Goal: Task Accomplishment & Management: Use online tool/utility

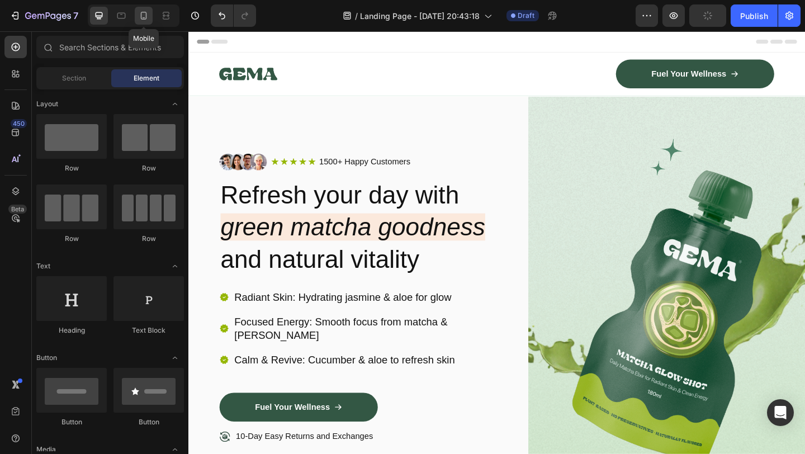
click at [143, 17] on icon at bounding box center [143, 15] width 11 height 11
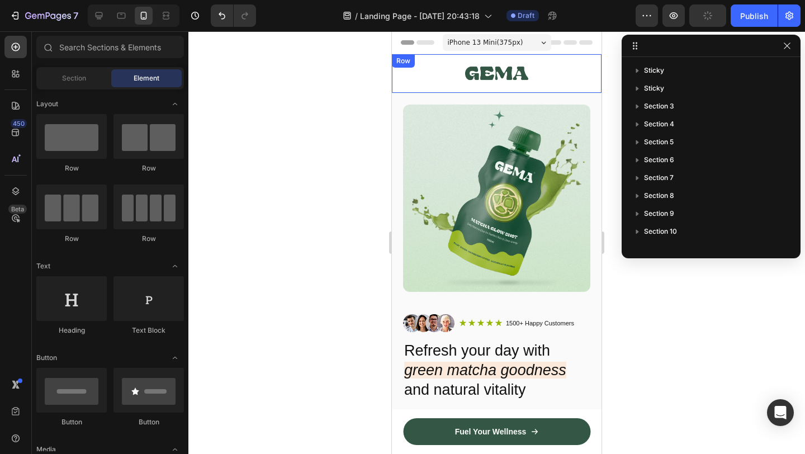
click at [493, 75] on img at bounding box center [496, 73] width 63 height 30
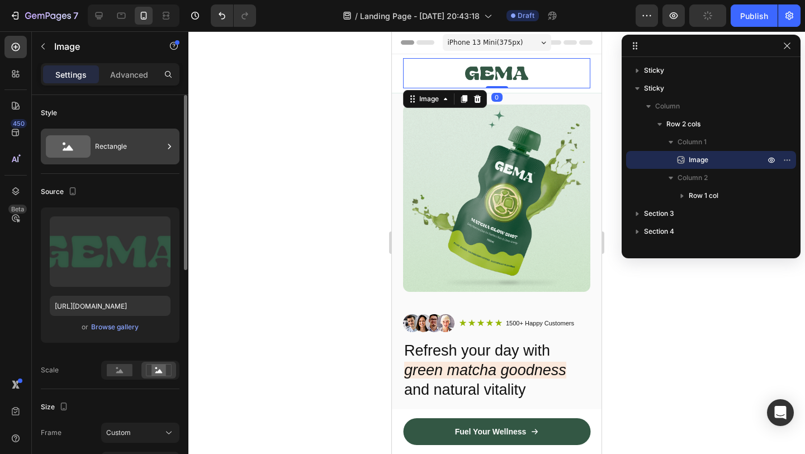
click at [91, 147] on div "Rectangle" at bounding box center [110, 147] width 139 height 36
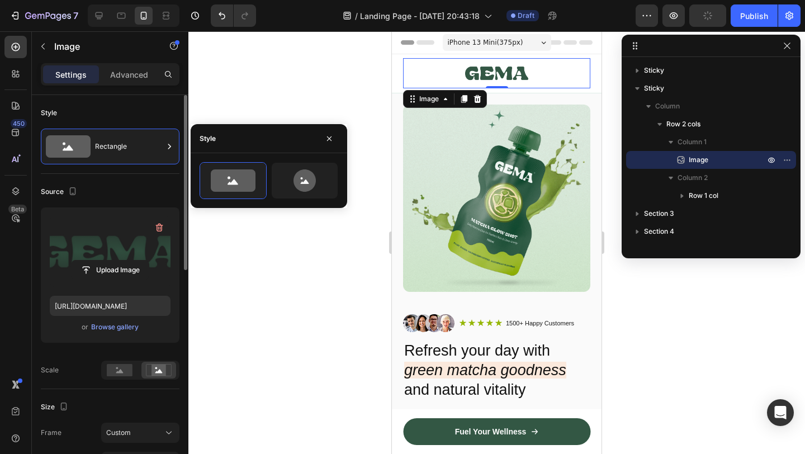
click at [105, 280] on label at bounding box center [110, 251] width 121 height 70
click at [105, 280] on input "file" at bounding box center [110, 270] width 77 height 19
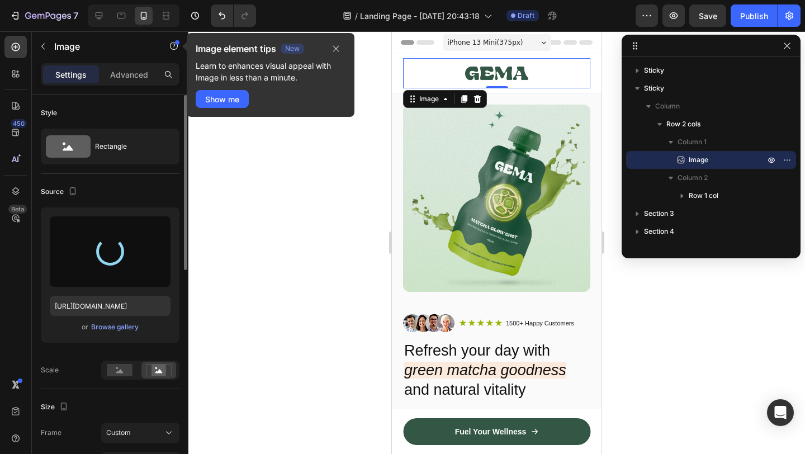
click at [497, 43] on span "iPhone 13 Mini ( 375 px)" at bounding box center [485, 42] width 75 height 11
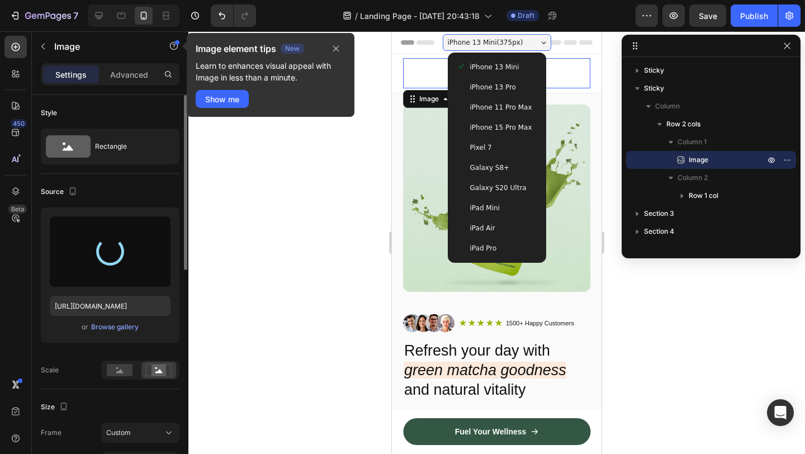
type input "https://cdn.shopify.com/s/files/1/0946/4725/5423/files/gempages_586260052445823…"
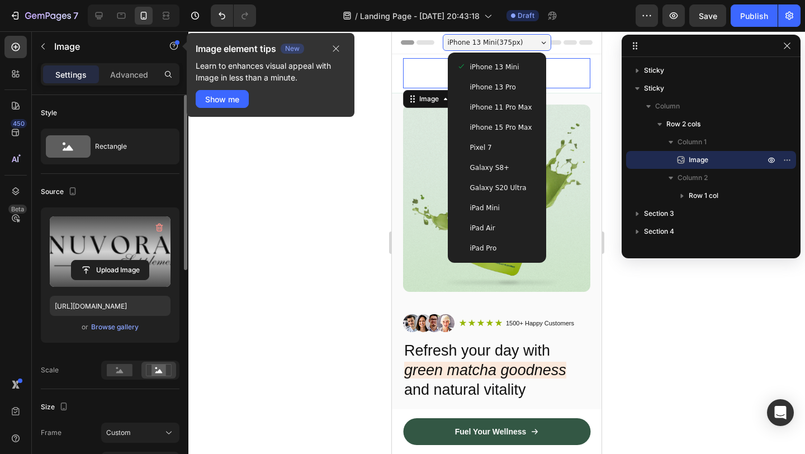
click at [493, 82] on span "iPhone 13 Pro" at bounding box center [493, 87] width 46 height 11
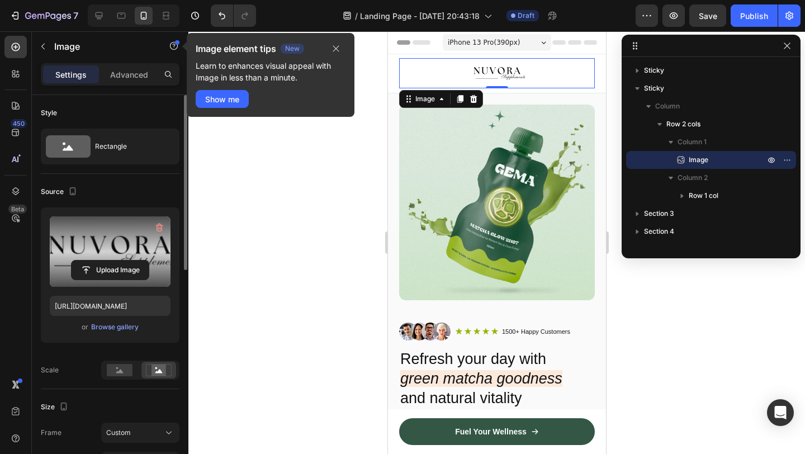
click at [326, 205] on div at bounding box center [496, 242] width 617 height 423
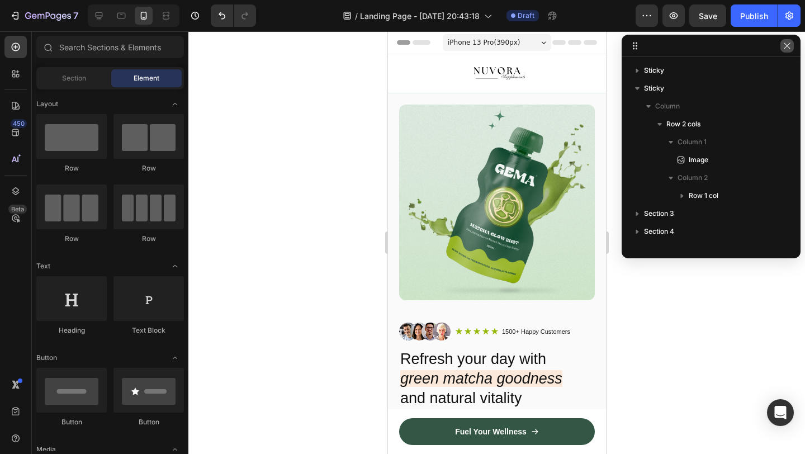
click at [790, 49] on icon "button" at bounding box center [787, 45] width 9 height 9
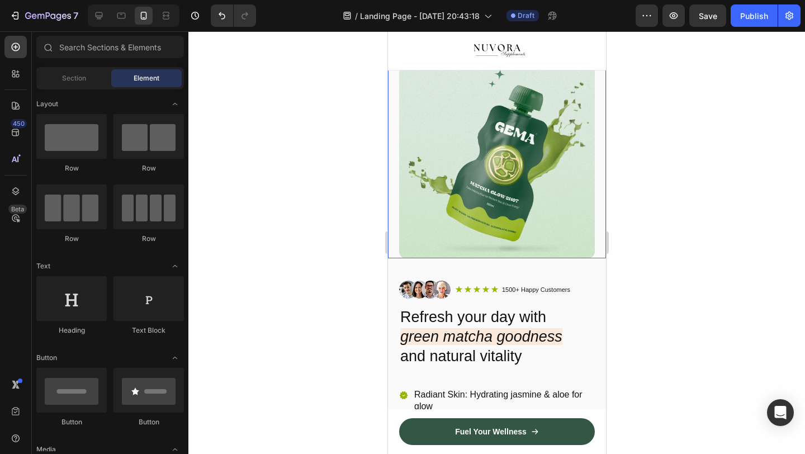
scroll to position [21, 0]
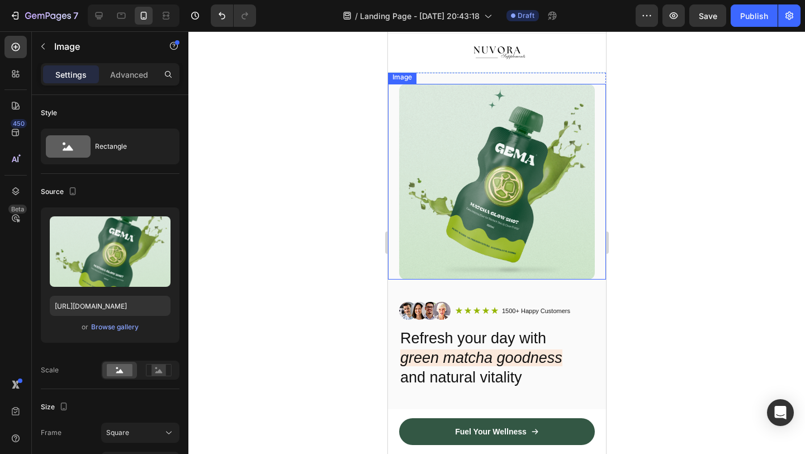
click at [511, 206] on img at bounding box center [497, 182] width 196 height 196
click at [465, 208] on img at bounding box center [497, 182] width 196 height 196
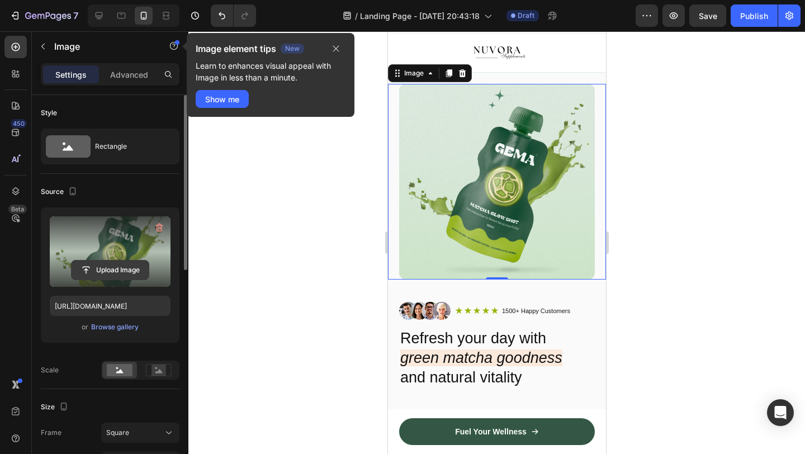
click at [123, 262] on input "file" at bounding box center [110, 270] width 77 height 19
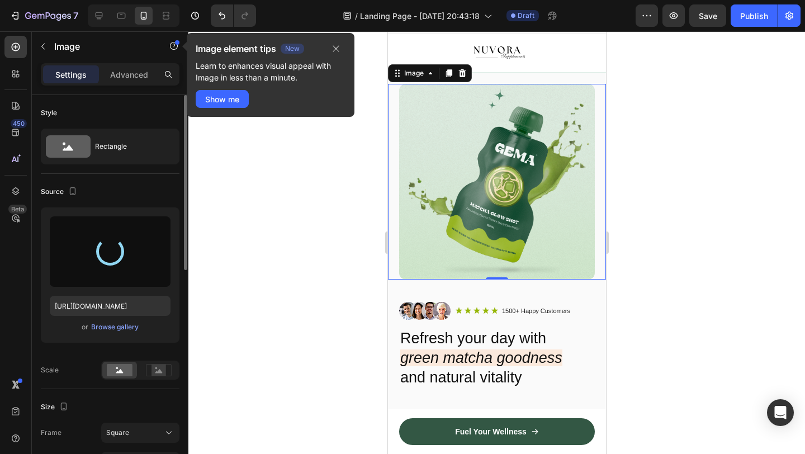
type input "https://cdn.shopify.com/s/files/1/0946/4725/5423/files/gempages_586260052445823…"
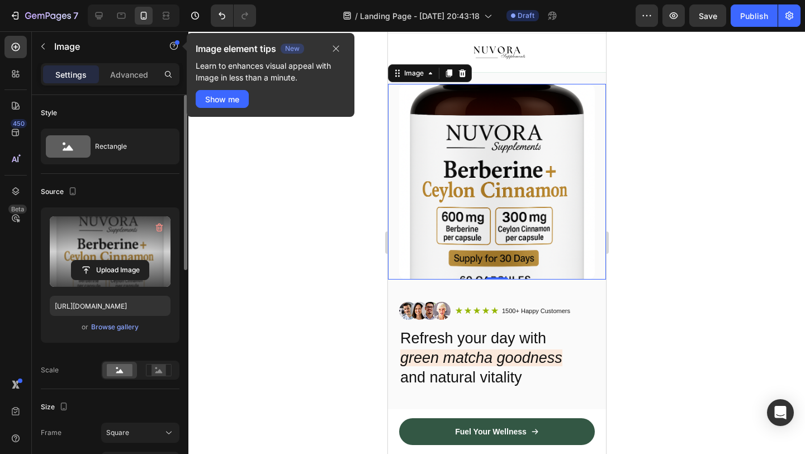
click at [533, 162] on img at bounding box center [497, 182] width 196 height 196
click at [161, 227] on icon "button" at bounding box center [159, 227] width 11 height 11
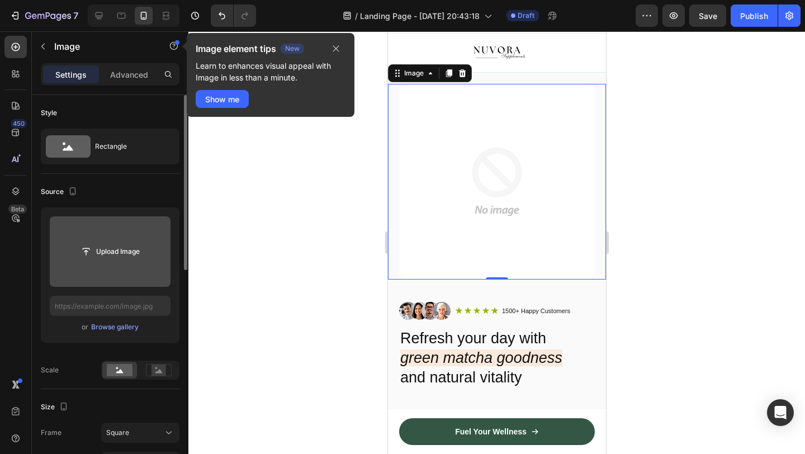
click at [693, 164] on div at bounding box center [496, 242] width 617 height 423
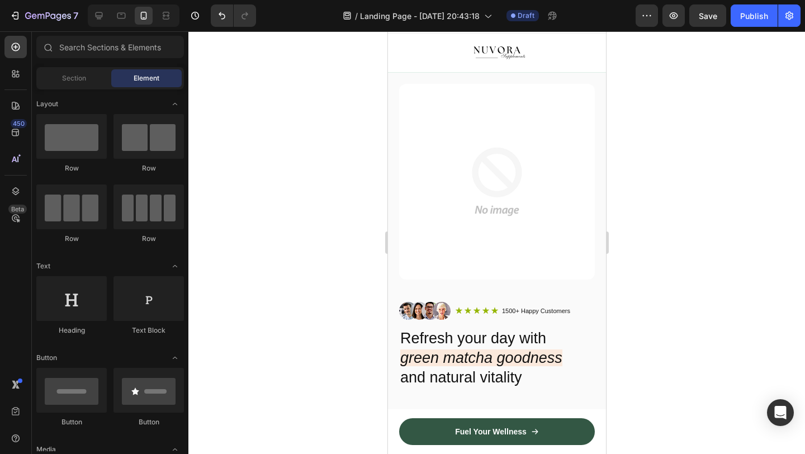
drag, startPoint x: 362, startPoint y: 66, endPoint x: 654, endPoint y: 329, distance: 392.8
click at [0, 0] on div "Chrome Capture 521x470 frames : 0 0 / 15 secs" at bounding box center [0, 0] width 0 height 0
click at [0, 0] on icon at bounding box center [0, 0] width 0 height 0
click at [490, 238] on img at bounding box center [497, 182] width 196 height 196
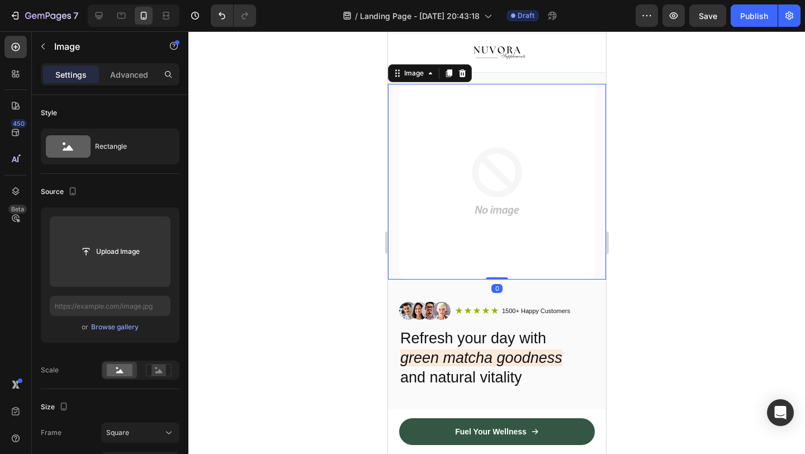
click at [0, 0] on img at bounding box center [0, 0] width 0 height 0
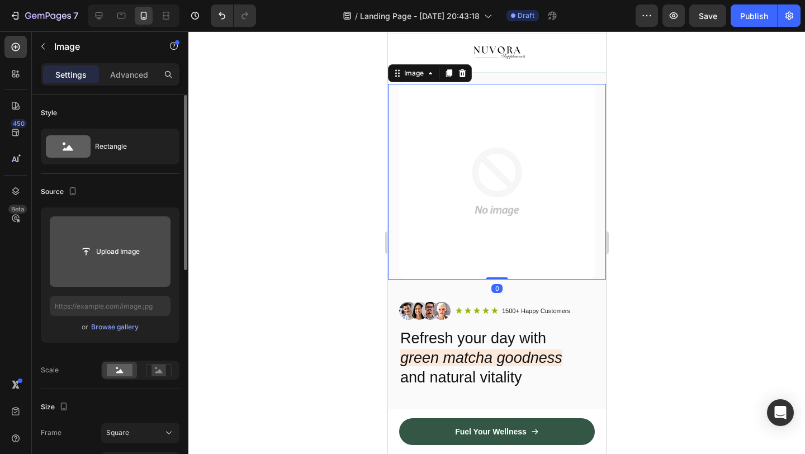
click at [108, 250] on input "file" at bounding box center [110, 251] width 77 height 19
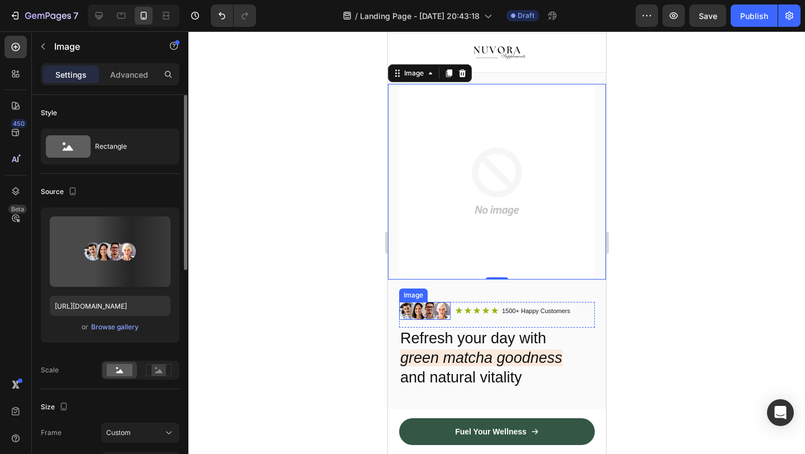
click at [411, 311] on img at bounding box center [424, 311] width 51 height 18
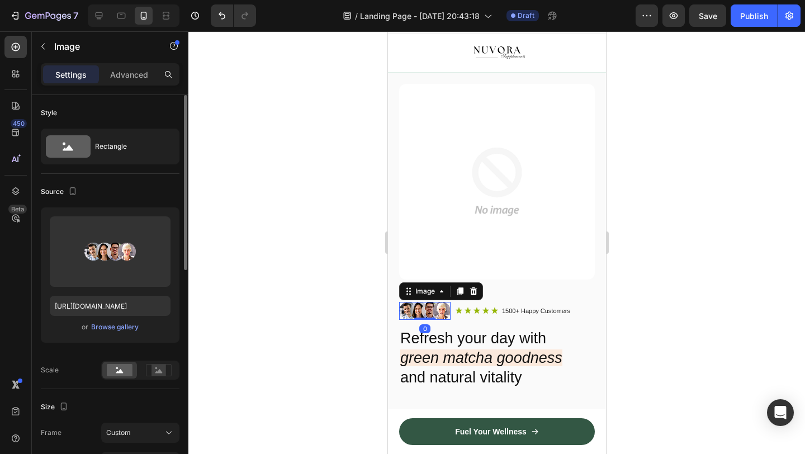
click at [411, 311] on img at bounding box center [424, 311] width 51 height 18
click at [351, 277] on div at bounding box center [496, 242] width 617 height 423
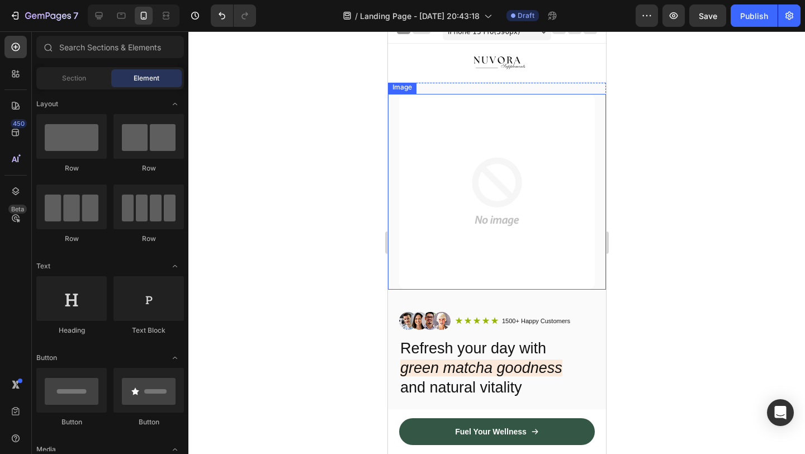
scroll to position [0, 0]
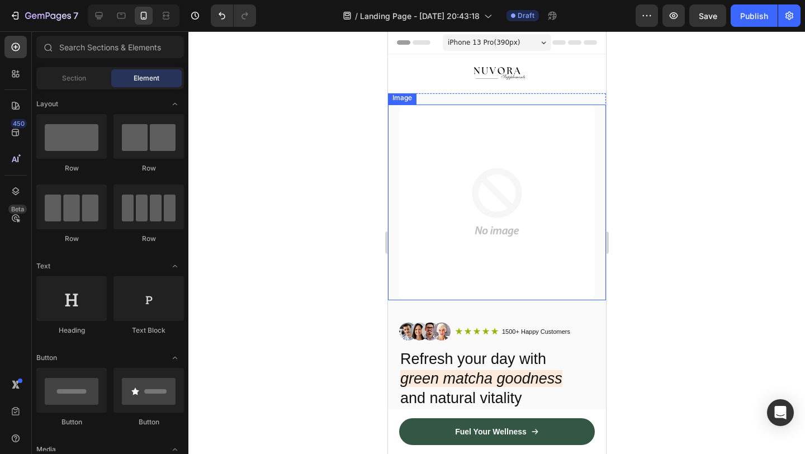
click at [546, 209] on img at bounding box center [497, 203] width 196 height 196
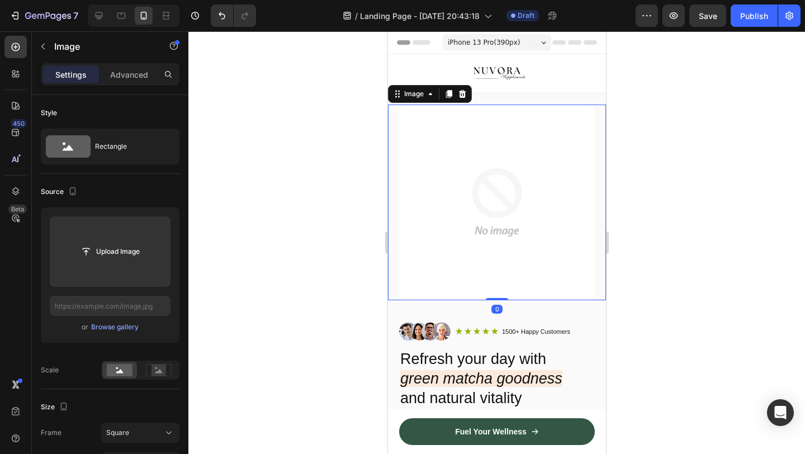
click at [353, 213] on div at bounding box center [496, 242] width 617 height 423
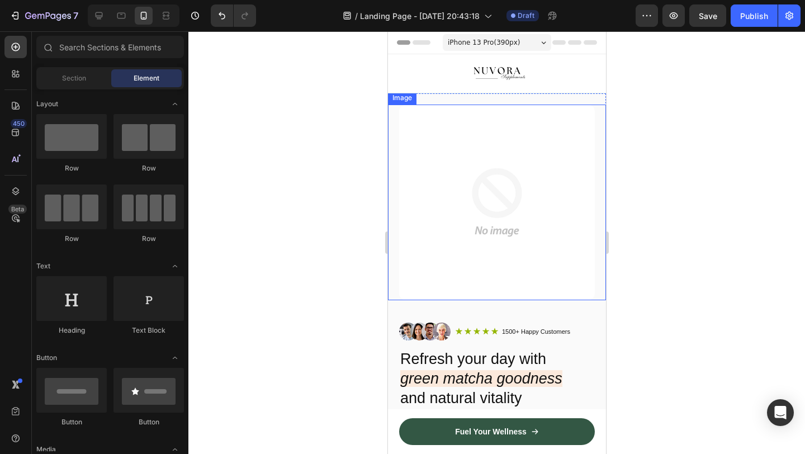
click at [466, 204] on img at bounding box center [497, 203] width 196 height 196
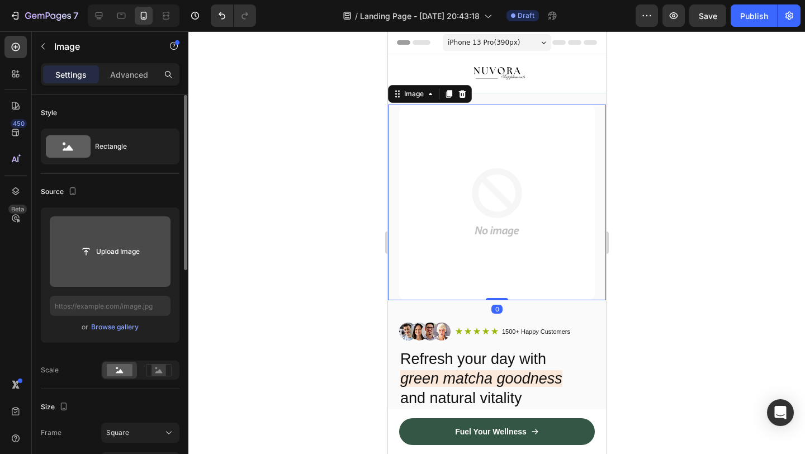
click at [144, 252] on input "file" at bounding box center [110, 251] width 77 height 19
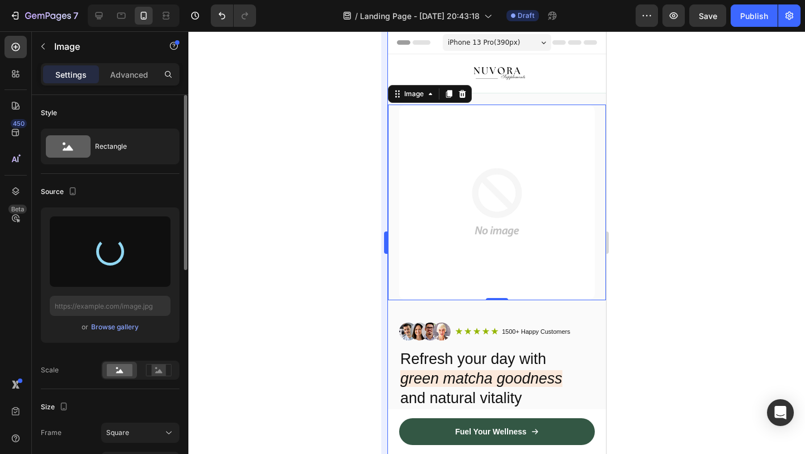
type input "https://cdn.shopify.com/s/files/1/0946/4725/5423/files/gempages_586260052445823…"
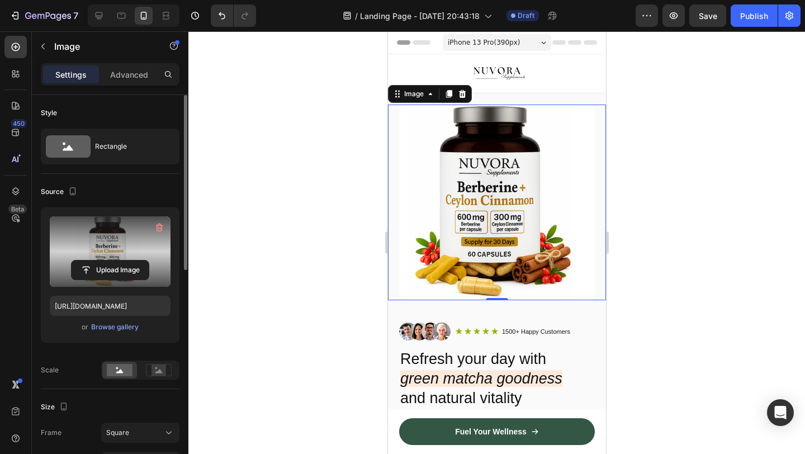
click at [731, 248] on div at bounding box center [496, 242] width 617 height 423
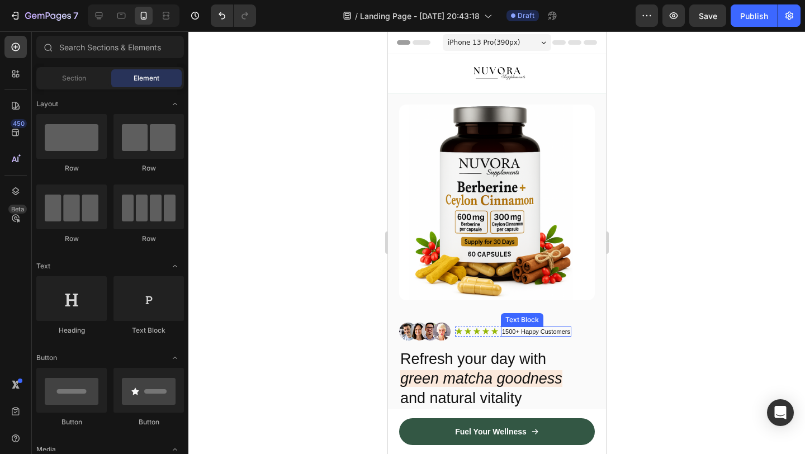
click at [516, 330] on p "1500+ Happy Customers" at bounding box center [536, 332] width 68 height 8
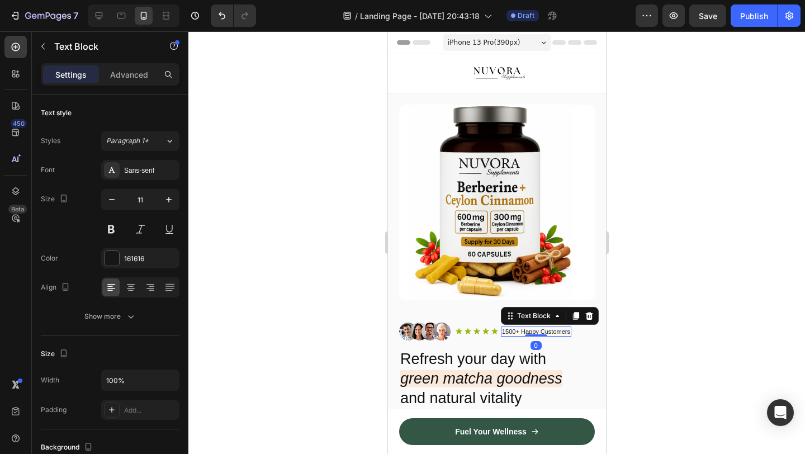
click at [516, 330] on p "1500+ Happy Customers" at bounding box center [536, 332] width 68 height 8
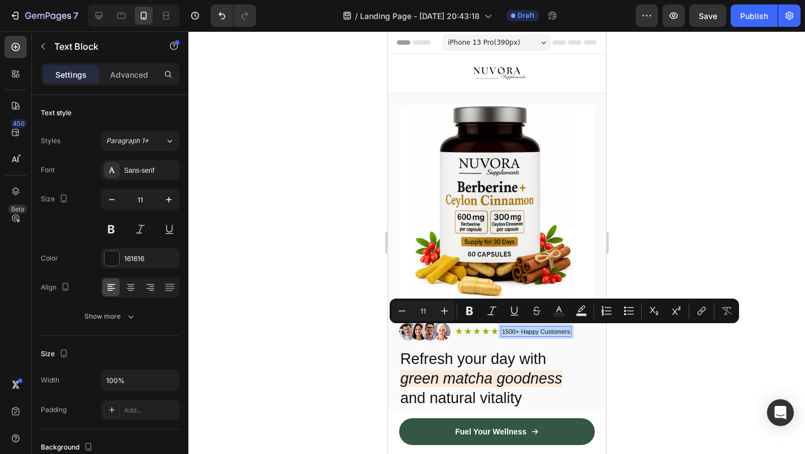
copy p "1500+ Happy Customers"
click at [321, 280] on div at bounding box center [496, 242] width 617 height 423
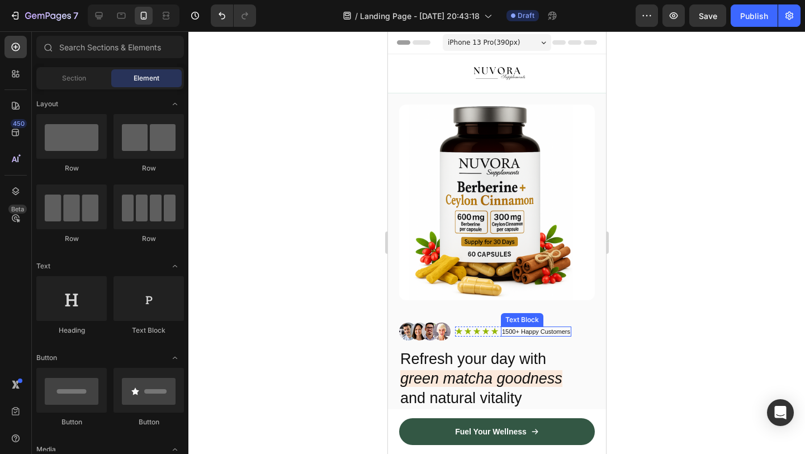
click at [521, 329] on p "1500+ Happy Customers" at bounding box center [536, 332] width 68 height 8
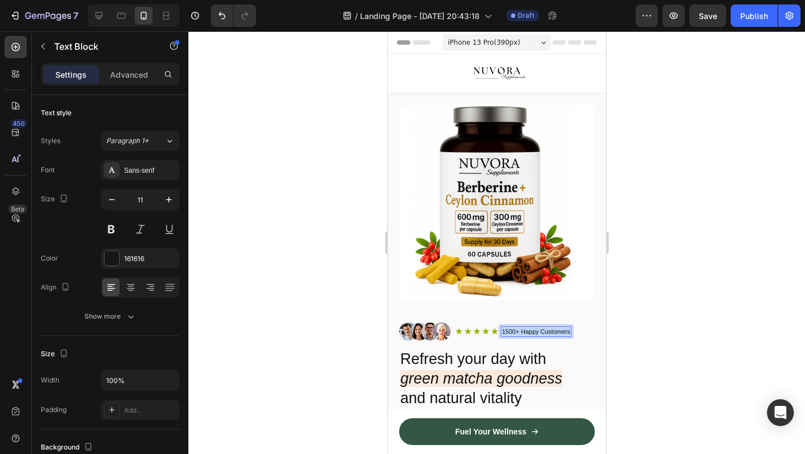
click at [521, 329] on p "1500+ Happy Customers" at bounding box center [536, 332] width 68 height 8
click at [379, 328] on div at bounding box center [496, 242] width 617 height 423
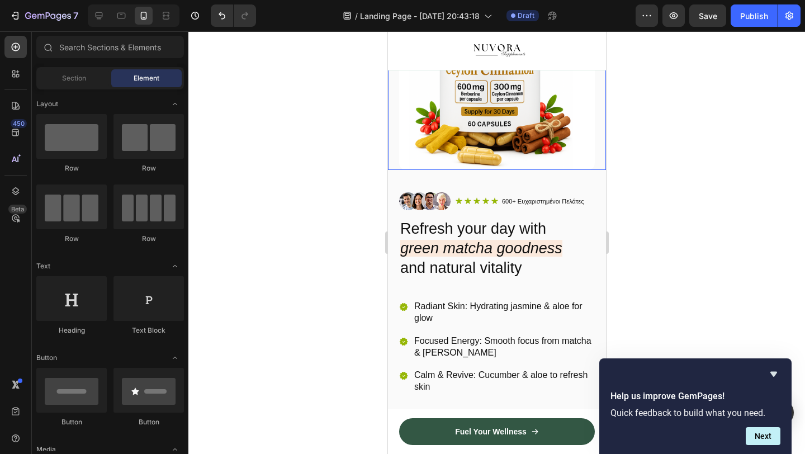
scroll to position [139, 0]
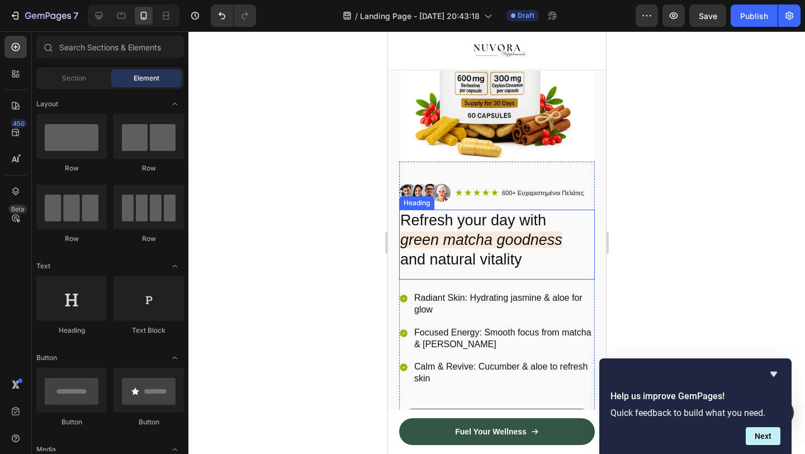
click at [462, 226] on h2 "Refresh your day with green matcha goodness and natural vitality" at bounding box center [497, 240] width 196 height 61
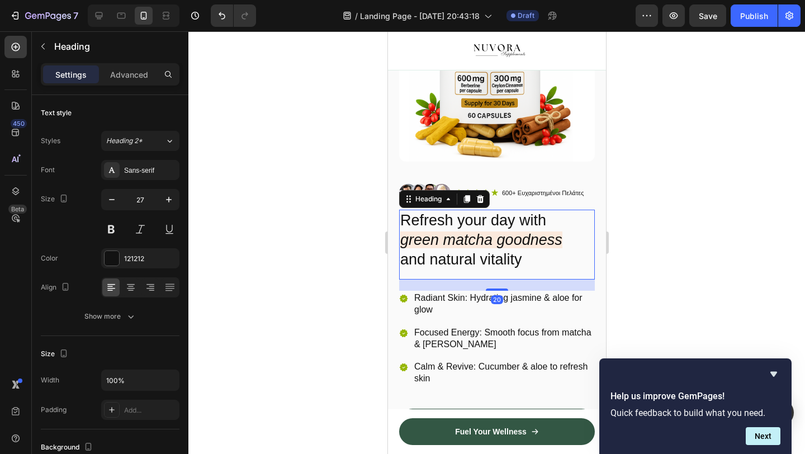
click at [462, 226] on h2 "Refresh your day with green matcha goodness and natural vitality" at bounding box center [497, 240] width 196 height 61
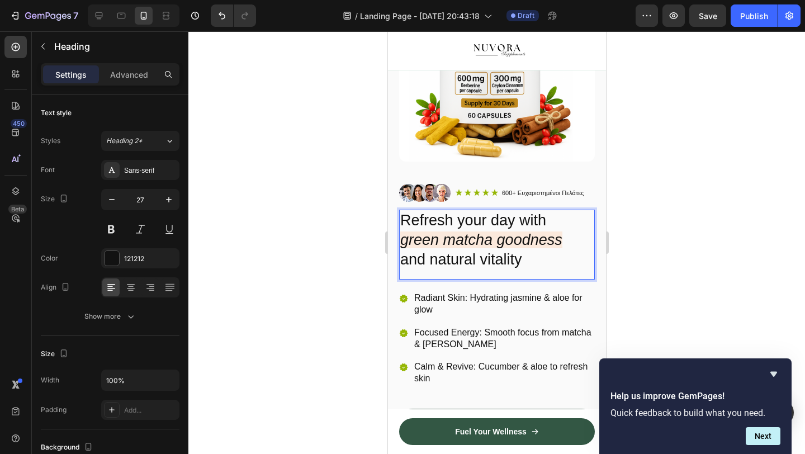
click at [462, 226] on p "Refresh your day with green matcha goodness and natural vitality" at bounding box center [496, 240] width 193 height 59
click at [480, 238] on icon "green matcha goodness" at bounding box center [481, 240] width 162 height 17
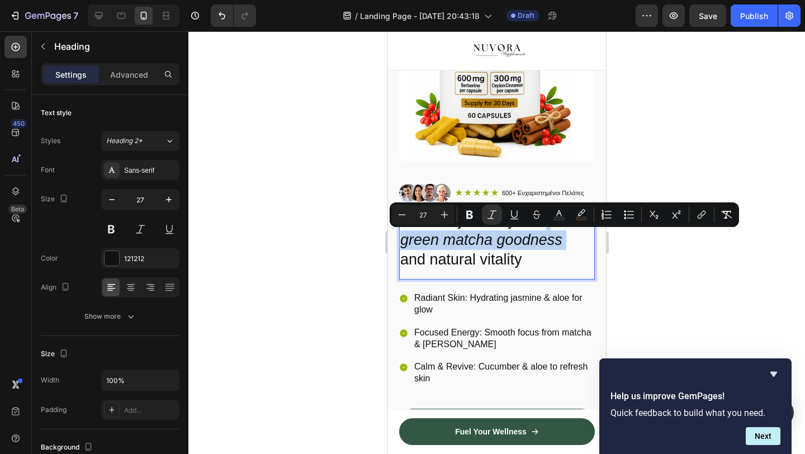
click at [455, 242] on icon "green matcha goodness" at bounding box center [481, 240] width 162 height 17
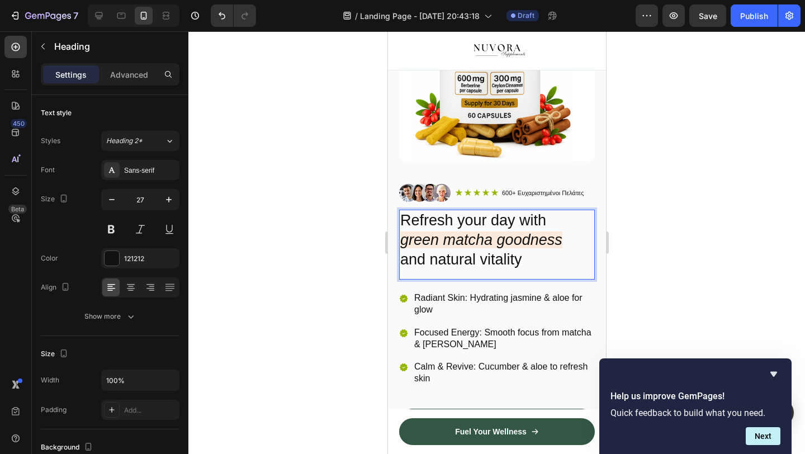
click at [446, 225] on p "Refresh your day with green matcha goodness and natural vitality" at bounding box center [496, 240] width 193 height 59
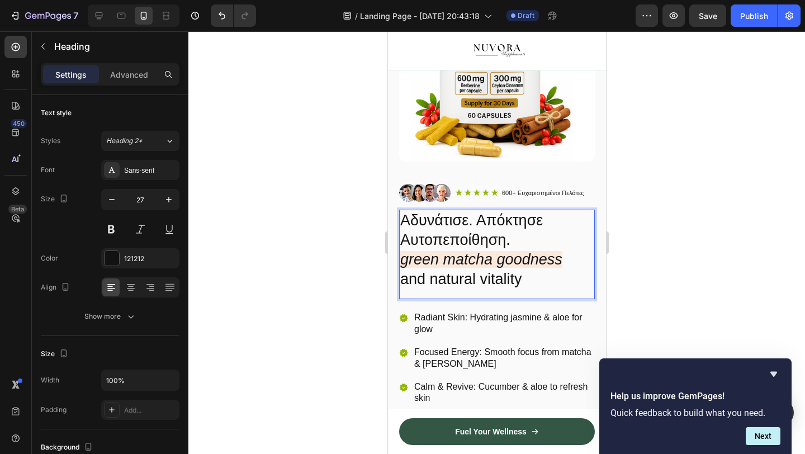
click at [503, 262] on icon "green matcha goodness" at bounding box center [481, 259] width 162 height 17
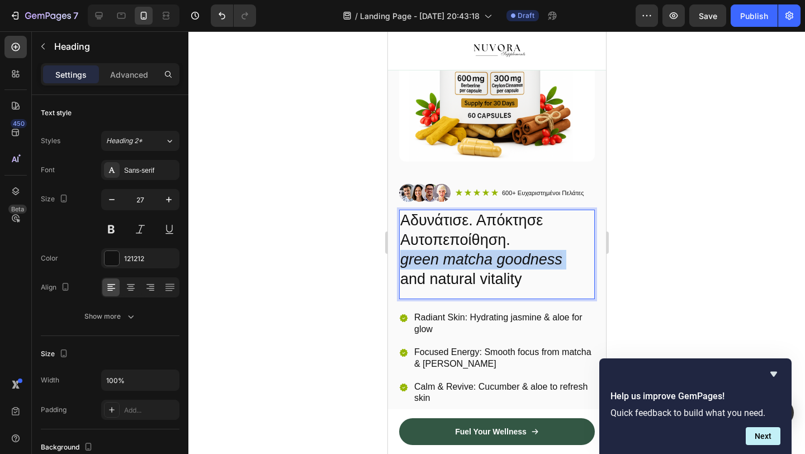
click at [503, 262] on icon "green matcha goodness" at bounding box center [481, 259] width 162 height 17
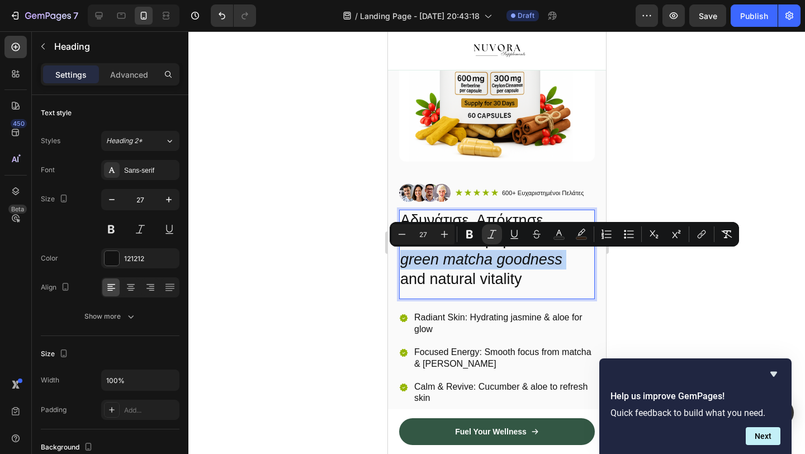
click at [513, 267] on icon "green matcha goodness" at bounding box center [481, 259] width 162 height 17
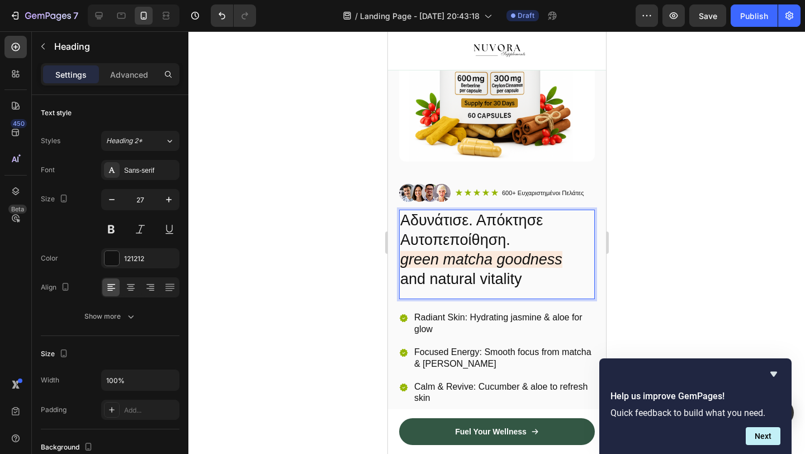
click at [531, 281] on p "green matcha goodness and natural vitality" at bounding box center [496, 269] width 193 height 39
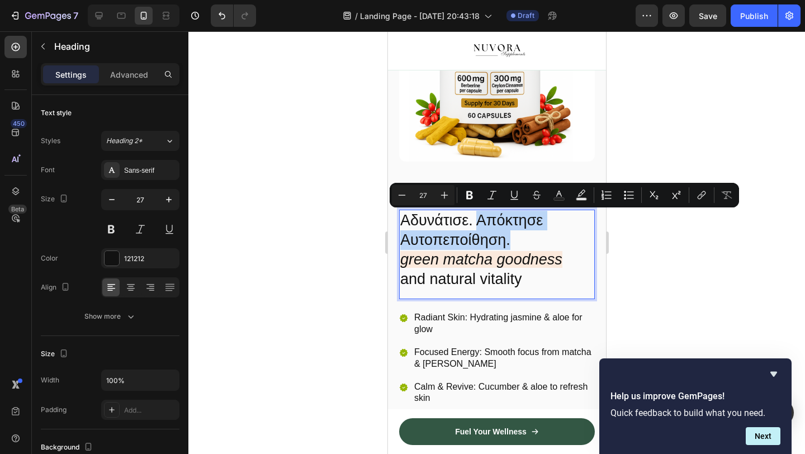
drag, startPoint x: 487, startPoint y: 216, endPoint x: 528, endPoint y: 235, distance: 45.5
click at [528, 235] on p "Αδυνάτισε. Απόκτησε Αυτοπεποίθηση." at bounding box center [496, 230] width 193 height 39
click at [529, 238] on p "Αδυνάτισε. Απόκτησε Αυτοπεποίθηση." at bounding box center [496, 230] width 193 height 39
drag, startPoint x: 528, startPoint y: 243, endPoint x: 483, endPoint y: 223, distance: 49.8
click at [483, 223] on p "Αδυνάτισε. Απόκτησε Αυτοπεποίθηση." at bounding box center [496, 230] width 193 height 39
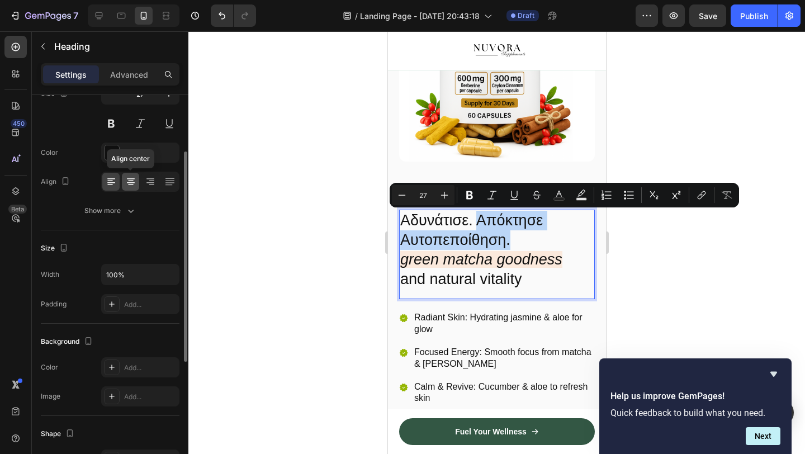
scroll to position [108, 0]
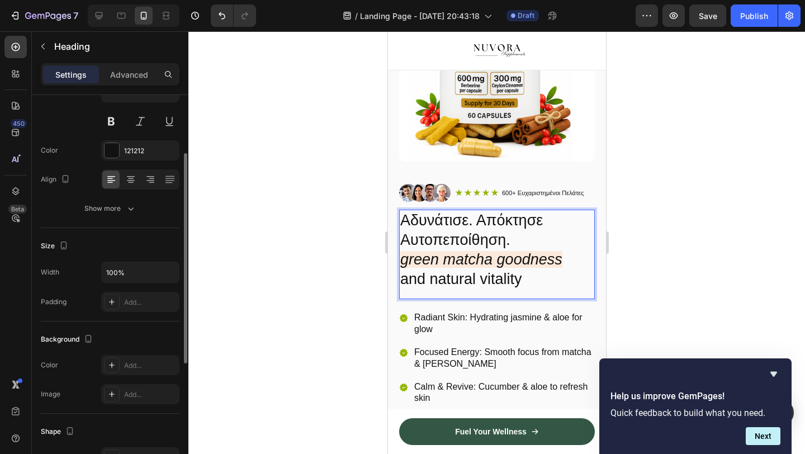
click at [459, 257] on icon "green matcha goodness" at bounding box center [481, 259] width 162 height 17
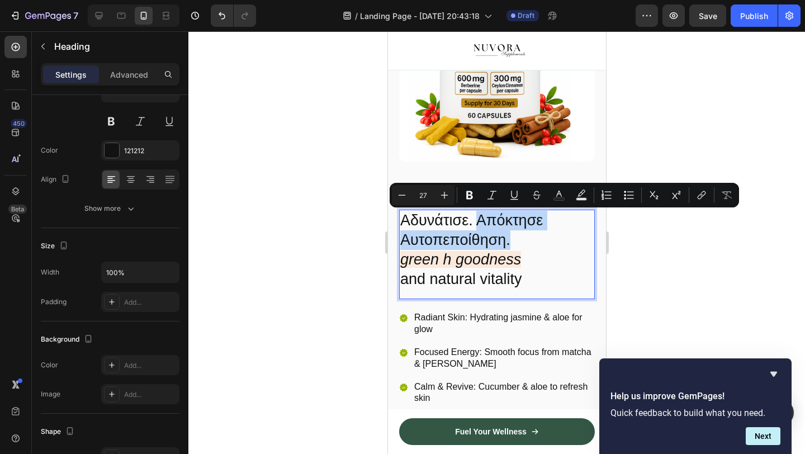
drag, startPoint x: 485, startPoint y: 215, endPoint x: 518, endPoint y: 237, distance: 39.1
click at [519, 237] on p "Αδυνάτισε. Απόκτησε Αυτοπεποίθηση." at bounding box center [496, 230] width 193 height 39
copy p "Απόκτησε Αυτοπεποίθηση."
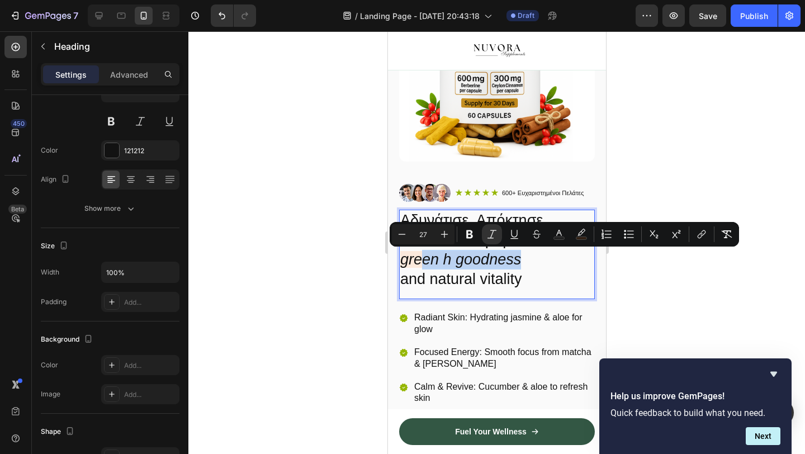
drag, startPoint x: 422, startPoint y: 259, endPoint x: 519, endPoint y: 262, distance: 96.8
click at [520, 262] on icon "green h goodness" at bounding box center [460, 259] width 121 height 17
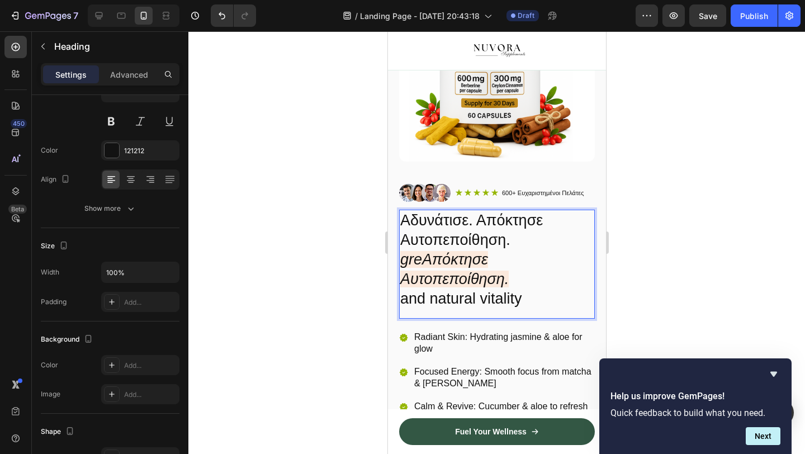
click at [426, 262] on icon "greΑπόκτησε Αυτοπεποίθηση." at bounding box center [454, 269] width 108 height 36
click at [424, 252] on icon "greΑπόκτησε Αυτοπεποίθηση." at bounding box center [454, 269] width 108 height 36
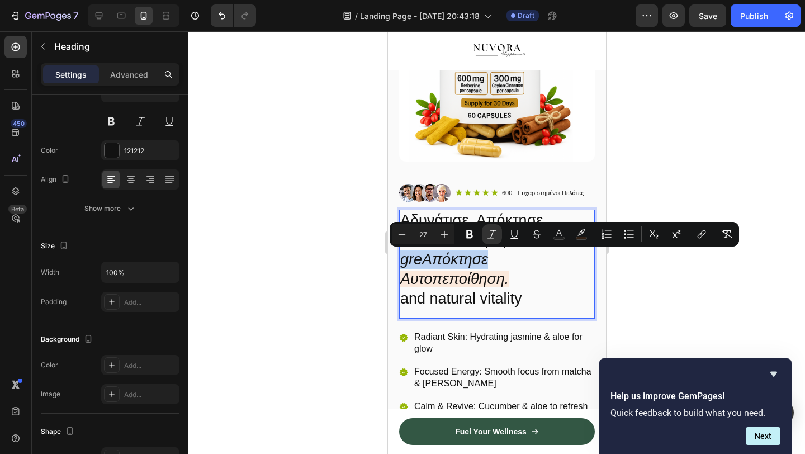
click at [424, 262] on icon "greΑπόκτησε Αυτοπεποίθηση." at bounding box center [454, 269] width 108 height 36
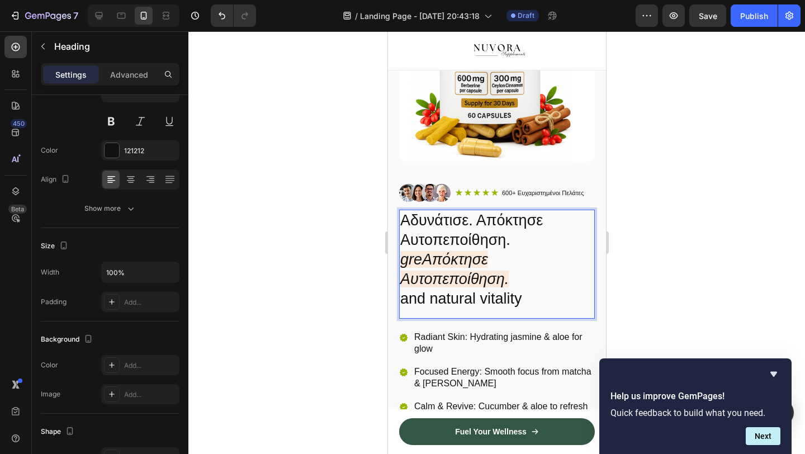
click at [417, 261] on icon "greΑπόκτησε Αυτοπεποίθηση." at bounding box center [454, 269] width 108 height 36
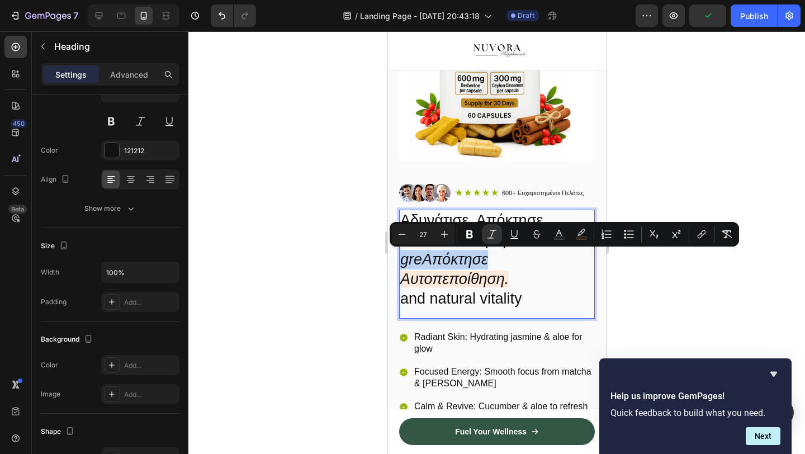
click at [423, 262] on icon "greΑπόκτησε Αυτοπεποίθηση." at bounding box center [454, 269] width 108 height 36
drag, startPoint x: 422, startPoint y: 268, endPoint x: 404, endPoint y: 262, distance: 18.7
click at [404, 262] on icon "greΑπόκτησε Αυτοπεποίθηση." at bounding box center [454, 269] width 108 height 36
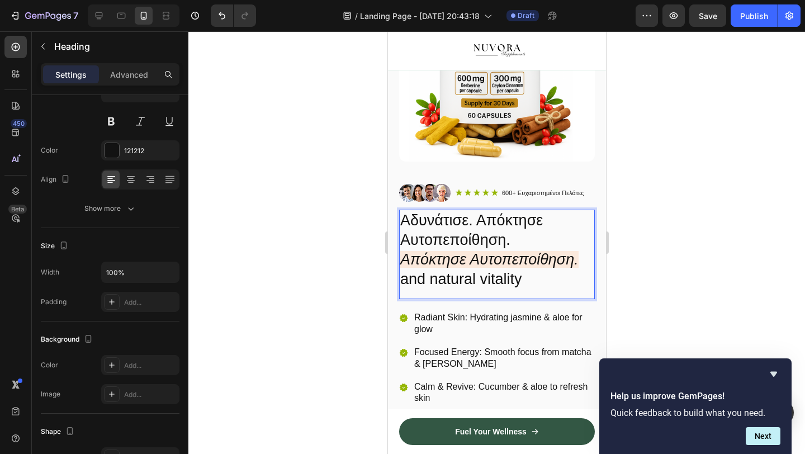
click at [400, 259] on icon "Απόκτησε Αυτοπεποίθηση." at bounding box center [489, 259] width 178 height 17
click at [400, 258] on icon "Απόκτησε Αυτοπεποίθηση." at bounding box center [489, 259] width 178 height 17
drag, startPoint x: 518, startPoint y: 238, endPoint x: 484, endPoint y: 224, distance: 36.9
click at [484, 224] on p "Αδυνάτισε. Απόκτησε Αυτοπεποίθηση." at bounding box center [496, 230] width 193 height 39
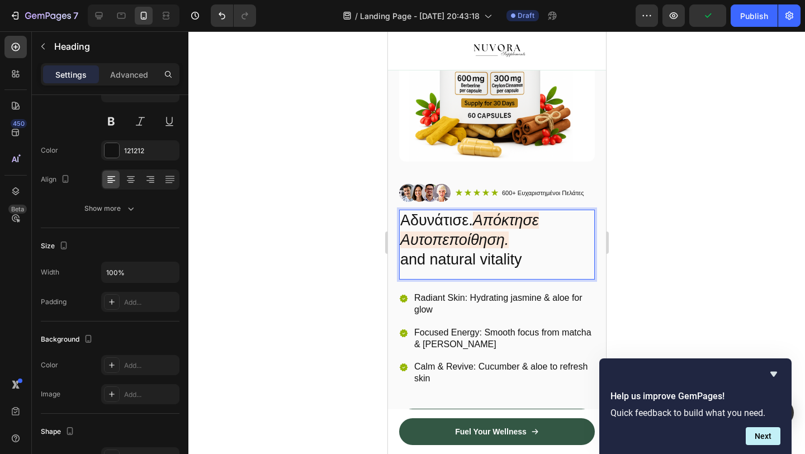
click at [707, 158] on div at bounding box center [496, 242] width 617 height 423
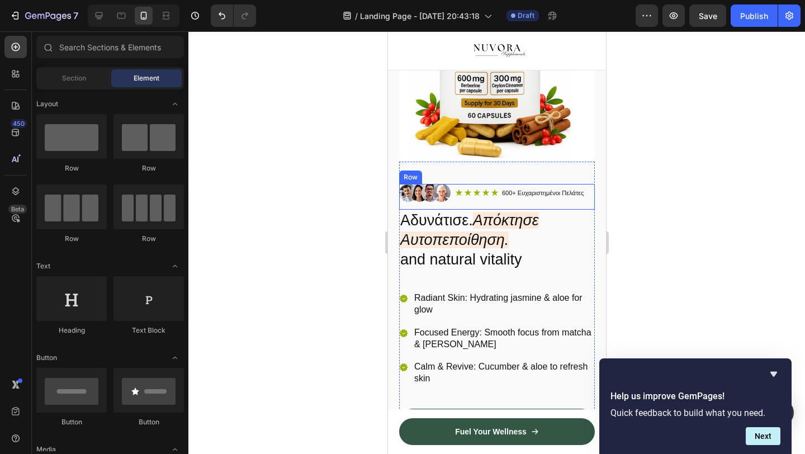
click at [511, 246] on icon "Απόκτησε Αυτοπεποίθηση." at bounding box center [469, 230] width 139 height 36
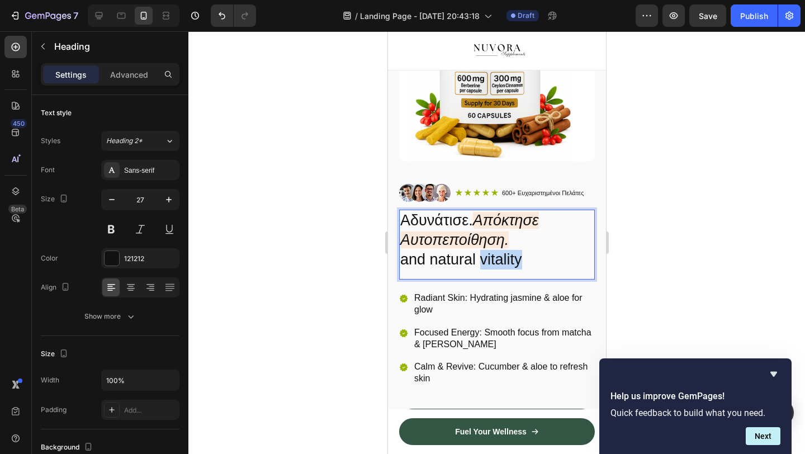
click at [516, 256] on p "Αδυνάτισε. Απόκτησε Αυτοπεποίθηση. and natural vitality" at bounding box center [496, 240] width 193 height 59
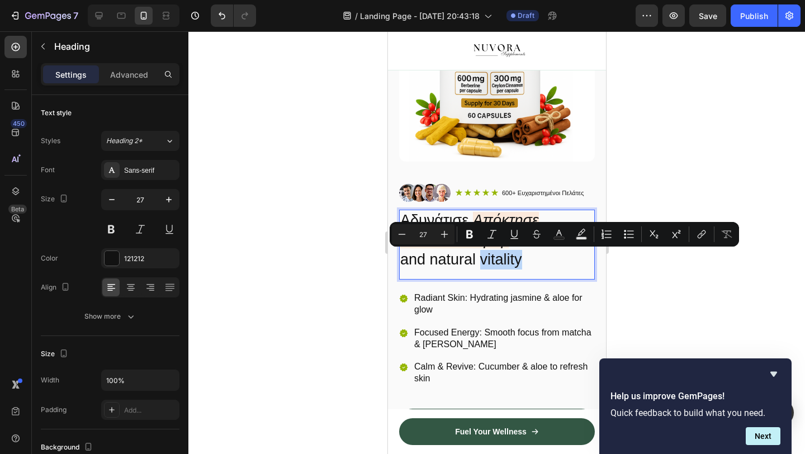
click at [516, 256] on p "Αδυνάτισε. Απόκτησε Αυτοπεποίθηση. and natural vitality" at bounding box center [496, 240] width 193 height 59
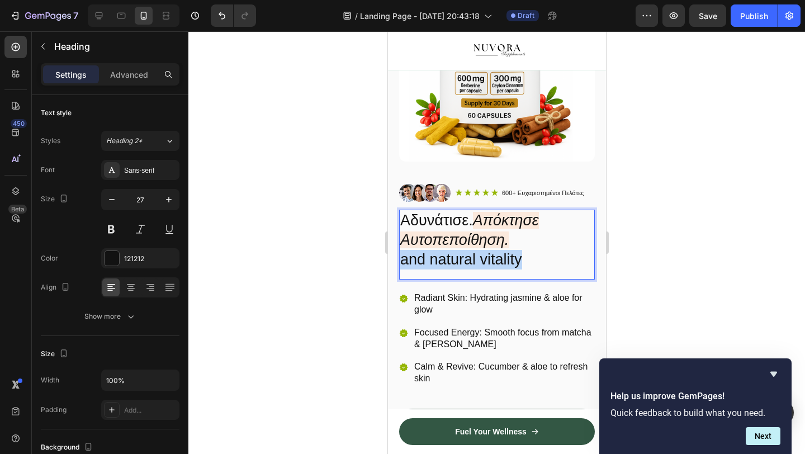
click at [516, 256] on p "Αδυνάτισε. Απόκτησε Αυτοπεποίθηση. and natural vitality" at bounding box center [496, 240] width 193 height 59
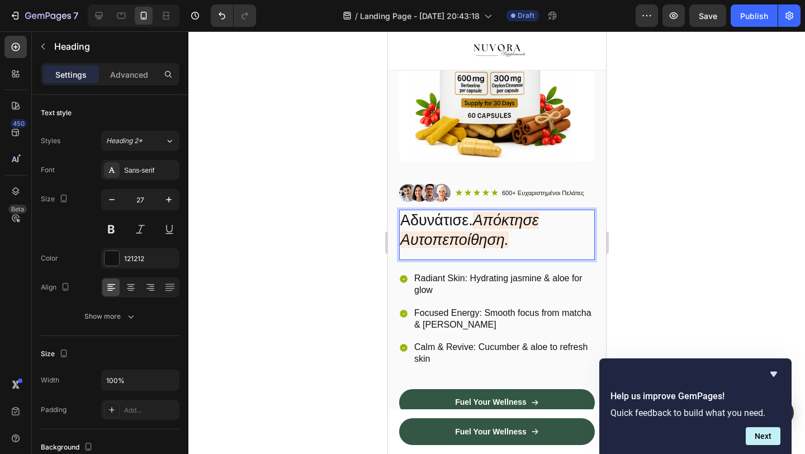
click at [295, 273] on div at bounding box center [496, 242] width 617 height 423
click at [501, 235] on icon "Απόκτησε Αυτοπεποίθηση." at bounding box center [469, 230] width 139 height 36
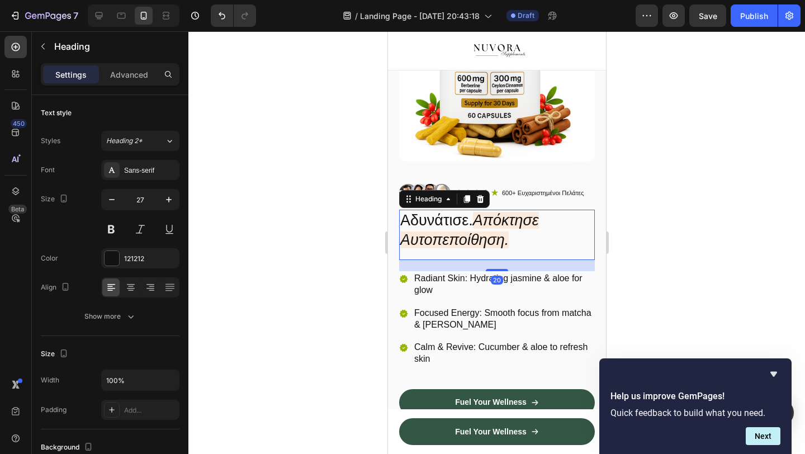
click at [702, 228] on div at bounding box center [496, 242] width 617 height 423
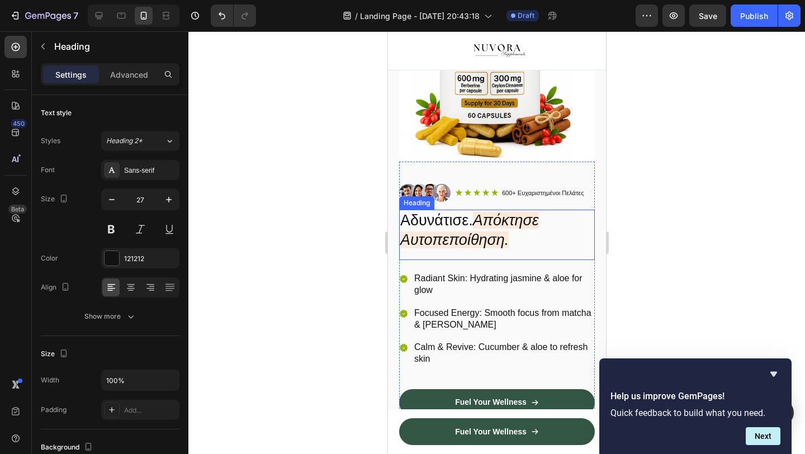
click at [492, 236] on icon "Απόκτησε Αυτοπεποίθηση." at bounding box center [469, 230] width 139 height 36
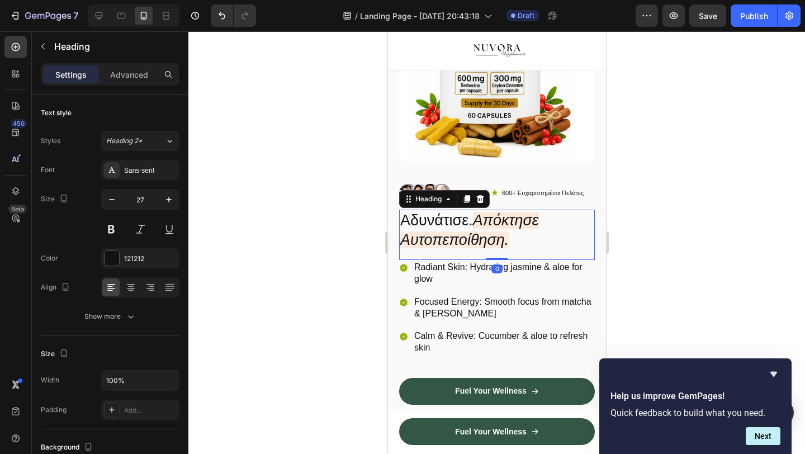
drag, startPoint x: 498, startPoint y: 270, endPoint x: 498, endPoint y: 253, distance: 16.2
click at [498, 253] on div "Αδυνάτισε. Απόκτησε Αυτοπεποίθηση. Heading 0" at bounding box center [497, 235] width 196 height 50
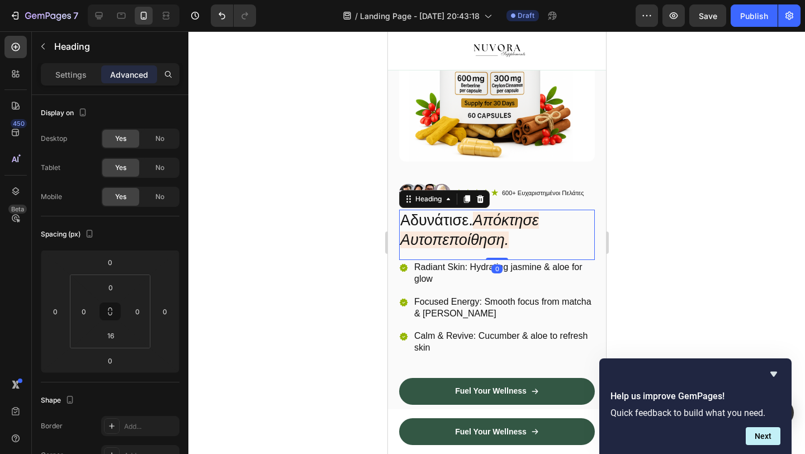
click at [712, 225] on div at bounding box center [496, 242] width 617 height 423
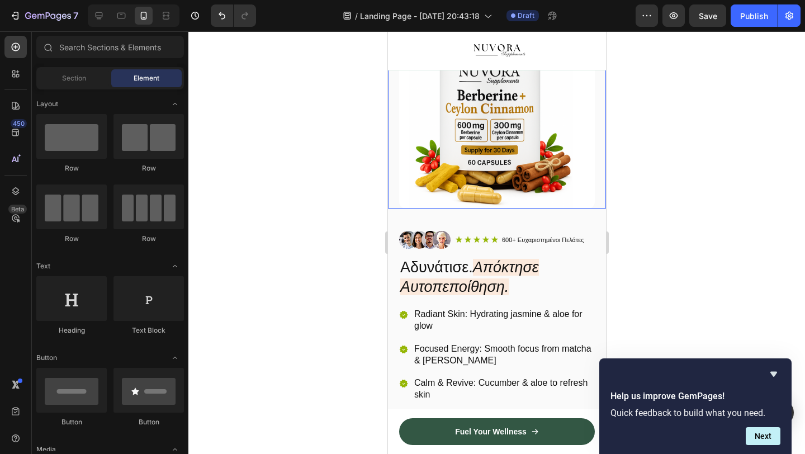
scroll to position [234, 0]
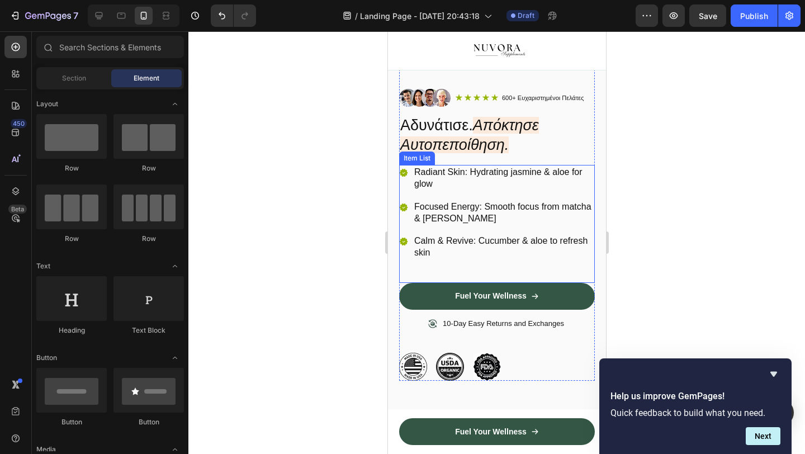
click at [436, 173] on p "Radiant Skin: Hydrating jasmine & aloe for glow" at bounding box center [503, 178] width 179 height 23
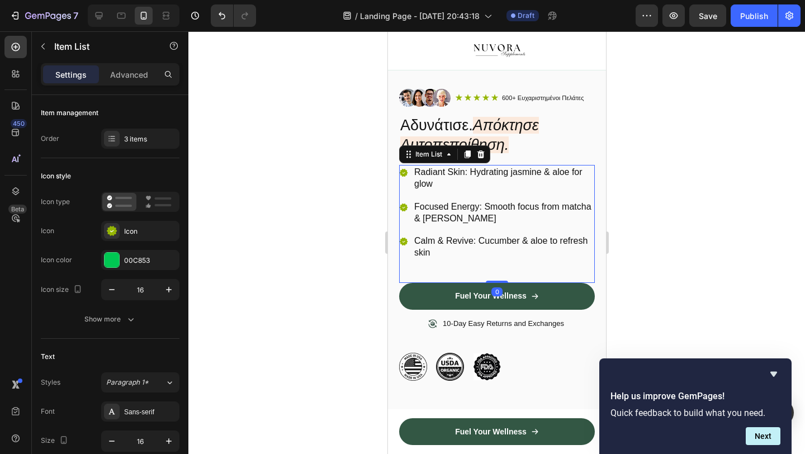
click at [436, 173] on p "Radiant Skin: Hydrating jasmine & aloe for glow" at bounding box center [503, 178] width 179 height 23
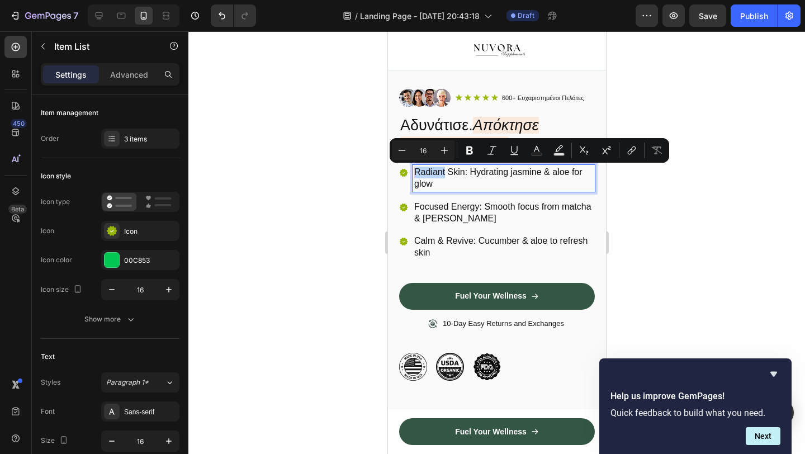
click at [428, 178] on p "Radiant Skin: Hydrating jasmine & aloe for glow" at bounding box center [503, 178] width 179 height 23
click at [435, 185] on p "Radiant Skin: Hydrating jasmine & aloe for glow" at bounding box center [503, 178] width 179 height 23
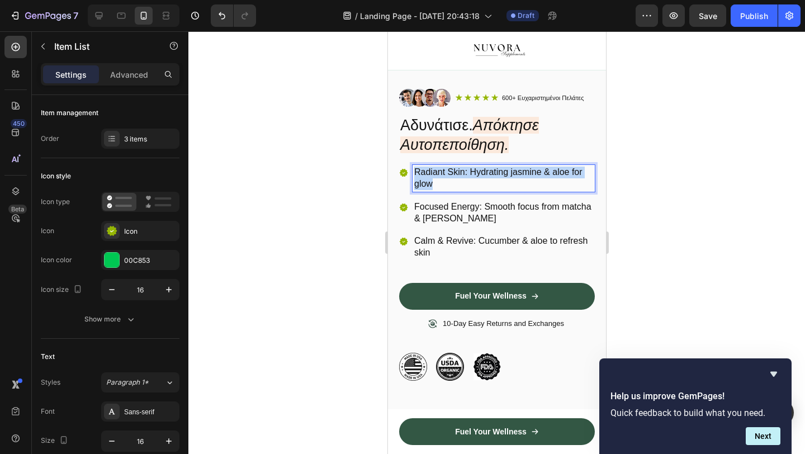
drag, startPoint x: 436, startPoint y: 185, endPoint x: 416, endPoint y: 172, distance: 24.1
click at [416, 172] on p "Radiant Skin: Hydrating jasmine & aloe for glow" at bounding box center [503, 178] width 179 height 23
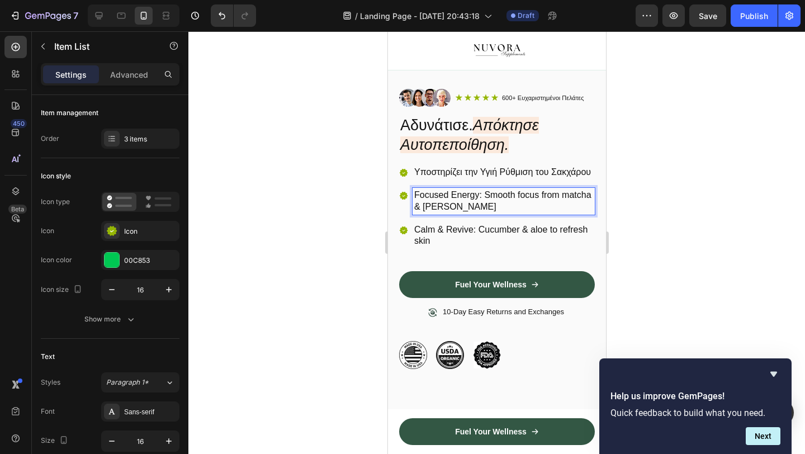
click at [454, 206] on p "Focused Energy: Smooth focus from matcha & jasmine" at bounding box center [503, 201] width 179 height 23
click at [432, 244] on p "Calm & Revive: Cucumber & aloe to refresh skin" at bounding box center [503, 235] width 179 height 23
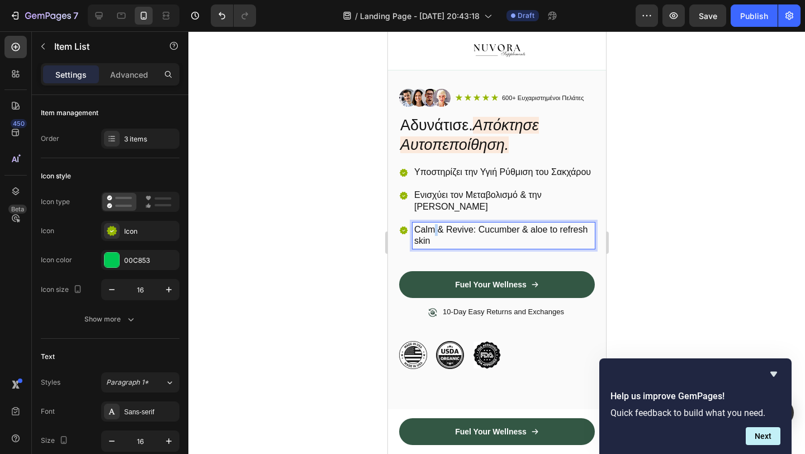
click at [432, 244] on p "Calm & Revive: Cucumber & aloe to refresh skin" at bounding box center [503, 235] width 179 height 23
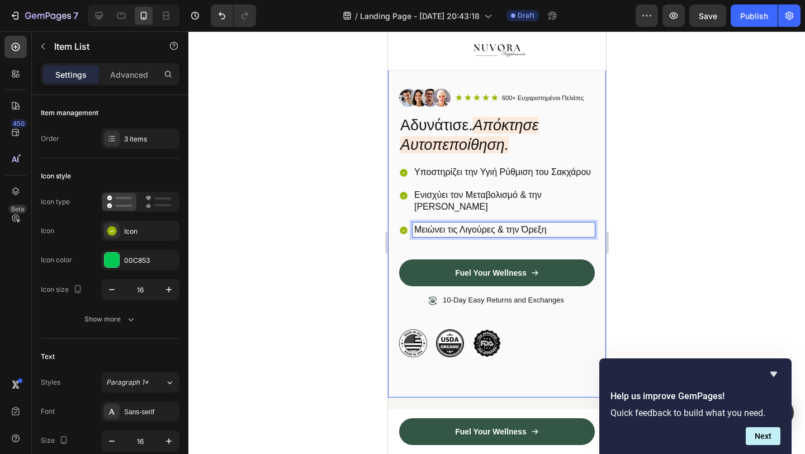
click at [332, 272] on div at bounding box center [496, 242] width 617 height 423
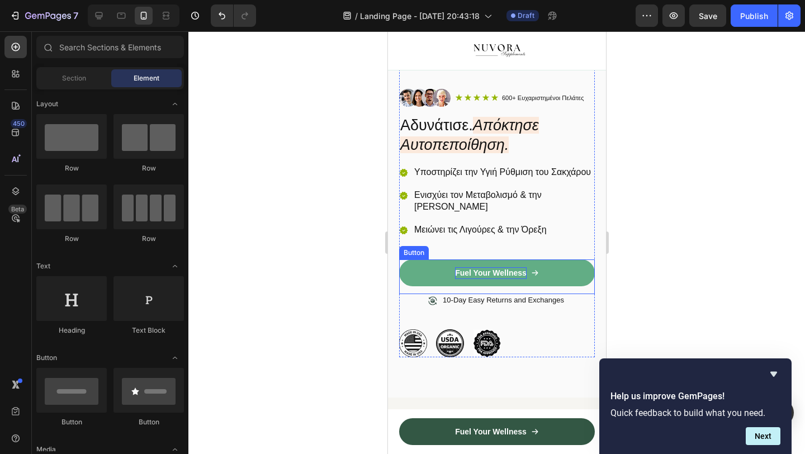
click at [494, 279] on p "Fuel Your Wellness" at bounding box center [491, 273] width 72 height 12
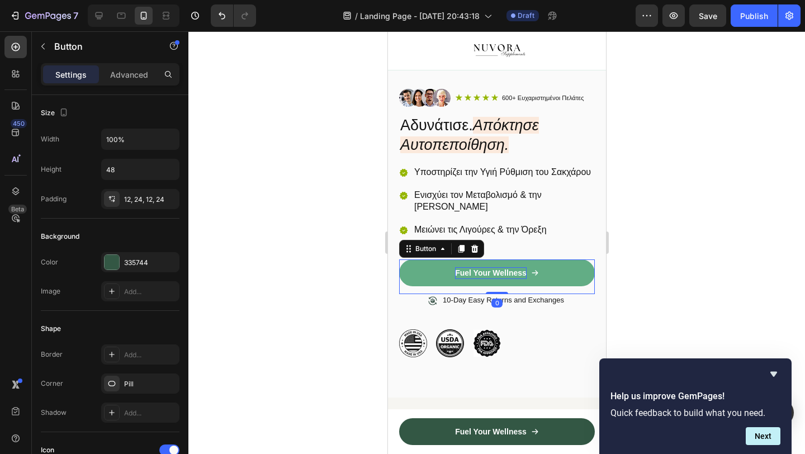
click at [494, 279] on p "Fuel Your Wellness" at bounding box center [491, 273] width 72 height 12
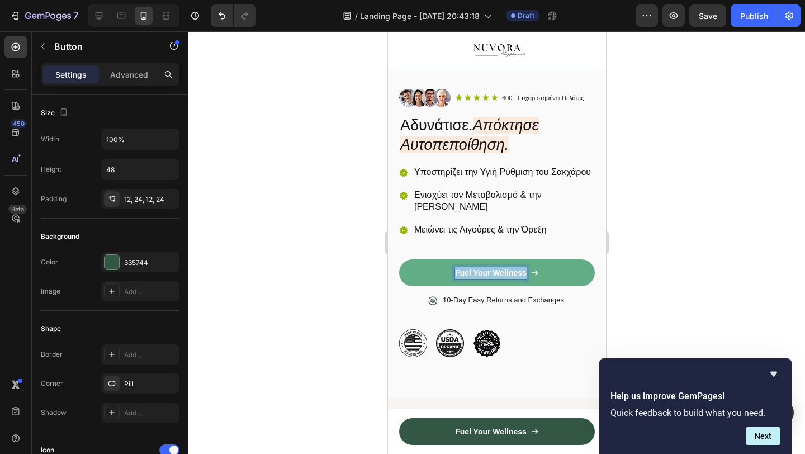
click at [494, 279] on p "Fuel Your Wellness" at bounding box center [491, 273] width 72 height 12
click at [291, 294] on div at bounding box center [496, 242] width 617 height 423
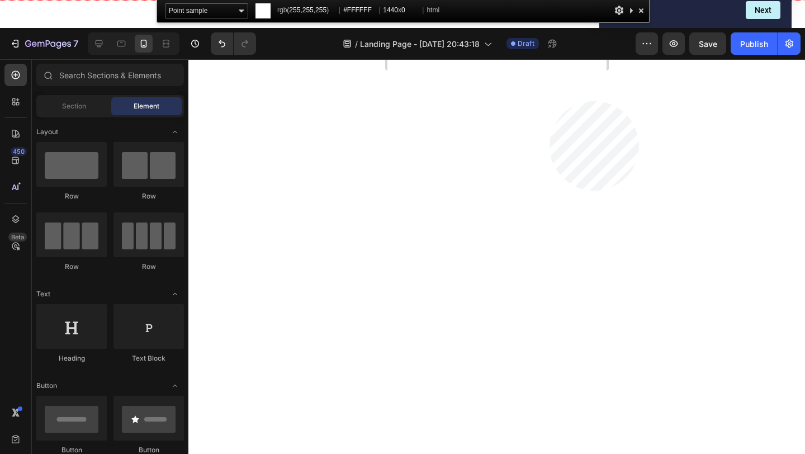
click at [550, 0] on html "7 / Landing Page - Sep 27, 20:43:18 Draft Preview Save Publish 450 Beta Section…" at bounding box center [402, 0] width 805 height 0
click at [642, 5] on div at bounding box center [641, 10] width 11 height 14
click at [641, 11] on div at bounding box center [641, 10] width 11 height 14
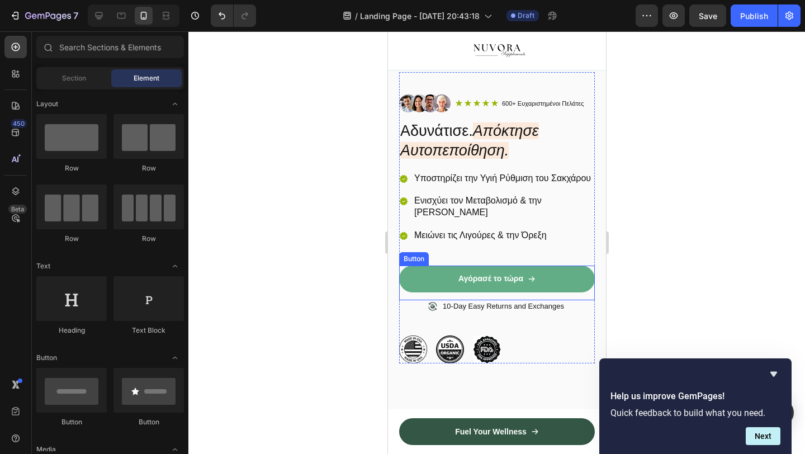
click at [545, 281] on link "Αγόρασέ το τώρα" at bounding box center [497, 279] width 196 height 27
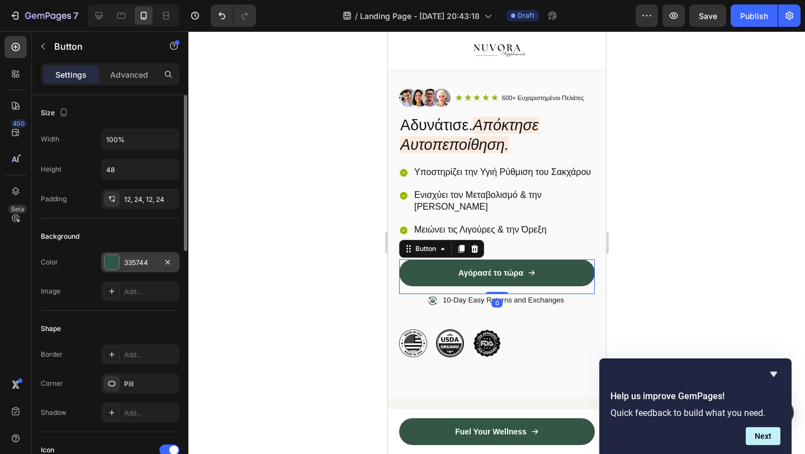
click at [135, 262] on div "335744" at bounding box center [140, 263] width 32 height 10
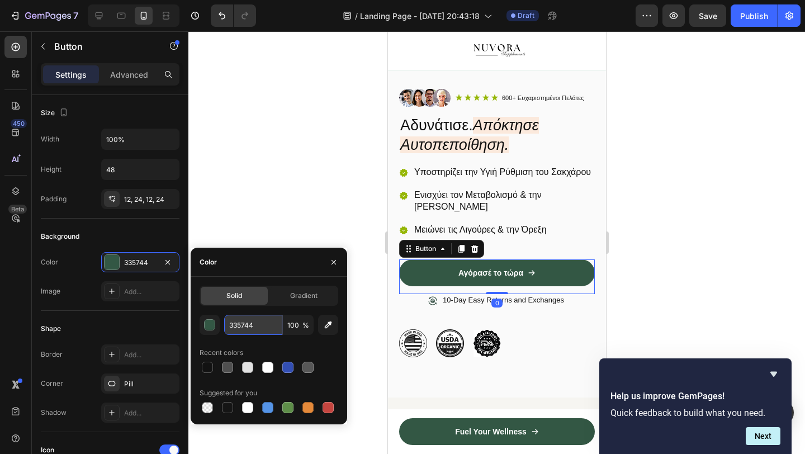
click at [233, 322] on input "335744" at bounding box center [253, 325] width 58 height 20
click at [334, 265] on icon "button" at bounding box center [333, 262] width 9 height 9
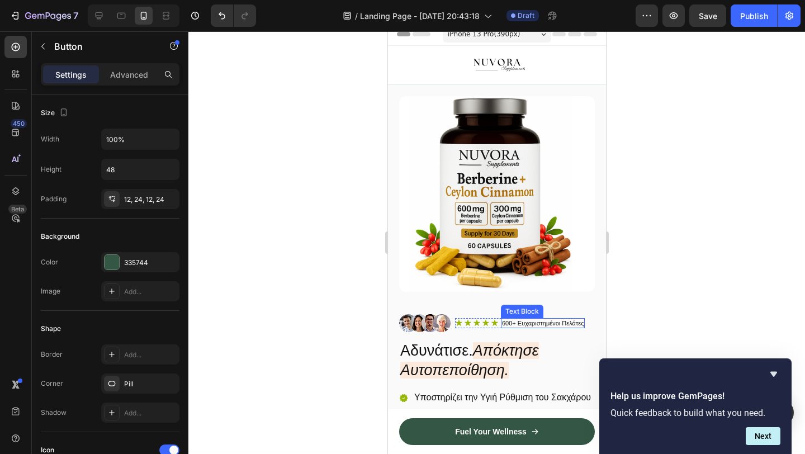
scroll to position [6, 0]
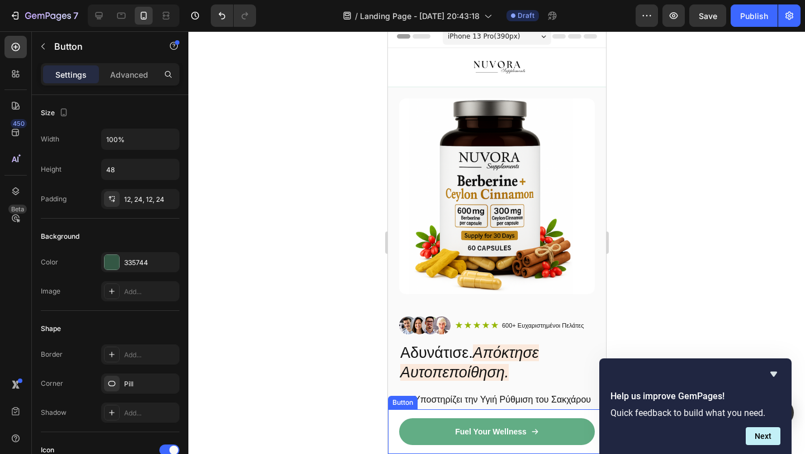
click at [437, 441] on link "Fuel Your Wellness" at bounding box center [497, 431] width 196 height 27
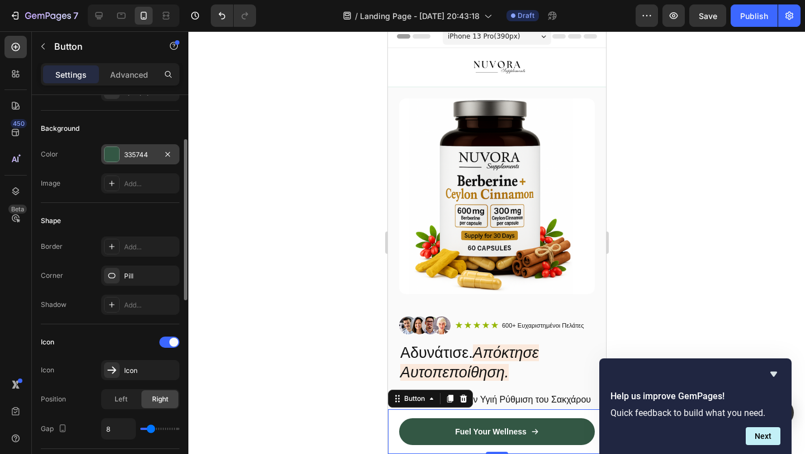
click at [133, 150] on div "335744" at bounding box center [140, 155] width 32 height 10
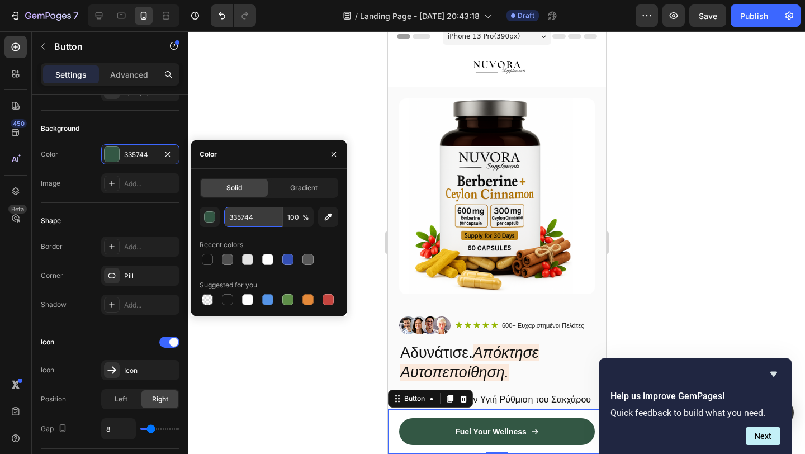
click at [239, 216] on input "335744" at bounding box center [253, 217] width 58 height 20
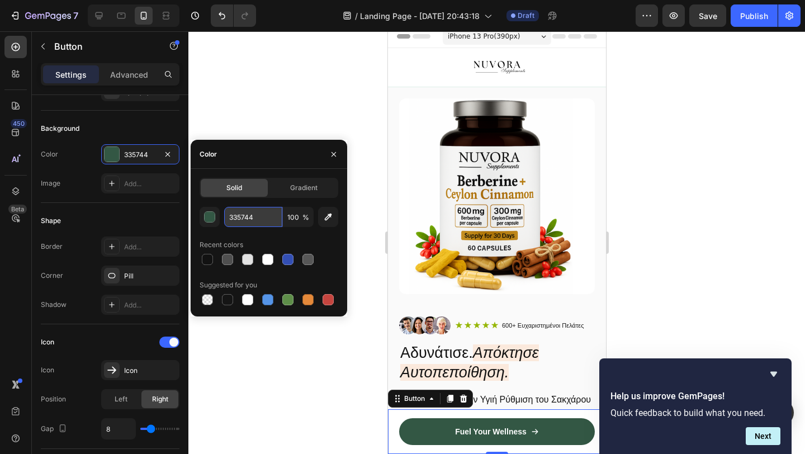
click at [239, 216] on input "335744" at bounding box center [253, 217] width 58 height 20
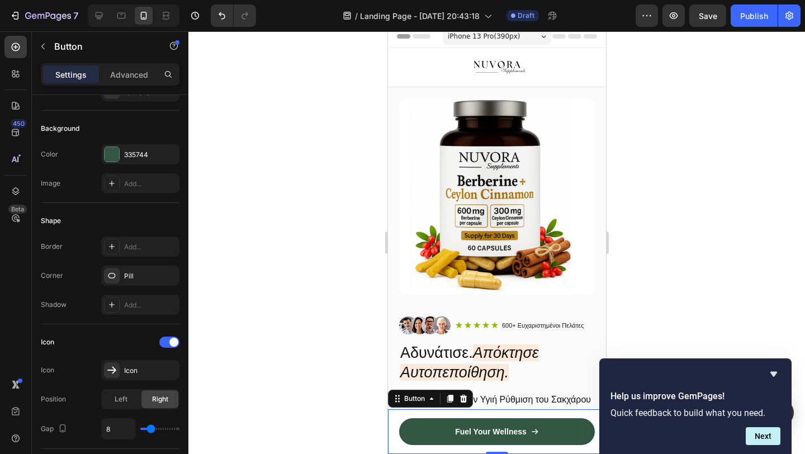
click at [655, 210] on div at bounding box center [496, 242] width 617 height 423
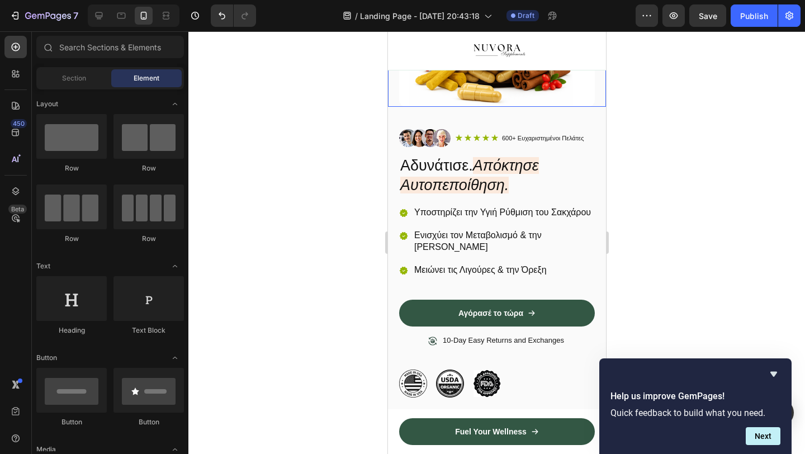
scroll to position [195, 0]
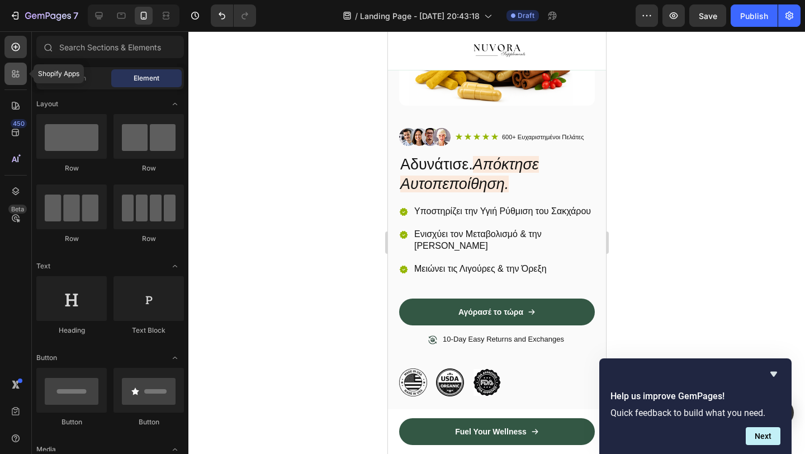
click at [12, 76] on icon at bounding box center [13, 75] width 3 height 3
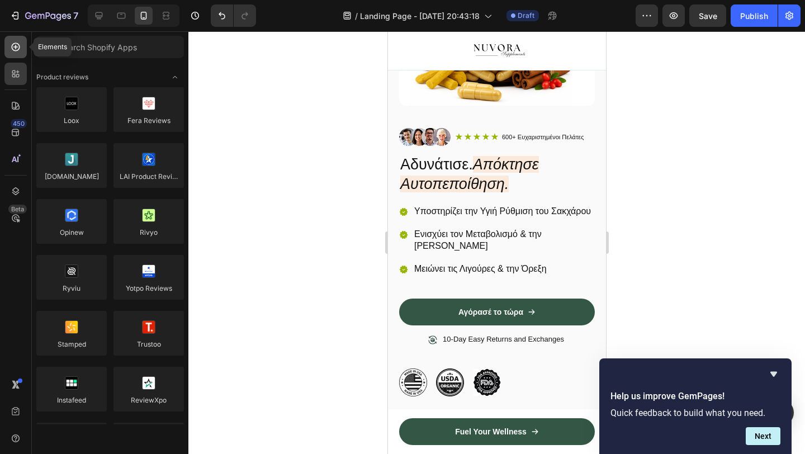
click at [15, 46] on icon at bounding box center [15, 46] width 11 height 11
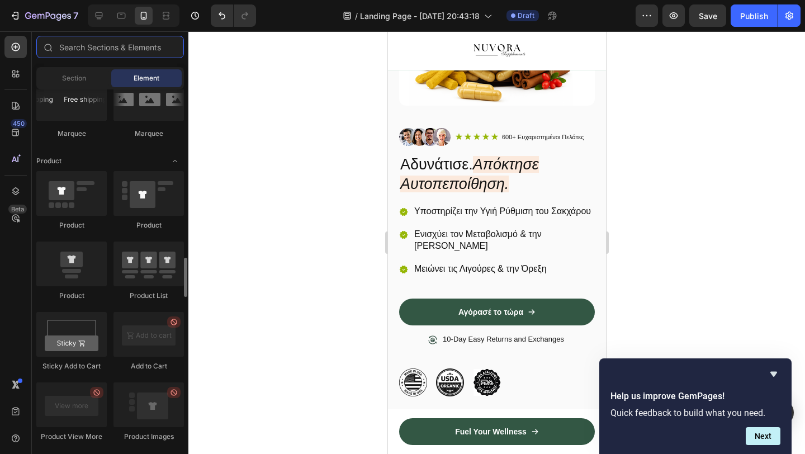
scroll to position [1393, 0]
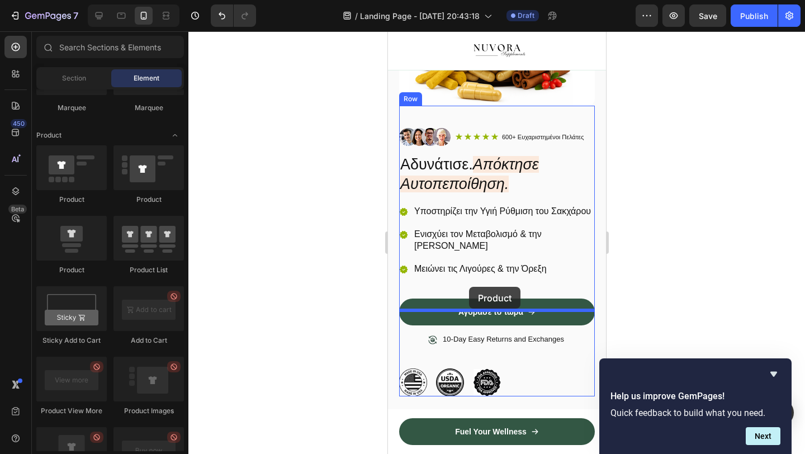
drag, startPoint x: 459, startPoint y: 192, endPoint x: 469, endPoint y: 287, distance: 95.1
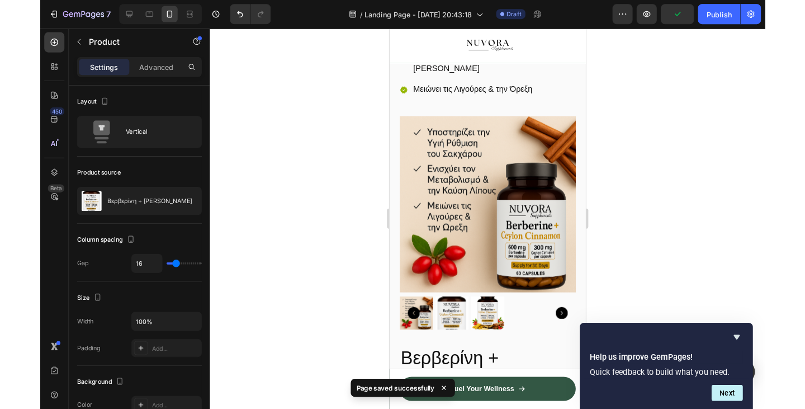
scroll to position [386, 0]
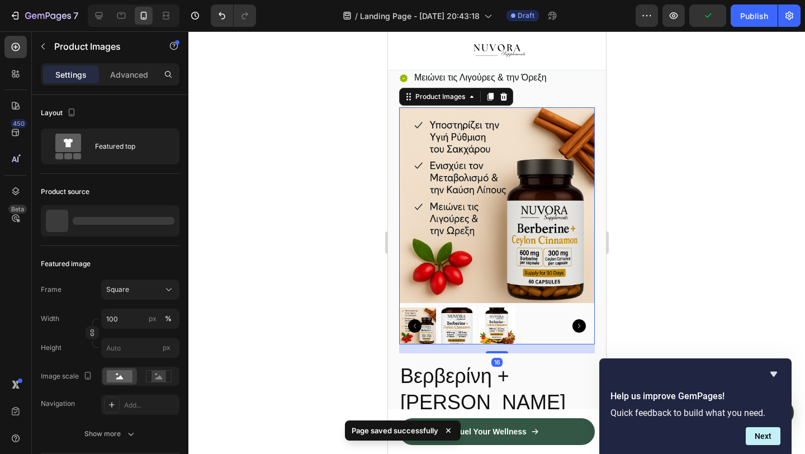
click at [464, 323] on img at bounding box center [456, 326] width 37 height 37
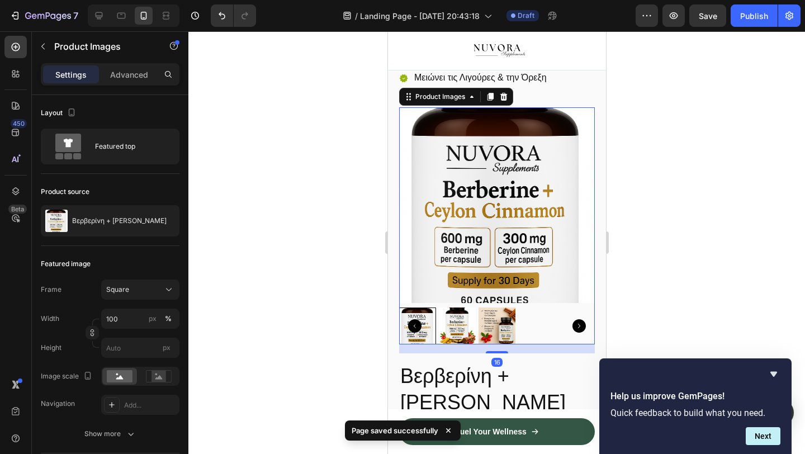
click at [421, 333] on icon "Carousel Back Arrow" at bounding box center [414, 325] width 13 height 13
click at [462, 338] on div at bounding box center [456, 326] width 37 height 37
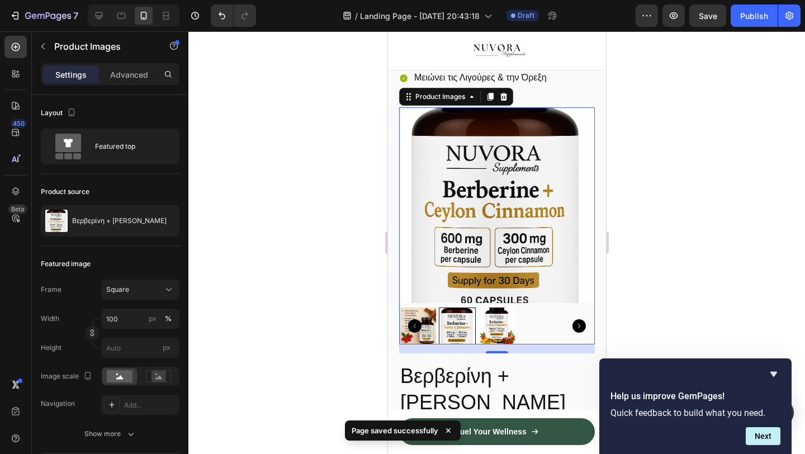
click at [489, 343] on img at bounding box center [496, 326] width 37 height 37
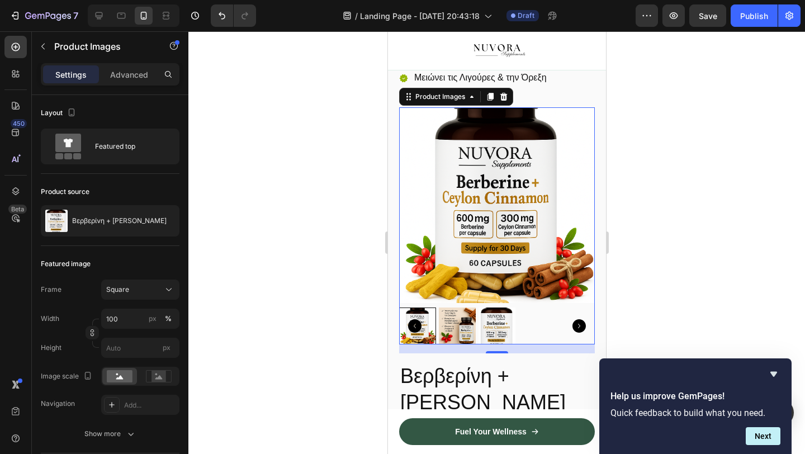
click at [466, 336] on img at bounding box center [456, 326] width 37 height 37
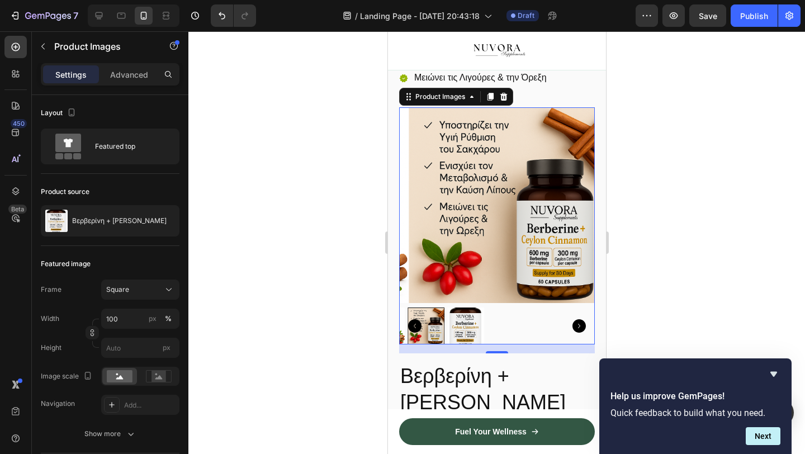
click at [475, 243] on img at bounding box center [506, 205] width 196 height 196
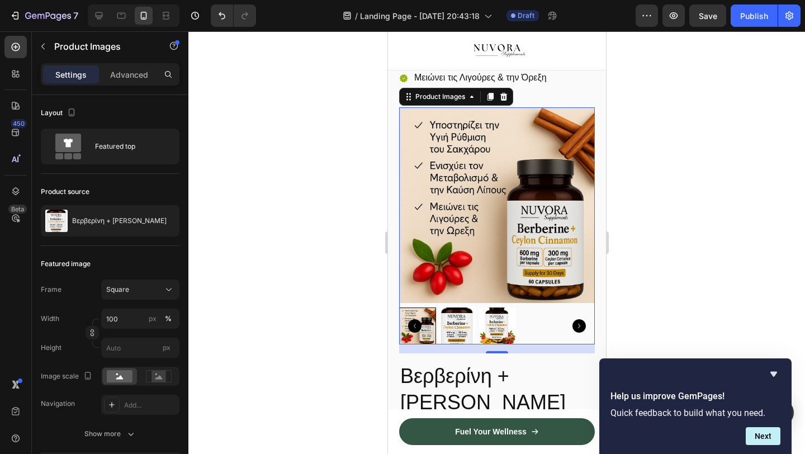
click at [461, 322] on img at bounding box center [456, 326] width 37 height 37
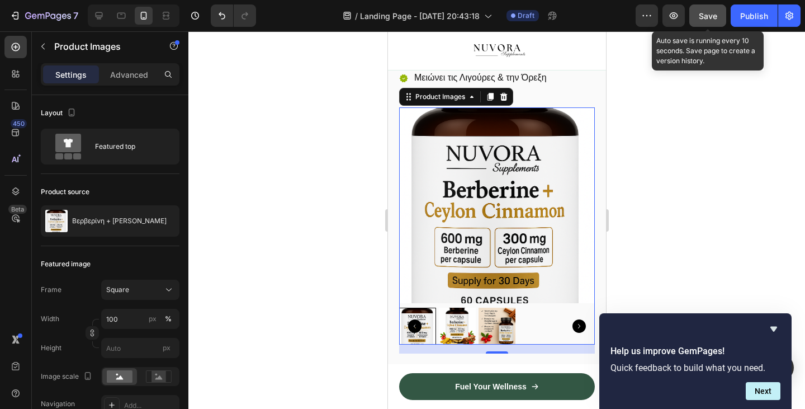
click at [698, 13] on button "Save" at bounding box center [708, 15] width 37 height 22
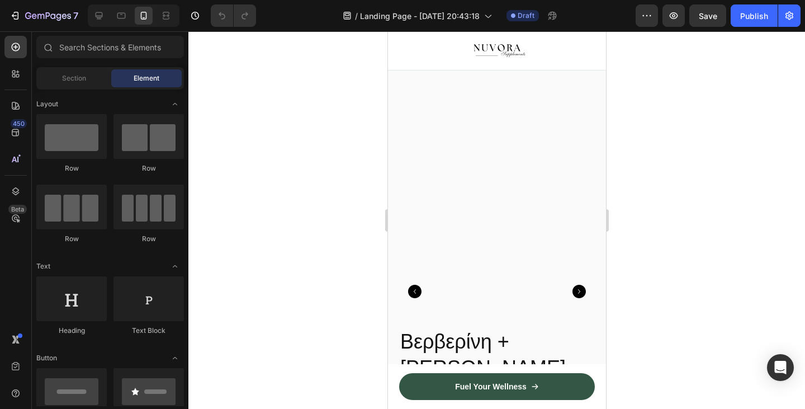
scroll to position [421, 0]
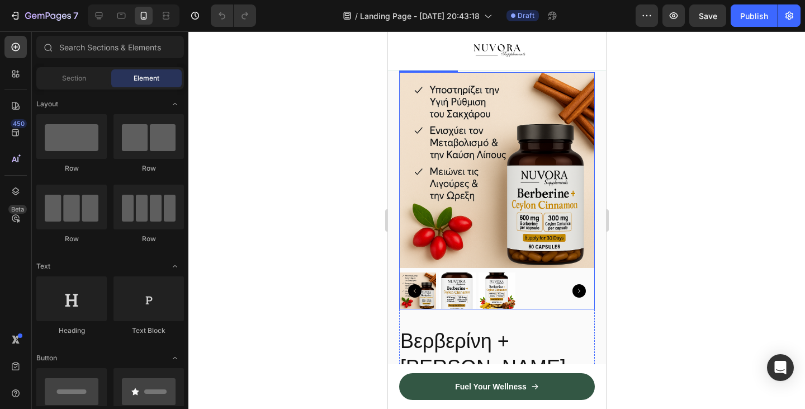
click at [465, 282] on div at bounding box center [497, 190] width 196 height 237
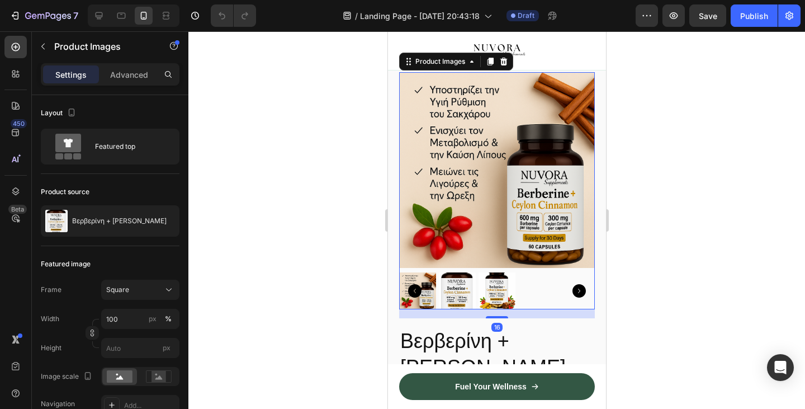
click at [455, 301] on img at bounding box center [456, 290] width 37 height 37
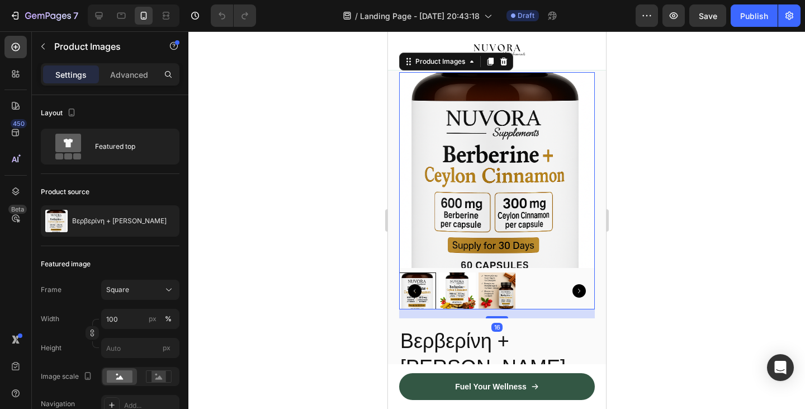
click at [485, 299] on img at bounding box center [496, 290] width 37 height 37
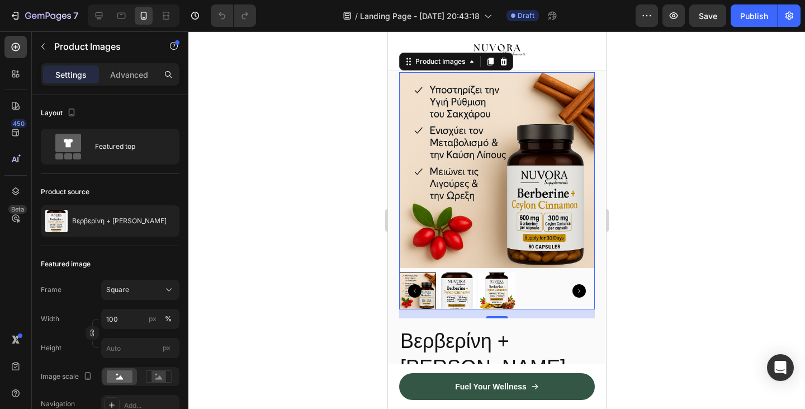
click at [462, 299] on img at bounding box center [456, 290] width 37 height 37
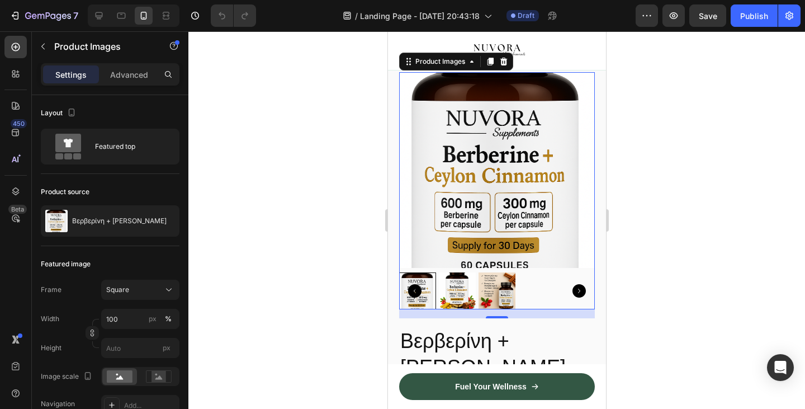
click at [485, 299] on img at bounding box center [496, 290] width 37 height 37
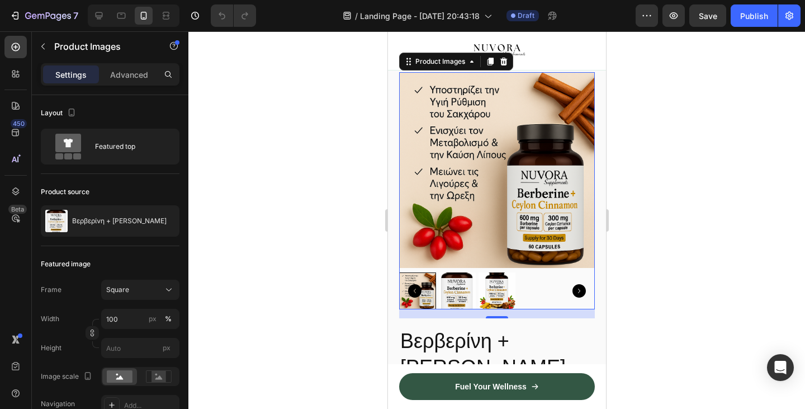
click at [428, 302] on div at bounding box center [417, 290] width 37 height 37
click at [489, 305] on img at bounding box center [496, 290] width 37 height 37
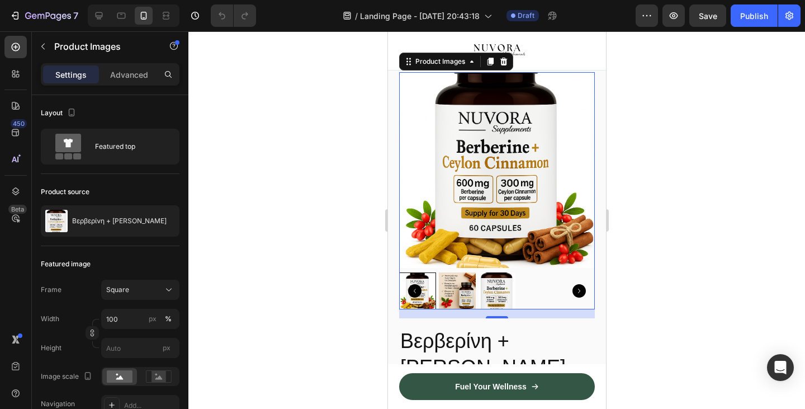
click at [551, 199] on img at bounding box center [497, 170] width 196 height 196
click at [328, 270] on div at bounding box center [496, 219] width 617 height 377
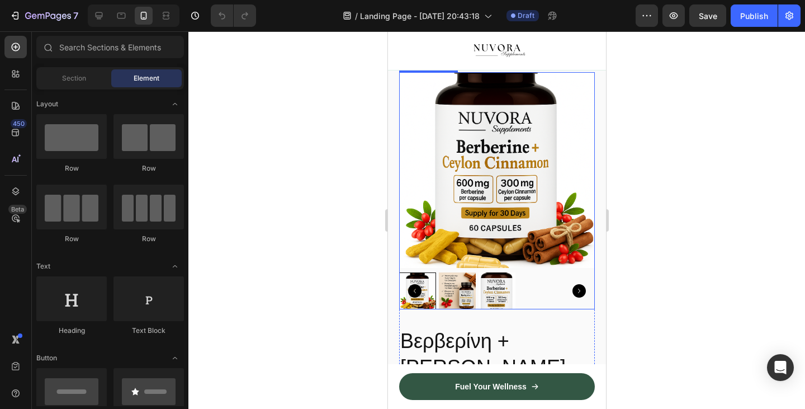
click at [466, 305] on img at bounding box center [456, 290] width 37 height 37
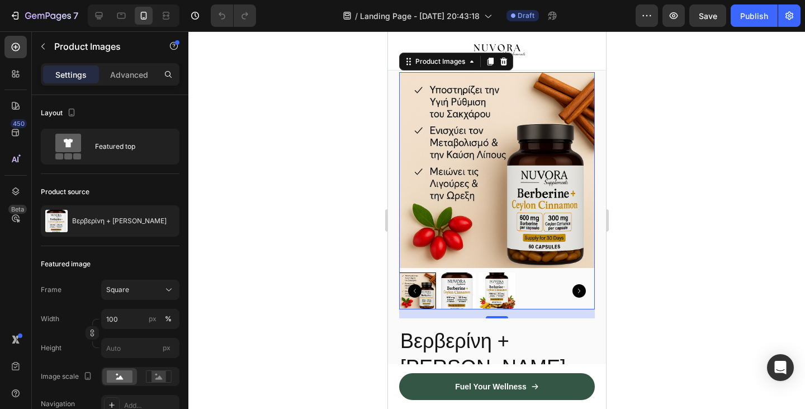
click at [672, 195] on div at bounding box center [496, 219] width 617 height 377
click at [454, 302] on img at bounding box center [456, 290] width 37 height 37
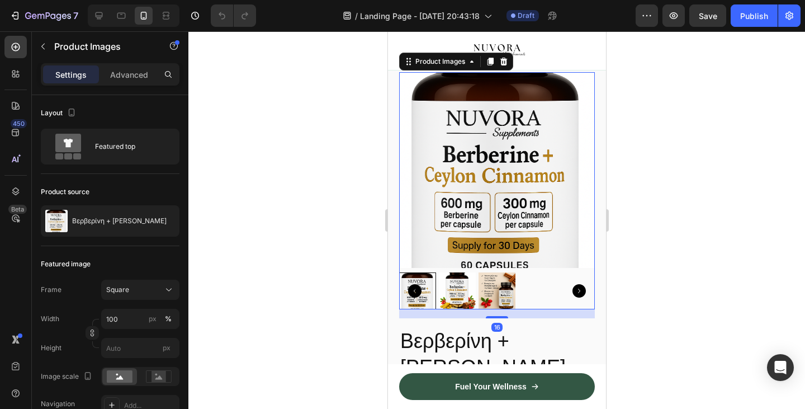
click at [521, 192] on img at bounding box center [497, 170] width 196 height 196
click at [463, 67] on div "Product Images" at bounding box center [440, 61] width 54 height 10
click at [374, 123] on div at bounding box center [496, 219] width 617 height 377
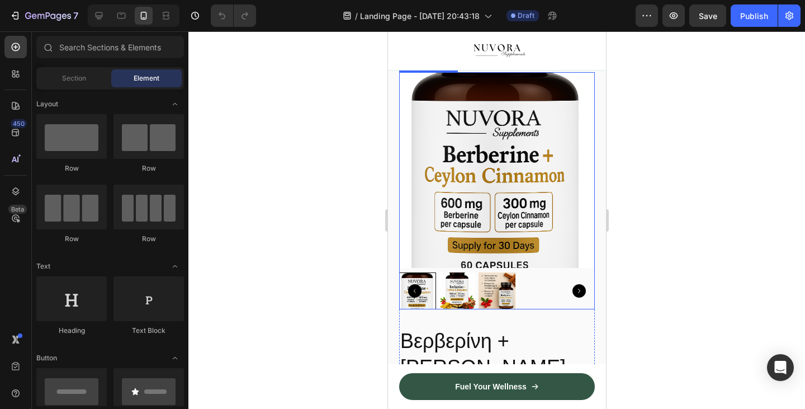
click at [493, 291] on img at bounding box center [496, 290] width 37 height 37
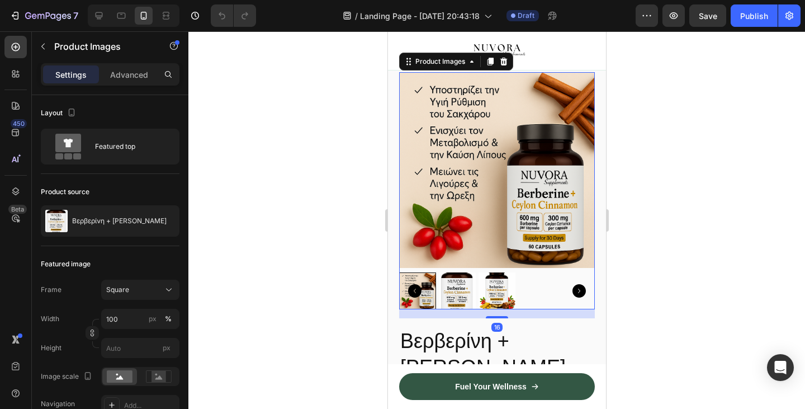
click at [462, 298] on img at bounding box center [456, 290] width 37 height 37
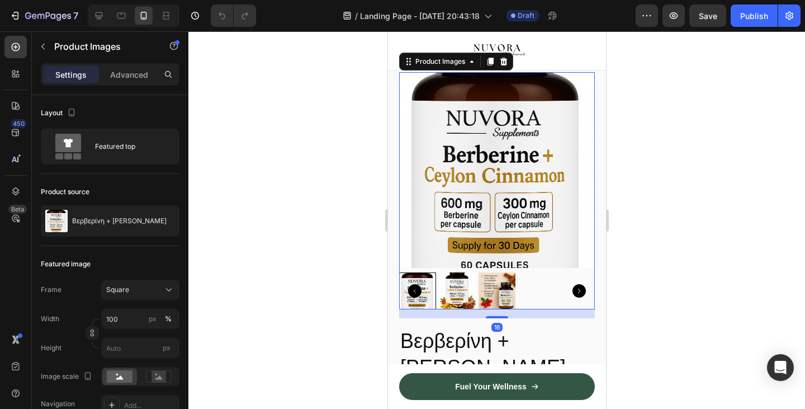
click at [495, 301] on img at bounding box center [496, 290] width 37 height 37
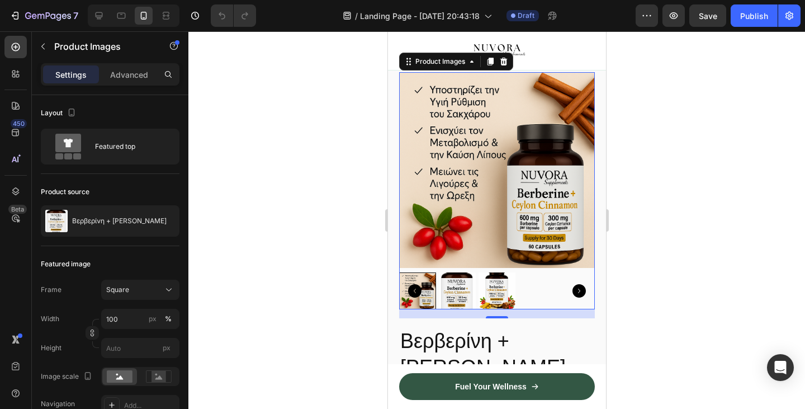
click at [469, 300] on img at bounding box center [456, 290] width 37 height 37
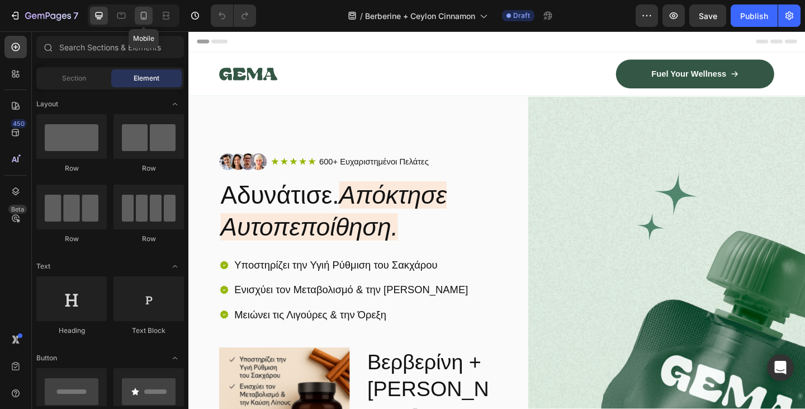
click at [152, 8] on div at bounding box center [144, 16] width 18 height 18
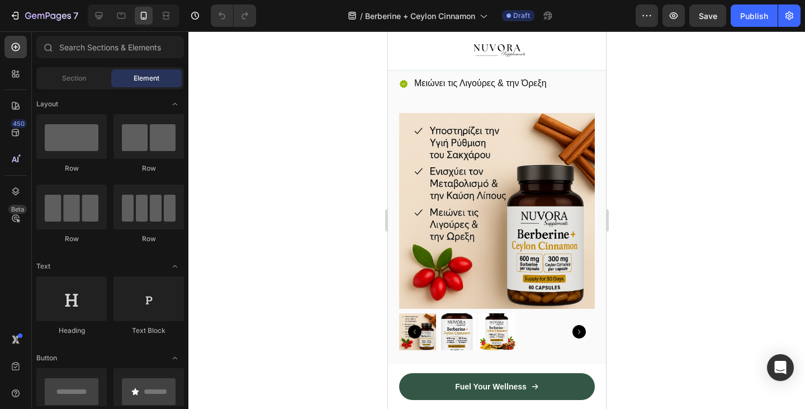
scroll to position [383, 0]
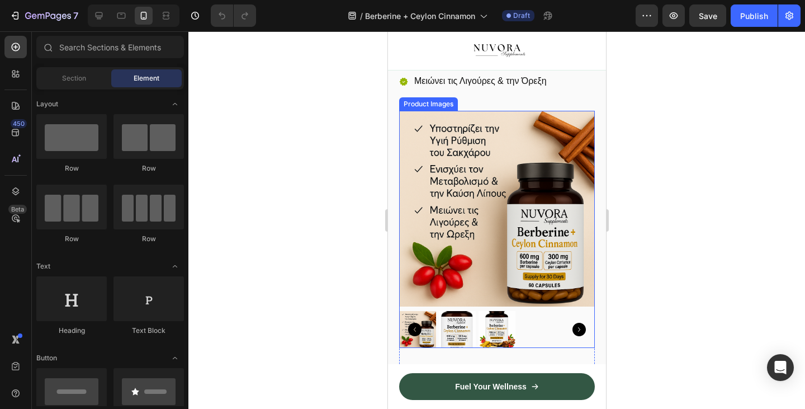
click at [469, 329] on img at bounding box center [456, 329] width 37 height 37
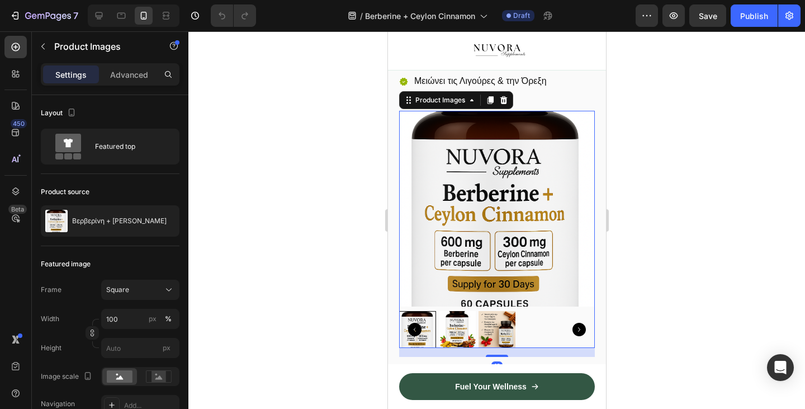
click at [499, 194] on img at bounding box center [497, 209] width 196 height 196
click at [505, 105] on icon at bounding box center [503, 100] width 9 height 9
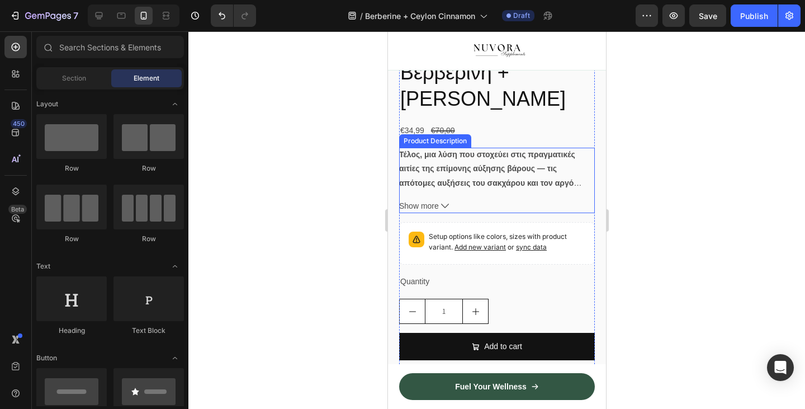
scroll to position [433, 0]
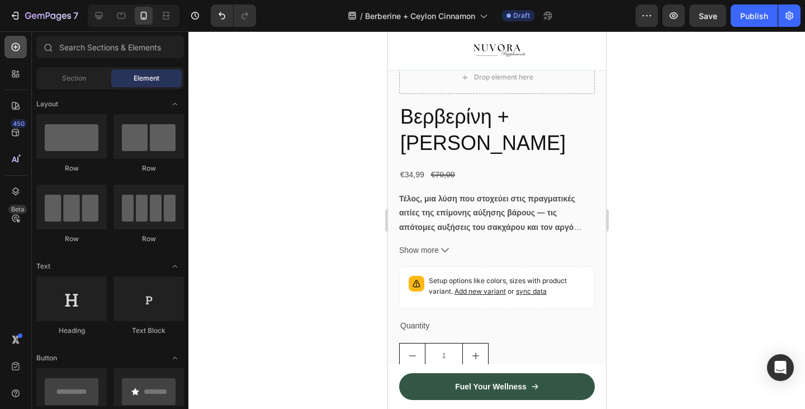
click at [15, 46] on icon at bounding box center [15, 46] width 11 height 11
click at [14, 70] on icon at bounding box center [13, 71] width 3 height 3
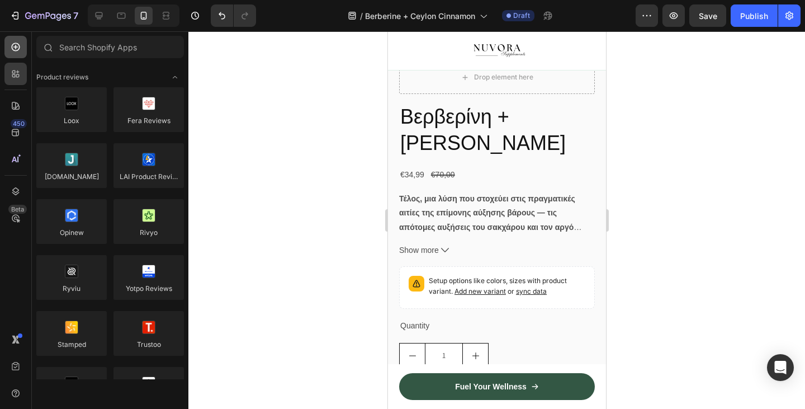
click at [13, 48] on icon at bounding box center [15, 46] width 11 height 11
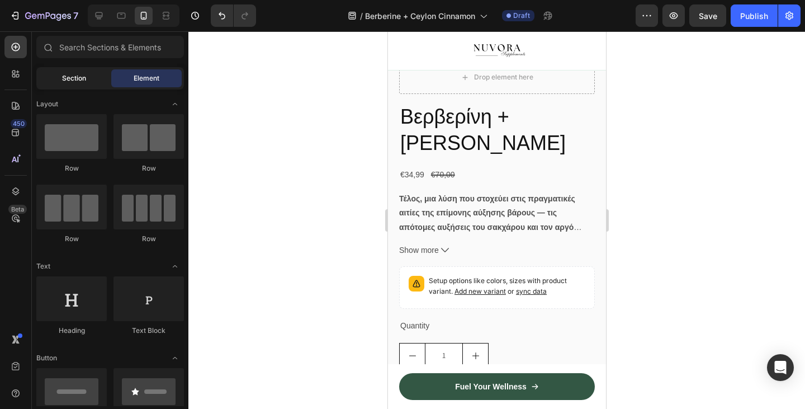
click at [62, 77] on span "Section" at bounding box center [74, 78] width 24 height 10
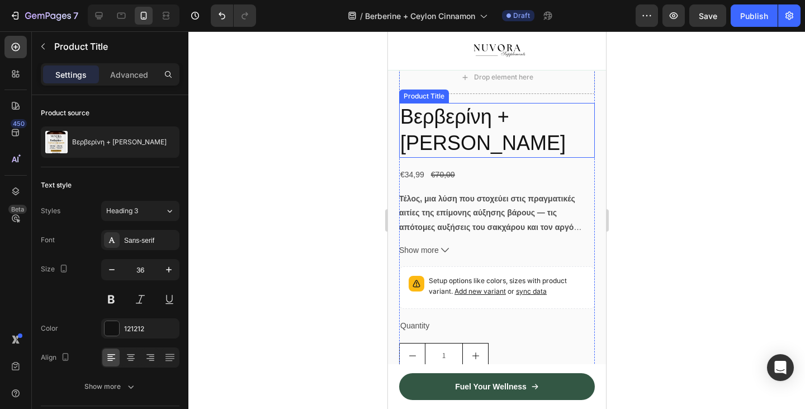
click at [415, 158] on h2 "Βερβερίνη + [PERSON_NAME]" at bounding box center [497, 130] width 196 height 55
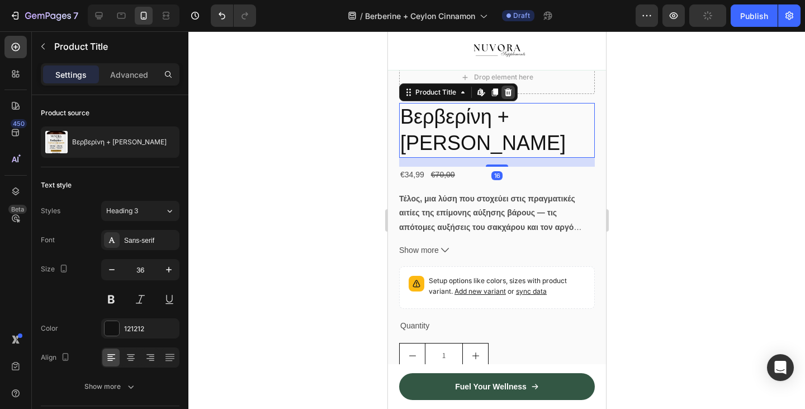
click at [506, 98] on div at bounding box center [507, 92] width 13 height 13
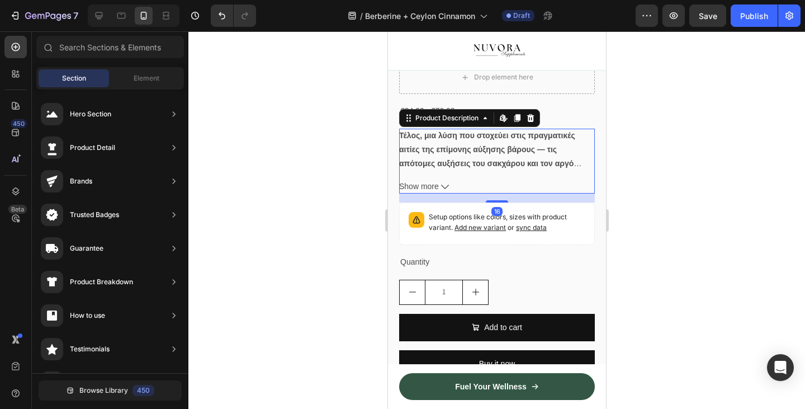
click at [489, 159] on strong "Τέλος, μια λύση που στοχεύει στις πραγματικές αιτίες της επίμονης αύξησης βάρου…" at bounding box center [492, 163] width 186 height 65
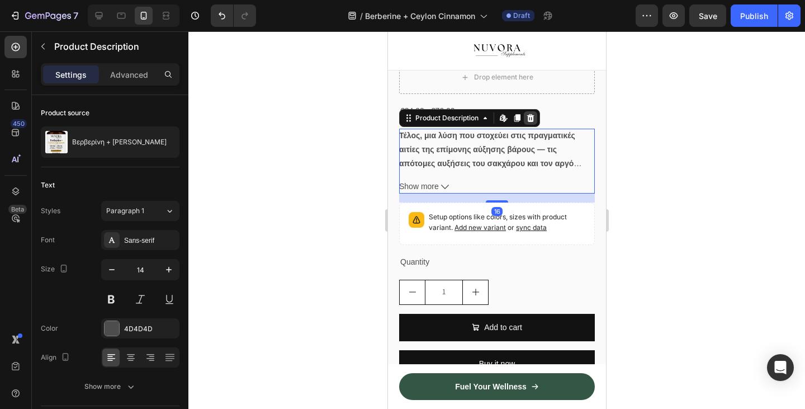
click at [528, 121] on icon at bounding box center [530, 118] width 7 height 8
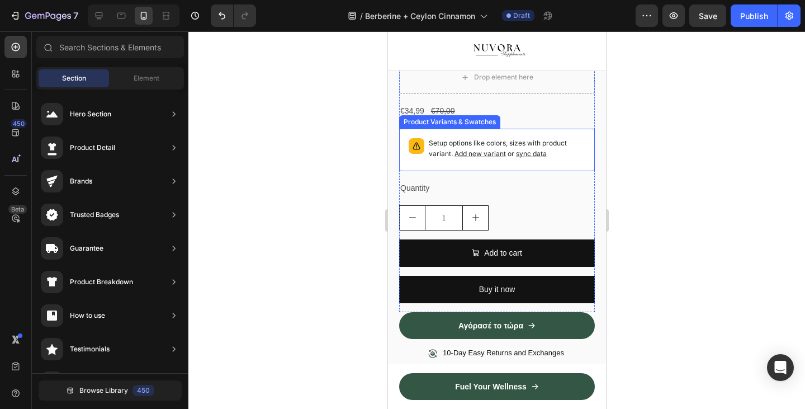
click at [471, 158] on span "Add new variant" at bounding box center [479, 153] width 51 height 8
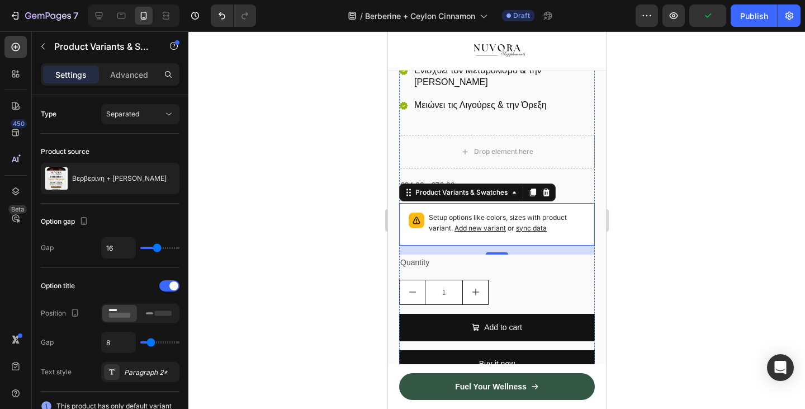
scroll to position [357, 0]
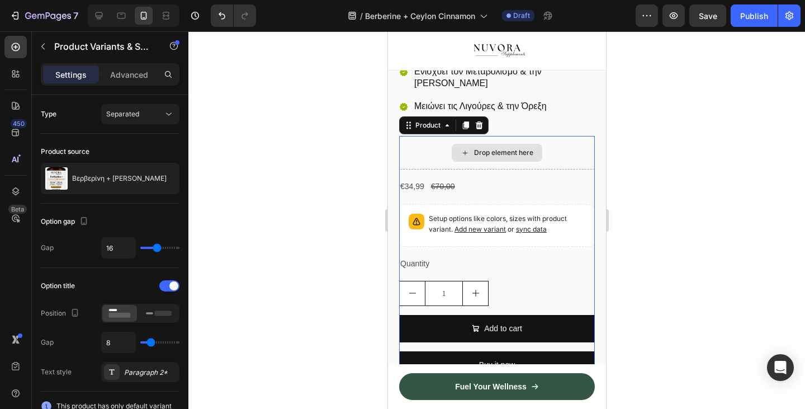
click at [501, 152] on div "Drop element here" at bounding box center [497, 153] width 196 height 34
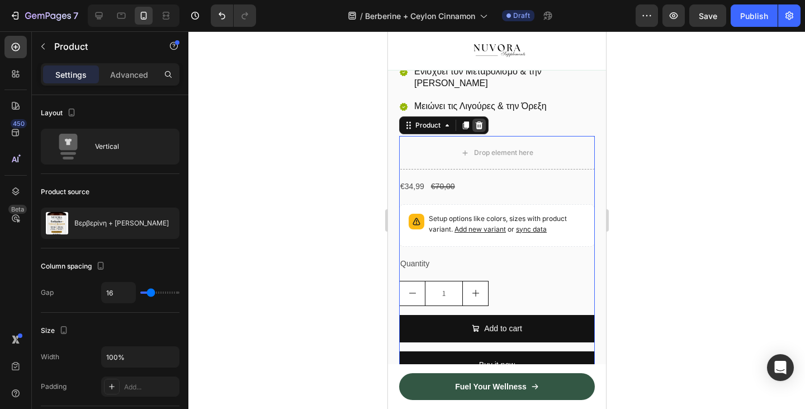
click at [478, 129] on icon at bounding box center [478, 125] width 7 height 8
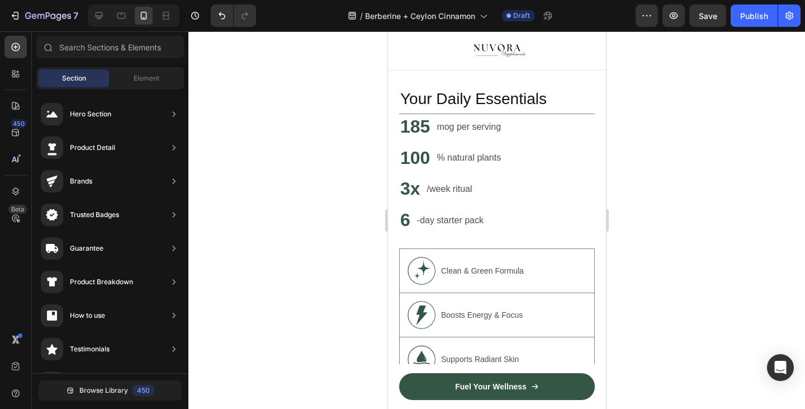
scroll to position [946, 0]
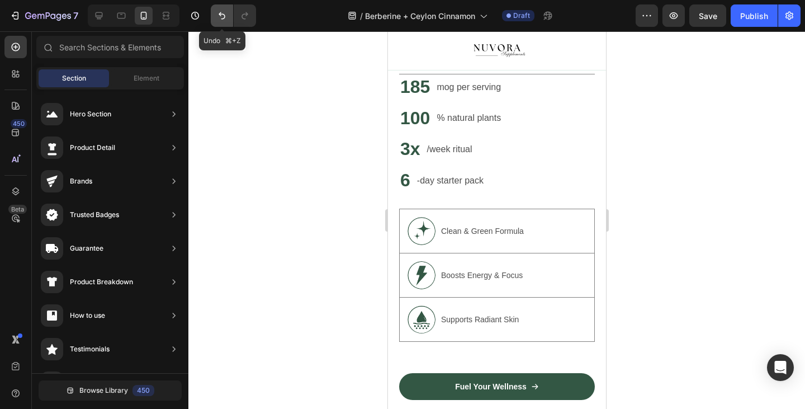
click at [224, 22] on button "Undo/Redo" at bounding box center [222, 15] width 22 height 22
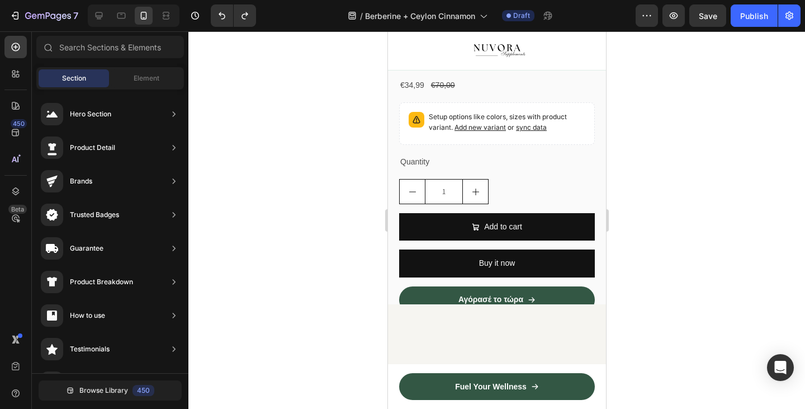
scroll to position [216, 0]
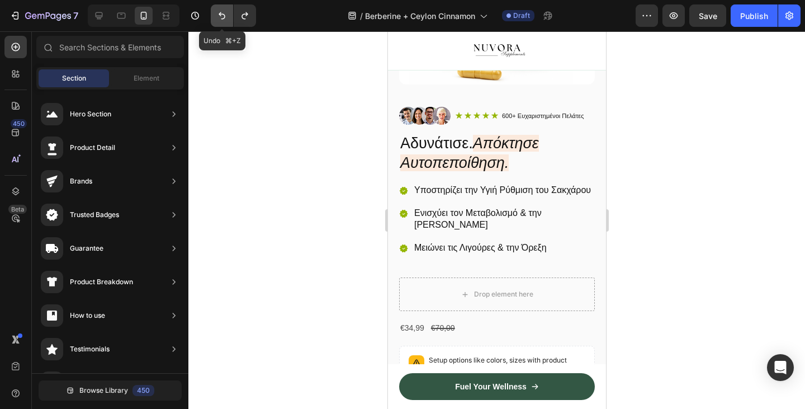
click at [221, 18] on icon "Undo/Redo" at bounding box center [221, 15] width 11 height 11
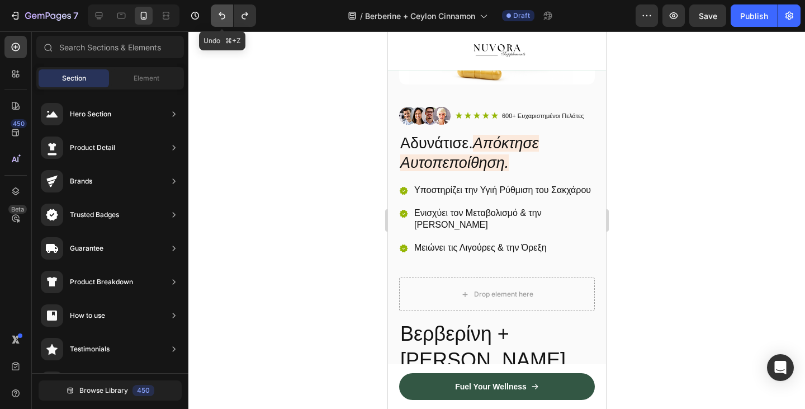
click at [221, 18] on icon "Undo/Redo" at bounding box center [221, 15] width 11 height 11
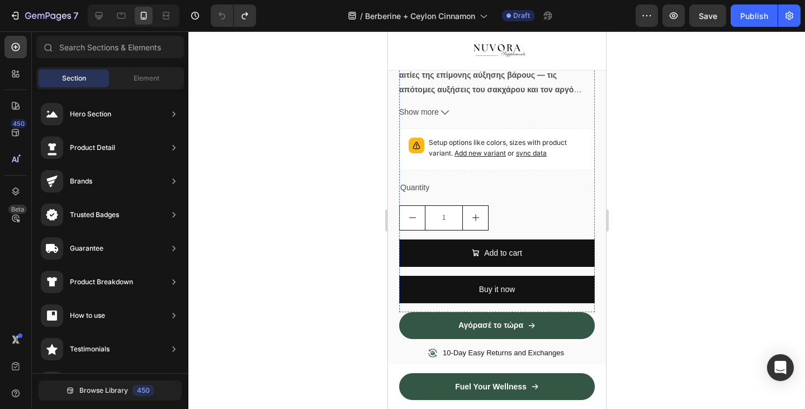
scroll to position [773, 0]
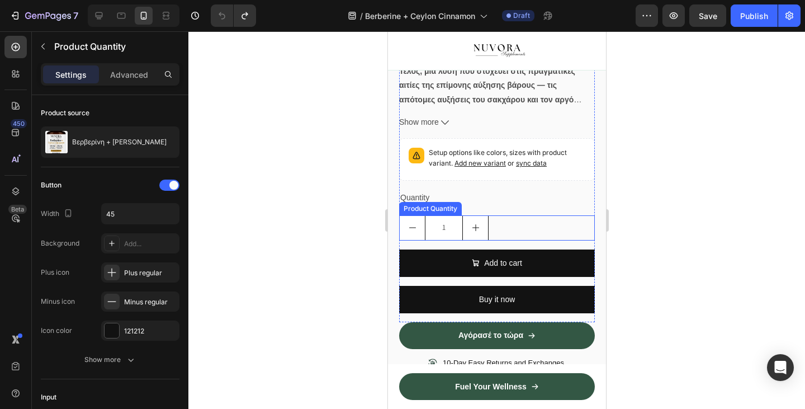
click at [470, 240] on button "increment" at bounding box center [474, 228] width 25 height 24
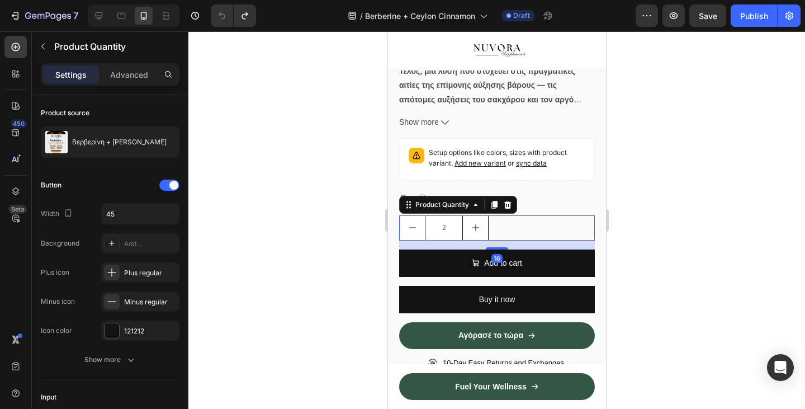
click at [412, 232] on icon "decrement" at bounding box center [412, 227] width 9 height 9
click at [342, 238] on div at bounding box center [496, 219] width 617 height 377
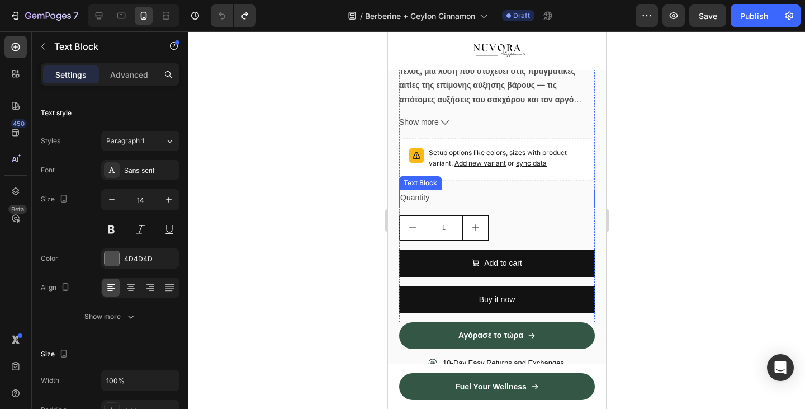
click at [415, 206] on div "Quantity" at bounding box center [497, 198] width 196 height 16
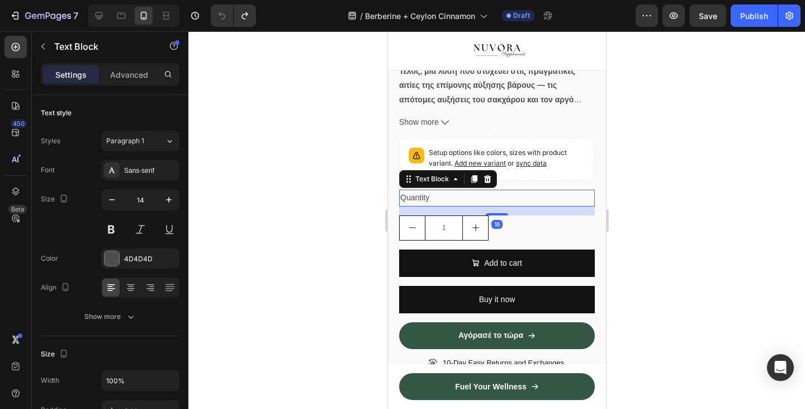
click at [415, 206] on div "Quantity" at bounding box center [497, 198] width 196 height 16
click at [415, 205] on p "Quantity" at bounding box center [496, 198] width 193 height 14
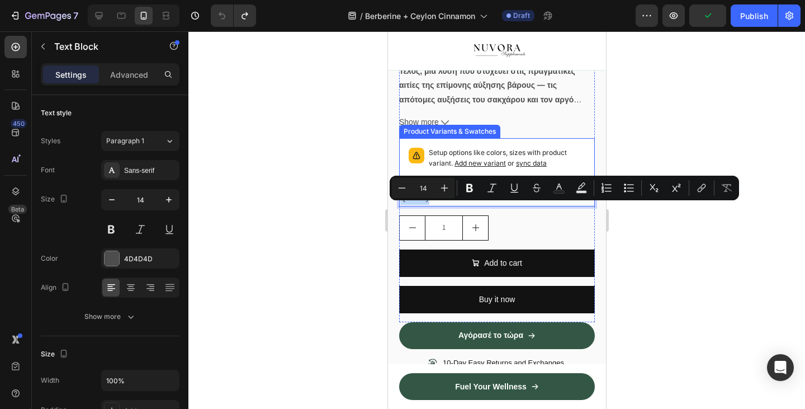
copy p "Quantity"
click at [430, 204] on p "Quantity" at bounding box center [496, 198] width 193 height 14
click at [350, 221] on div at bounding box center [496, 219] width 617 height 377
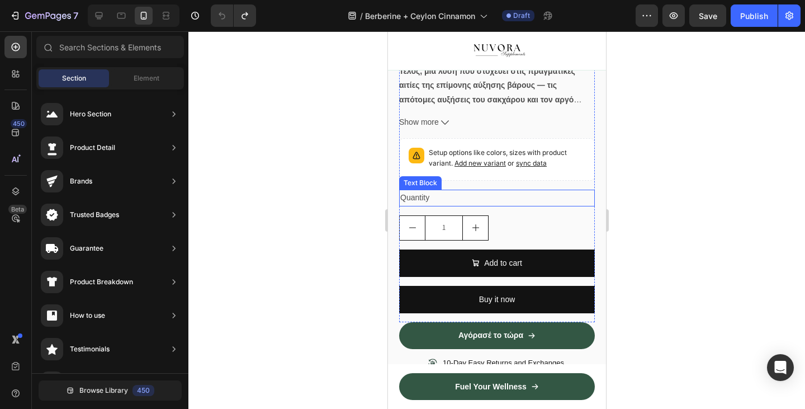
click at [421, 205] on p "Quantity" at bounding box center [496, 198] width 193 height 14
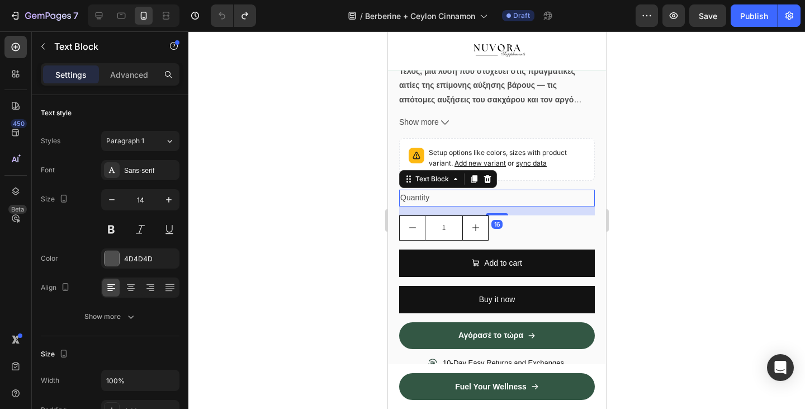
click at [421, 205] on p "Quantity" at bounding box center [496, 198] width 193 height 14
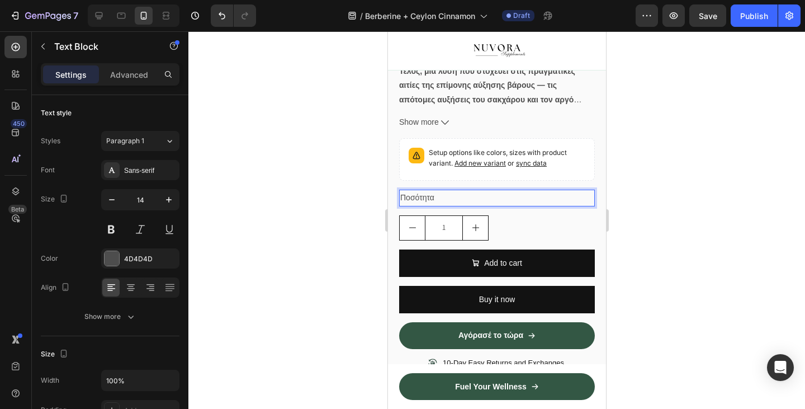
click at [437, 205] on p "Ποσότητα" at bounding box center [496, 198] width 193 height 14
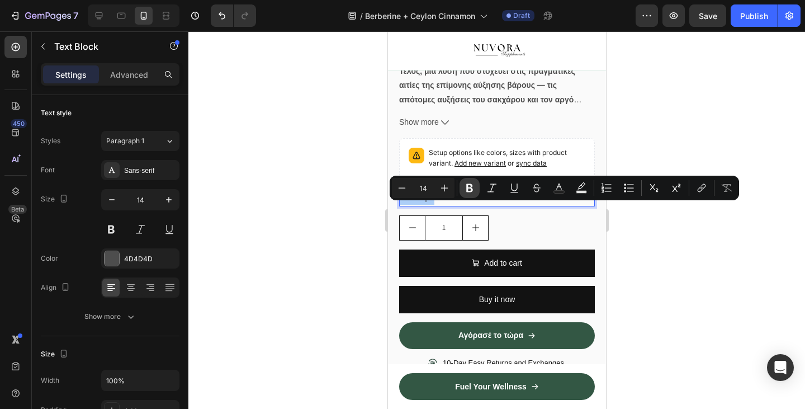
click at [468, 190] on icon "Editor contextual toolbar" at bounding box center [469, 188] width 7 height 8
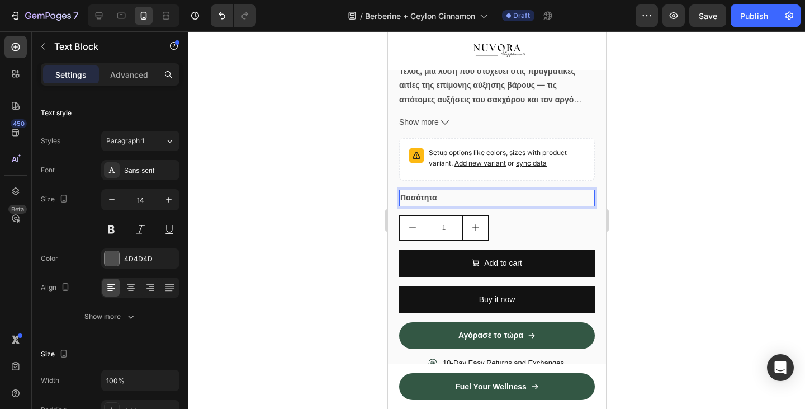
click at [429, 202] on strong "Ποσότητα" at bounding box center [418, 197] width 37 height 9
click at [482, 227] on button "increment" at bounding box center [474, 228] width 25 height 24
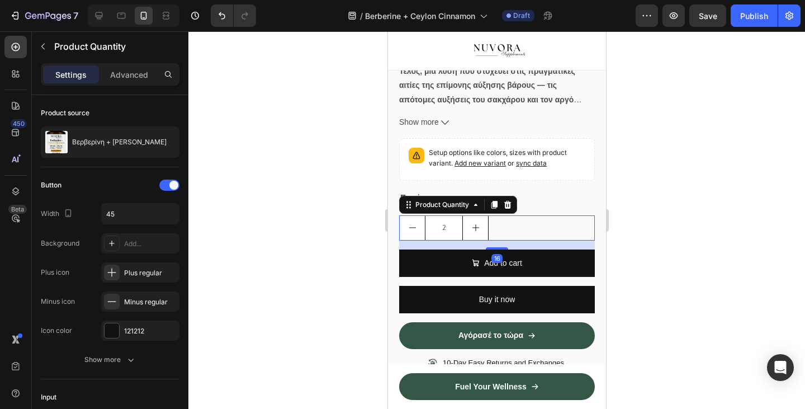
click at [362, 223] on div at bounding box center [496, 219] width 617 height 377
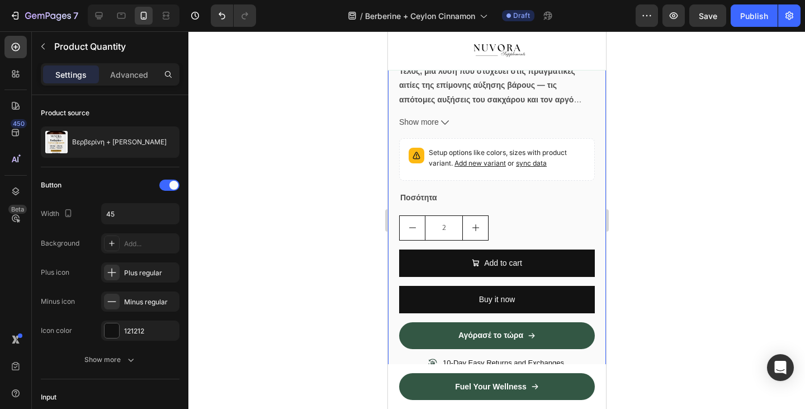
click at [406, 239] on button "decrement" at bounding box center [411, 228] width 25 height 24
type input "1"
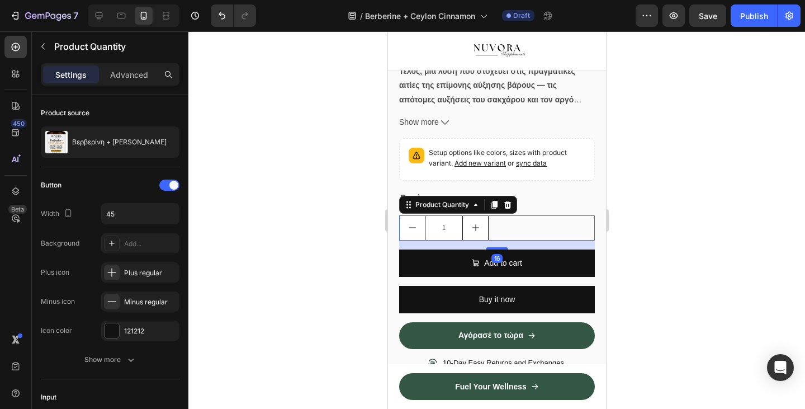
click at [360, 232] on div at bounding box center [496, 219] width 617 height 377
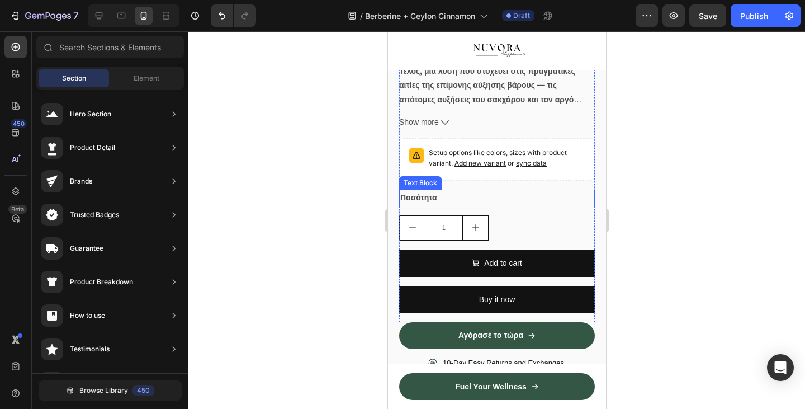
click at [419, 202] on strong "Ποσότητα" at bounding box center [418, 197] width 37 height 9
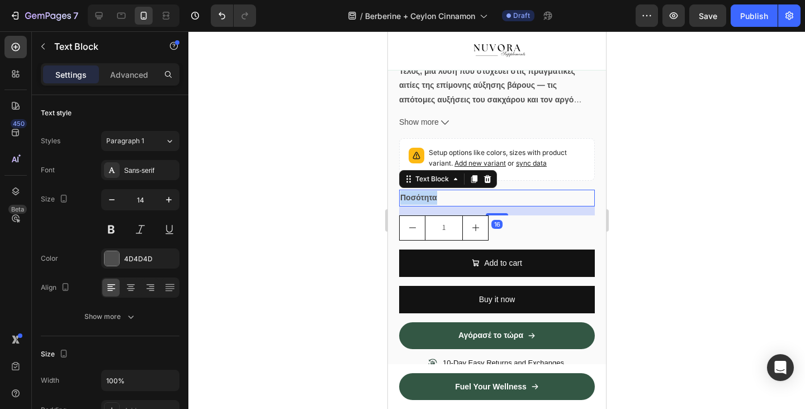
click at [419, 202] on strong "Ποσότητα" at bounding box center [418, 197] width 37 height 9
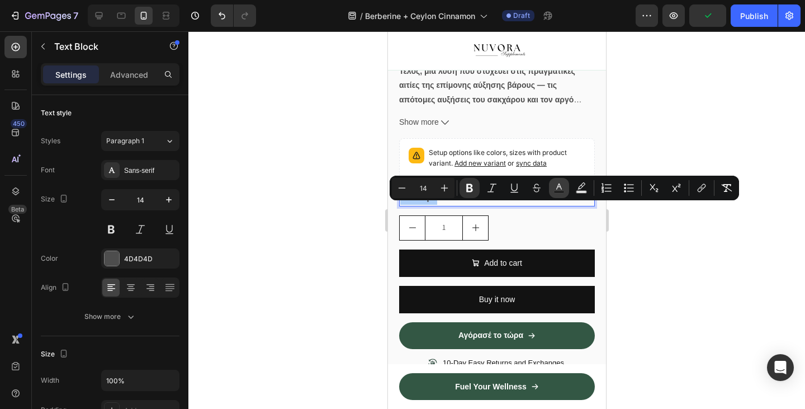
click at [567, 183] on button "Text Color" at bounding box center [559, 188] width 20 height 20
type input "4D4D4D"
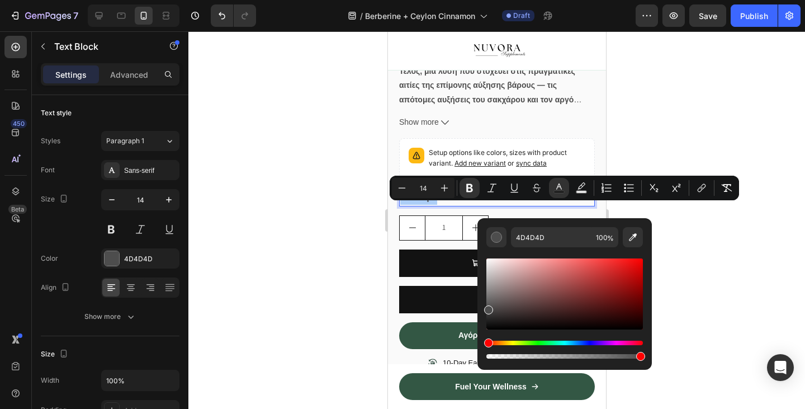
click at [726, 214] on div at bounding box center [496, 219] width 617 height 377
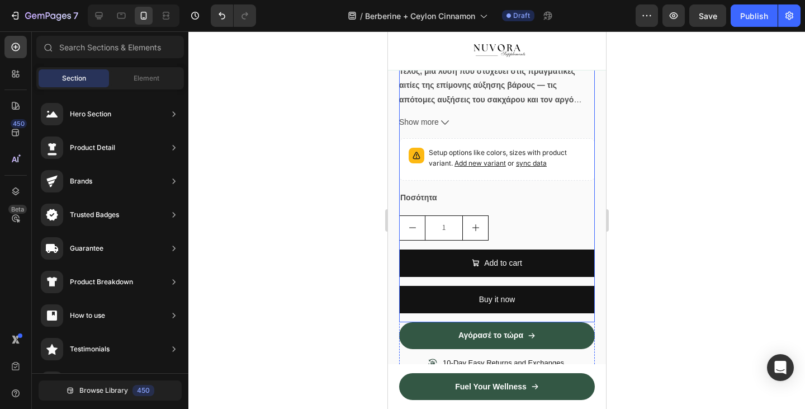
click at [470, 223] on div "Βερβερίνη + Κανέλα Κεϋλάνης Product Title €34,99 Product Price Product Price €7…" at bounding box center [497, 148] width 196 height 347
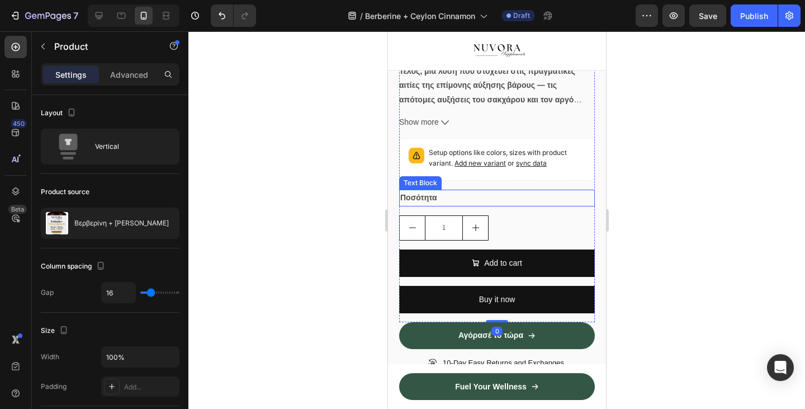
click at [460, 205] on p "Ποσότητα" at bounding box center [496, 198] width 193 height 14
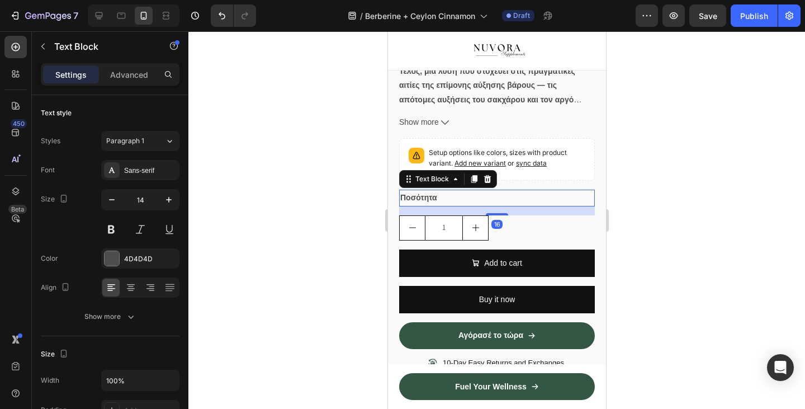
drag, startPoint x: 495, startPoint y: 226, endPoint x: 496, endPoint y: 205, distance: 21.3
click at [496, 205] on div "Ποσότητα Text Block 16" at bounding box center [497, 198] width 196 height 16
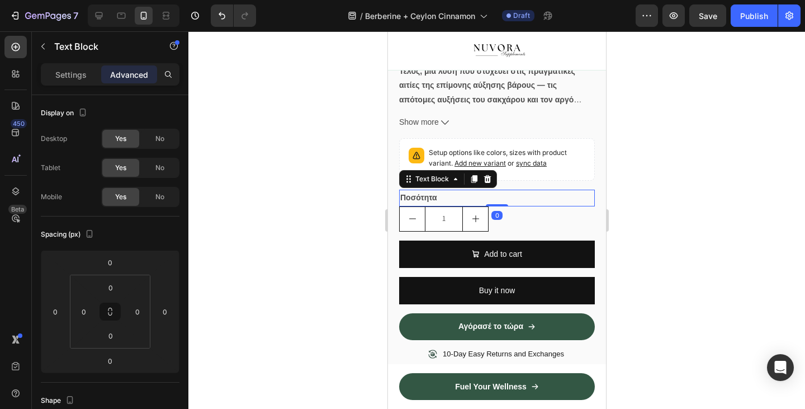
click at [292, 240] on div at bounding box center [496, 219] width 617 height 377
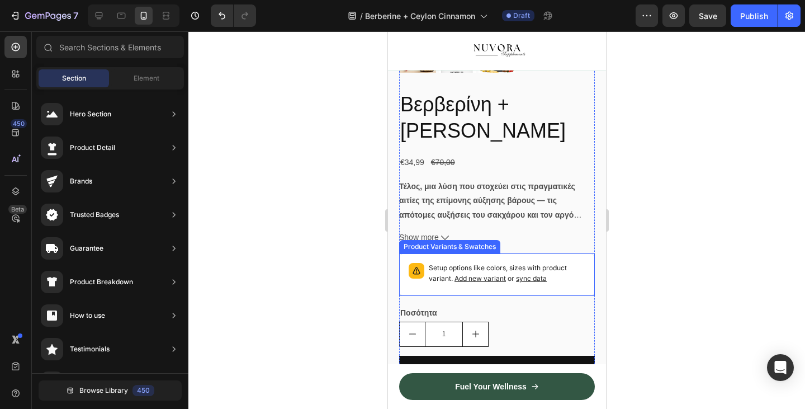
scroll to position [661, 0]
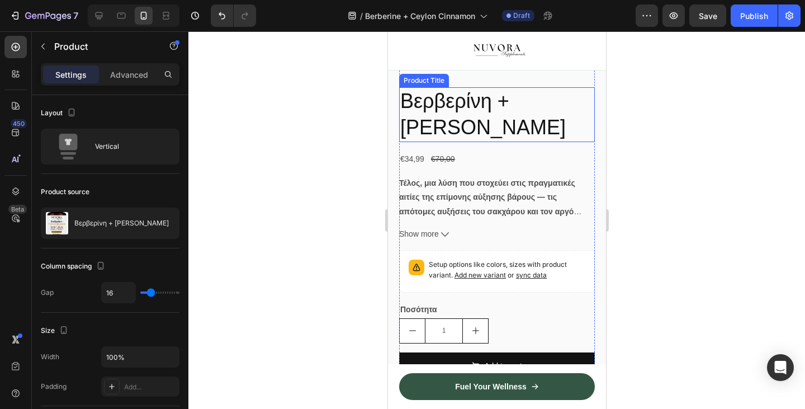
click at [465, 126] on h2 "Βερβερίνη + [PERSON_NAME]" at bounding box center [497, 114] width 196 height 55
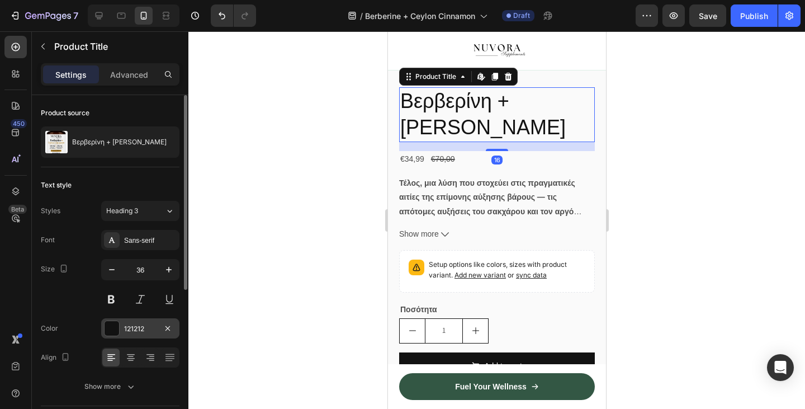
click at [128, 330] on div "121212" at bounding box center [140, 329] width 32 height 10
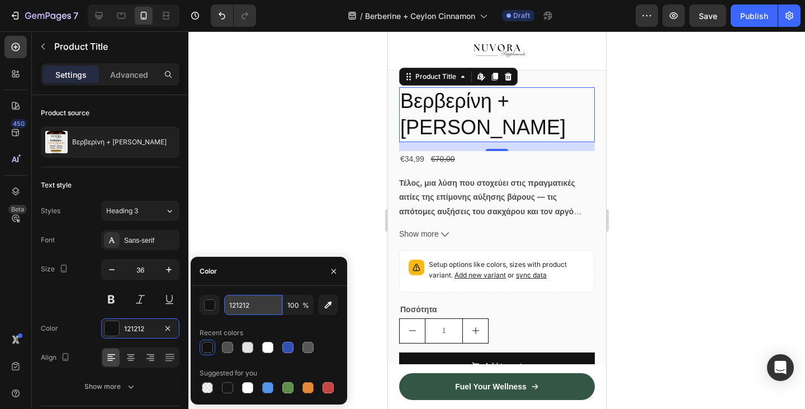
click at [248, 295] on input "121212" at bounding box center [253, 305] width 58 height 20
click at [248, 297] on input "121212" at bounding box center [253, 305] width 58 height 20
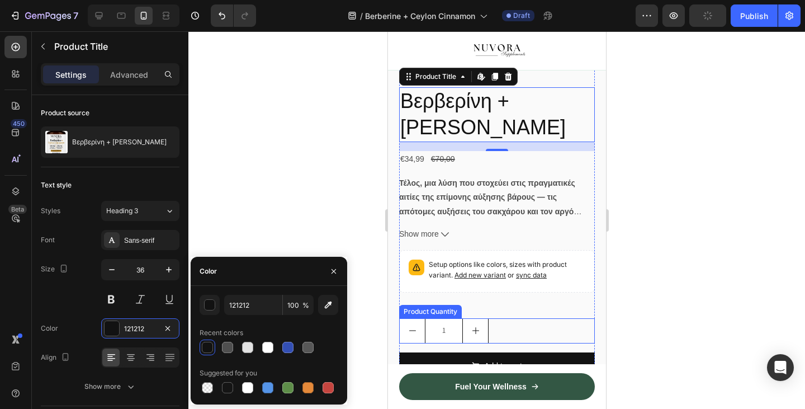
click at [429, 317] on div "Product Quantity" at bounding box center [430, 311] width 58 height 10
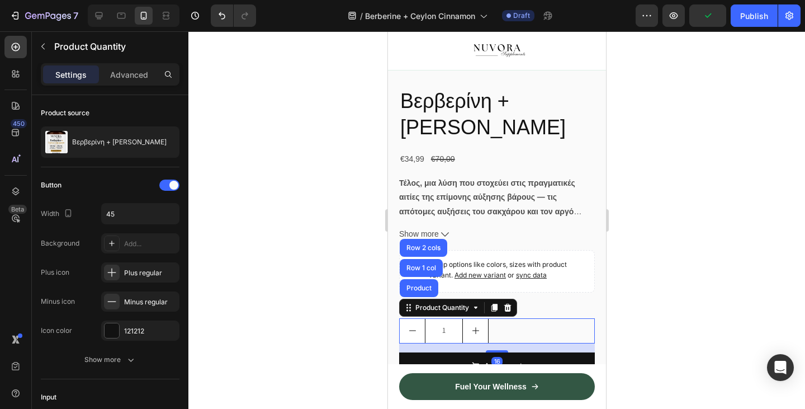
click at [328, 348] on div at bounding box center [496, 219] width 617 height 377
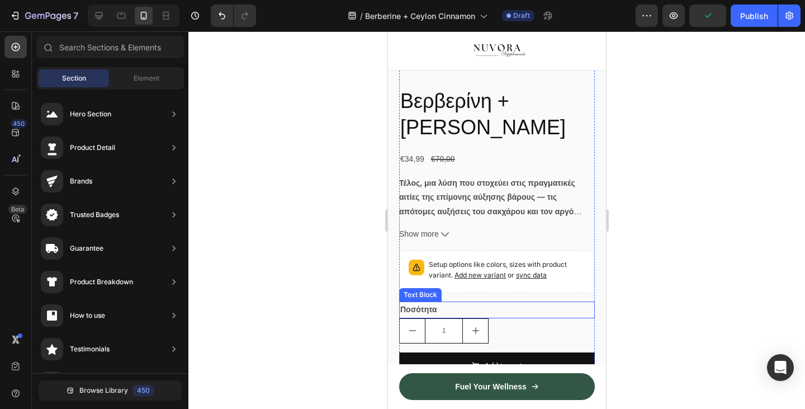
click at [417, 314] on strong "Ποσότητα" at bounding box center [418, 309] width 37 height 9
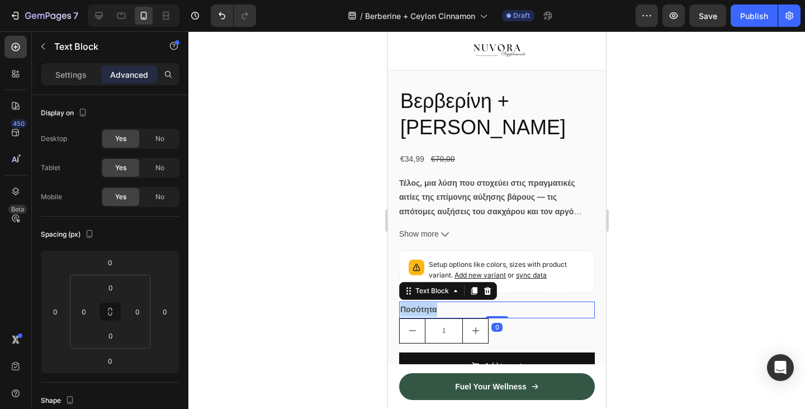
click at [417, 314] on strong "Ποσότητα" at bounding box center [418, 309] width 37 height 9
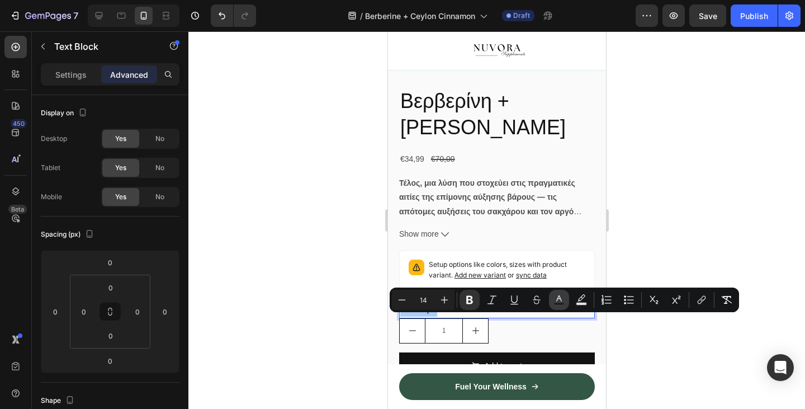
click at [555, 295] on icon "Editor contextual toolbar" at bounding box center [559, 299] width 11 height 11
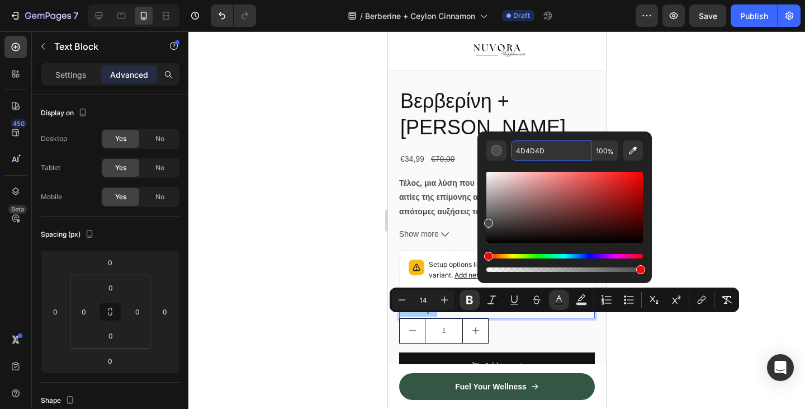
click at [539, 148] on input "4D4D4D" at bounding box center [551, 150] width 81 height 20
paste input "121212"
type input "121212"
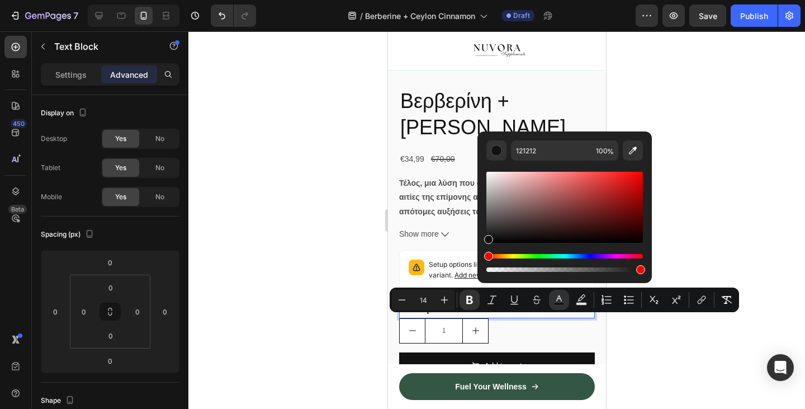
click at [342, 227] on div at bounding box center [496, 219] width 617 height 377
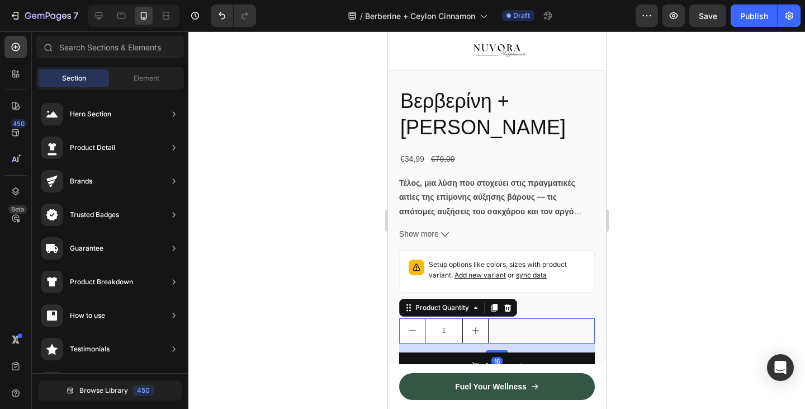
click at [449, 343] on input "1" at bounding box center [443, 331] width 38 height 24
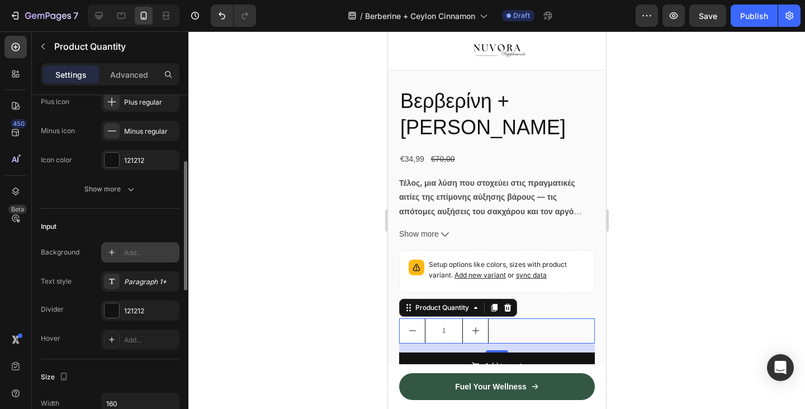
scroll to position [172, 0]
drag, startPoint x: 493, startPoint y: 359, endPoint x: 494, endPoint y: 342, distance: 17.3
click at [494, 342] on div "1 Product Quantity 16" at bounding box center [497, 330] width 196 height 25
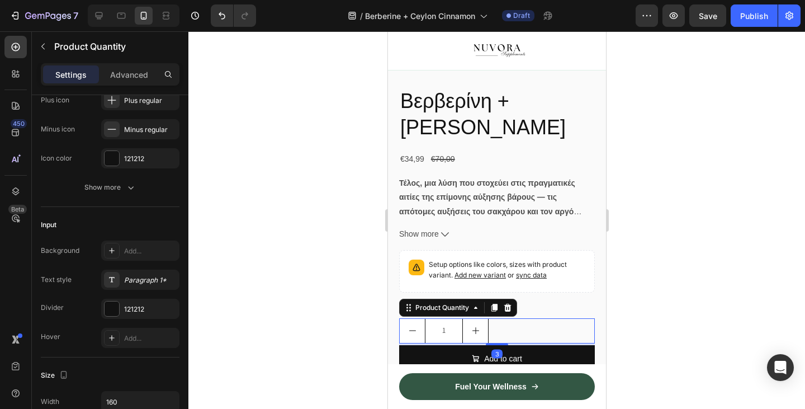
drag, startPoint x: 498, startPoint y: 363, endPoint x: 499, endPoint y: 344, distance: 19.1
click at [499, 343] on div "1 Product Quantity 3" at bounding box center [497, 330] width 196 height 25
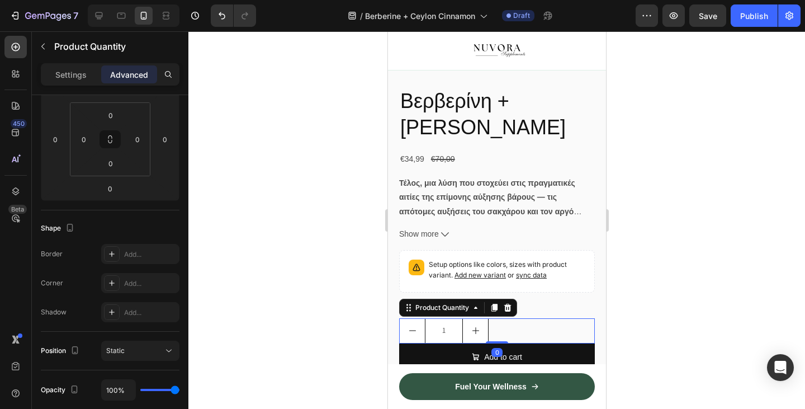
click at [331, 346] on div at bounding box center [496, 219] width 617 height 377
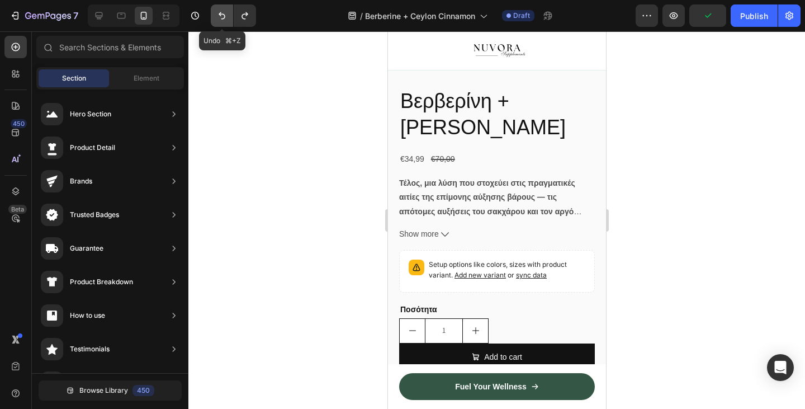
click at [217, 19] on icon "Undo/Redo" at bounding box center [221, 15] width 11 height 11
click at [218, 19] on icon "Undo/Redo" at bounding box center [221, 15] width 11 height 11
click at [244, 22] on button "Undo/Redo" at bounding box center [245, 15] width 22 height 22
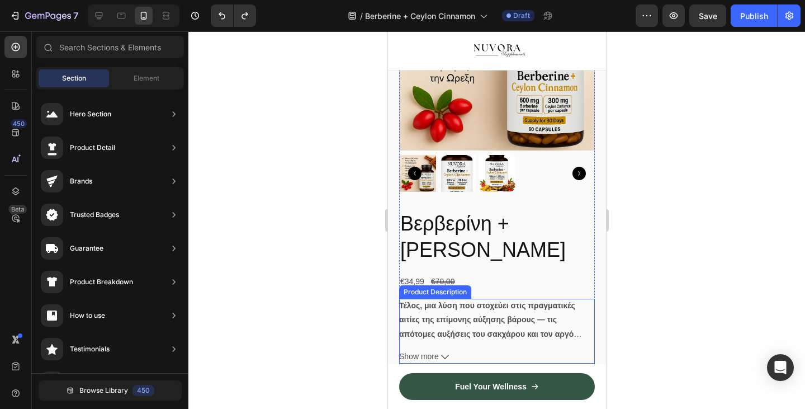
scroll to position [539, 0]
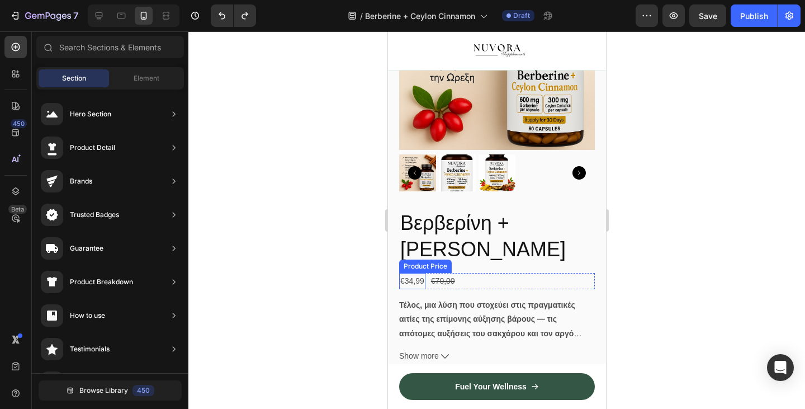
click at [413, 289] on div "€34,99" at bounding box center [412, 281] width 26 height 16
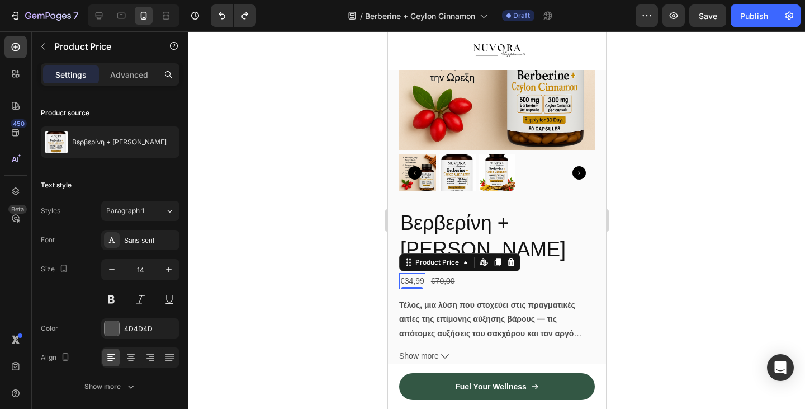
click at [364, 301] on div at bounding box center [496, 219] width 617 height 377
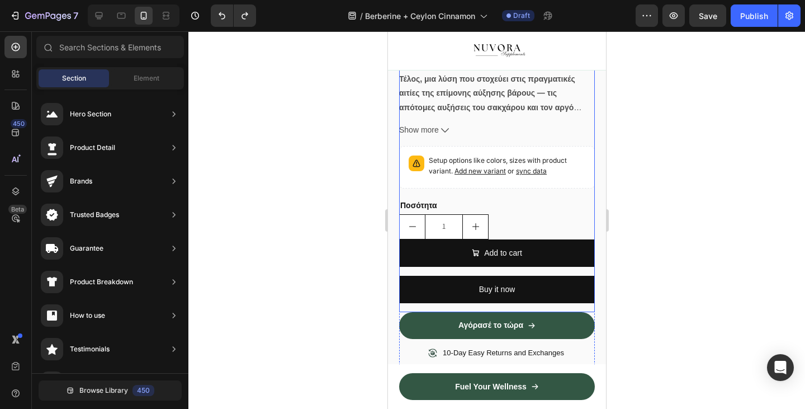
scroll to position [772, 0]
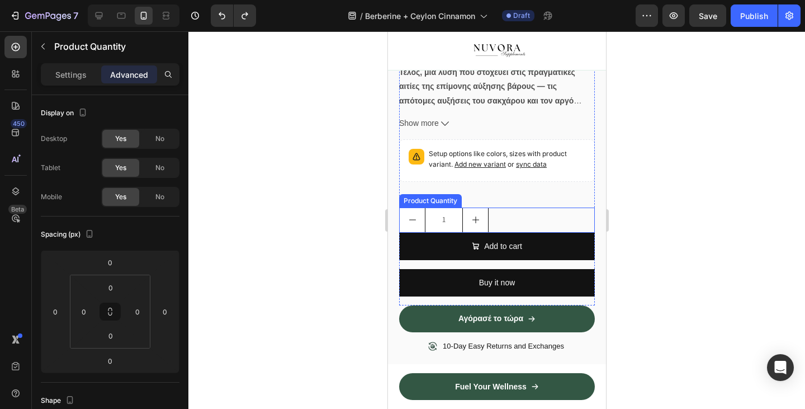
click at [492, 233] on div "1 Product Quantity" at bounding box center [497, 219] width 196 height 25
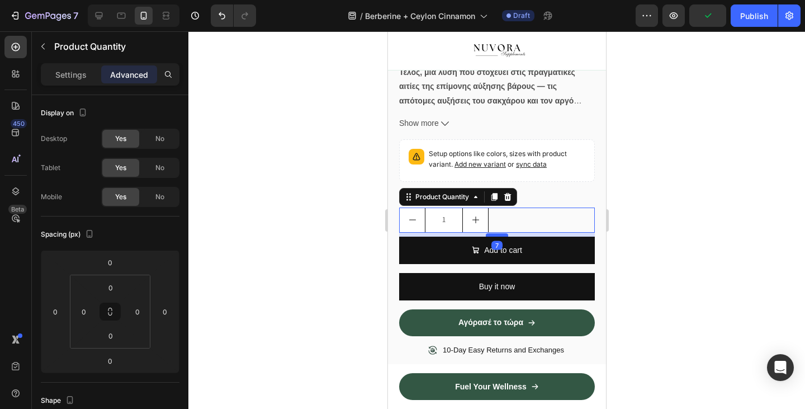
click at [497, 237] on div at bounding box center [496, 234] width 22 height 3
type input "8"
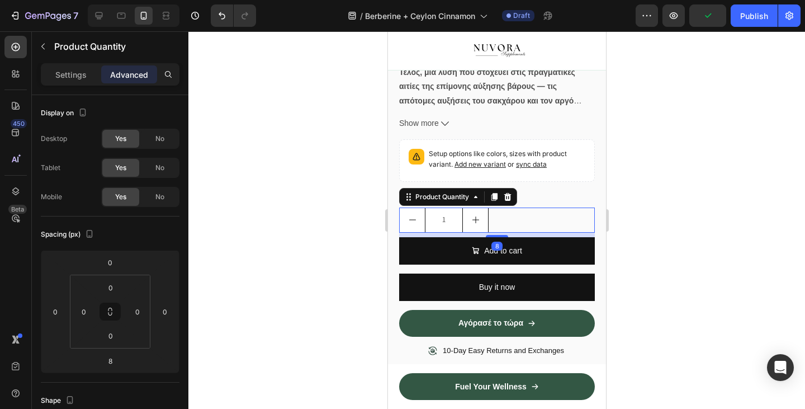
click at [321, 272] on div at bounding box center [496, 219] width 617 height 377
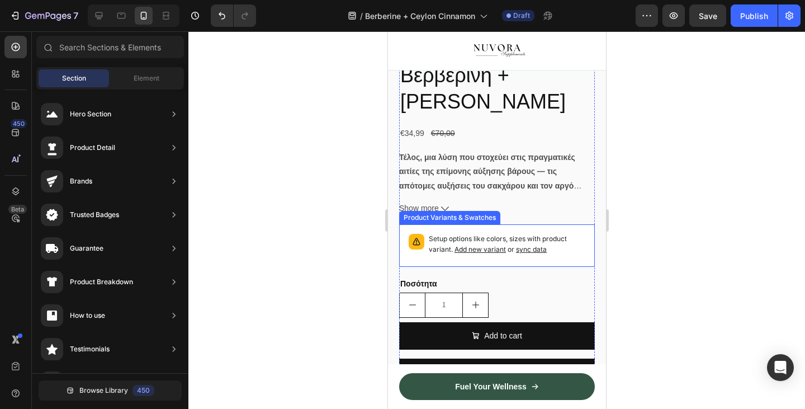
scroll to position [677, 0]
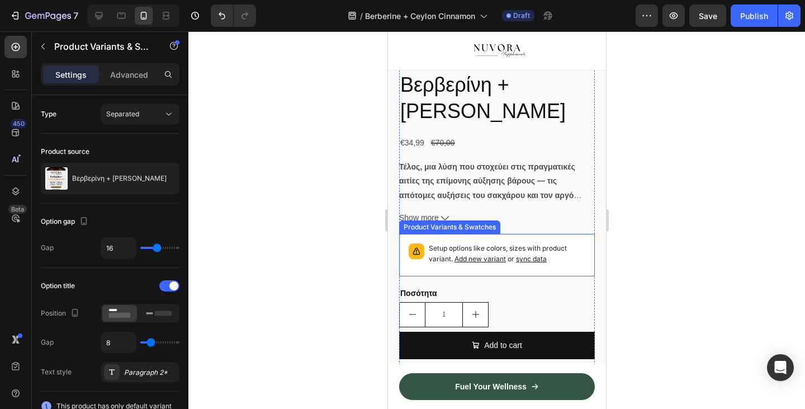
click at [513, 259] on p "Setup options like colors, sizes with product variant. Add new variant or sync …" at bounding box center [506, 253] width 157 height 21
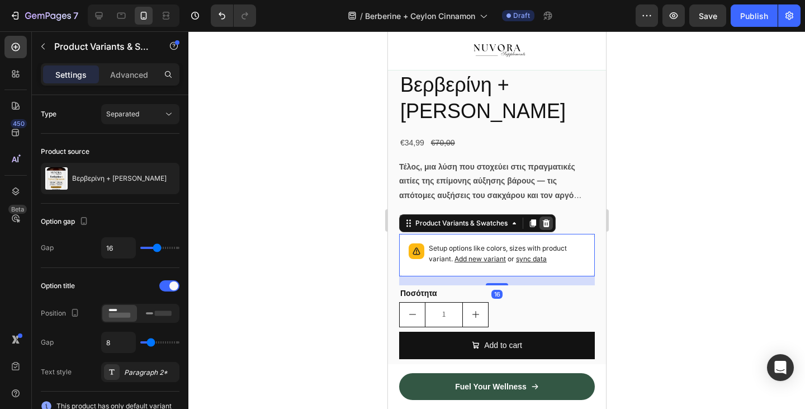
click at [551, 230] on div at bounding box center [545, 222] width 13 height 13
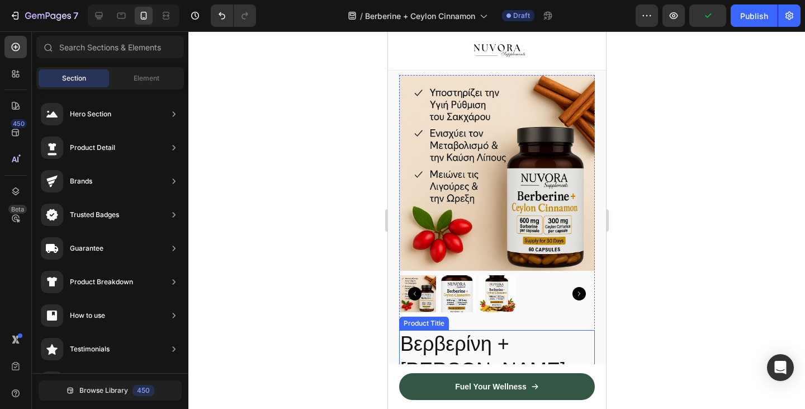
scroll to position [418, 0]
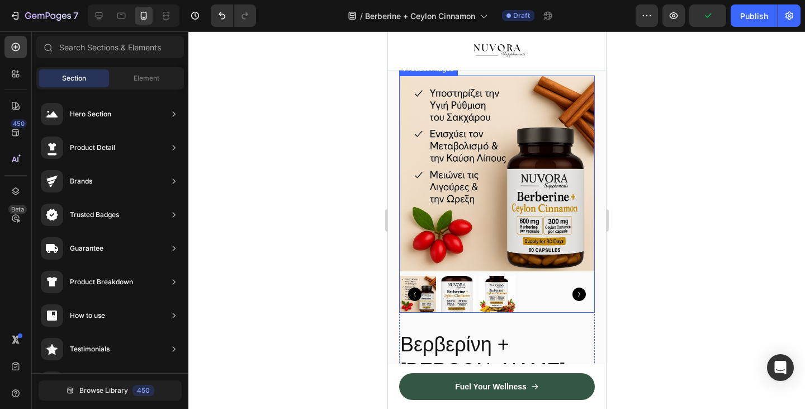
click at [461, 303] on img at bounding box center [456, 294] width 37 height 37
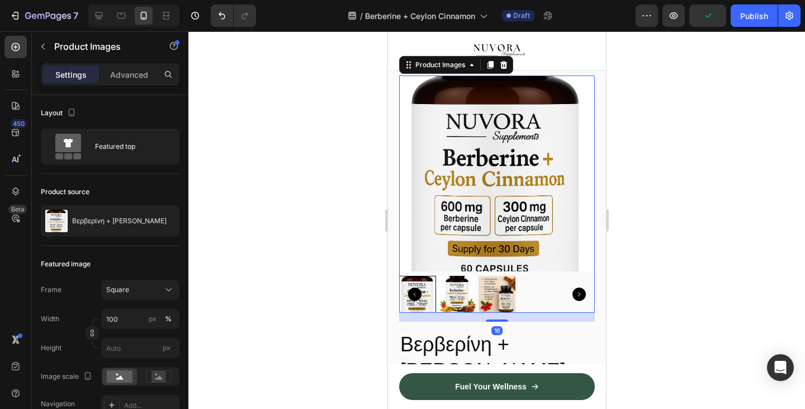
click at [459, 303] on img at bounding box center [456, 294] width 37 height 37
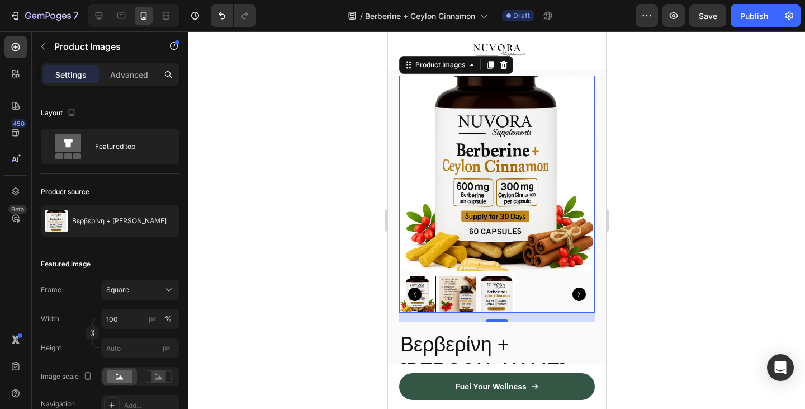
click at [485, 305] on img at bounding box center [496, 294] width 37 height 37
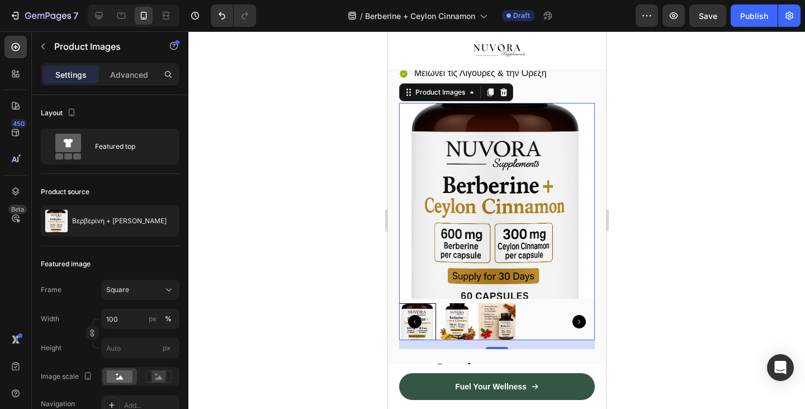
scroll to position [419, 0]
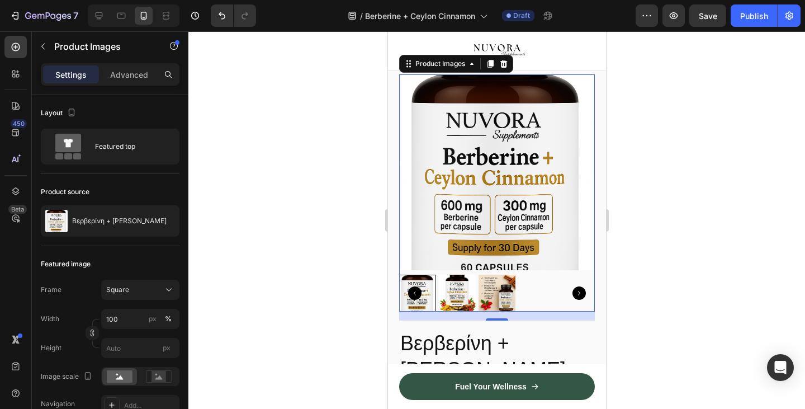
click at [568, 206] on img at bounding box center [497, 172] width 196 height 196
click at [504, 298] on img at bounding box center [496, 293] width 37 height 37
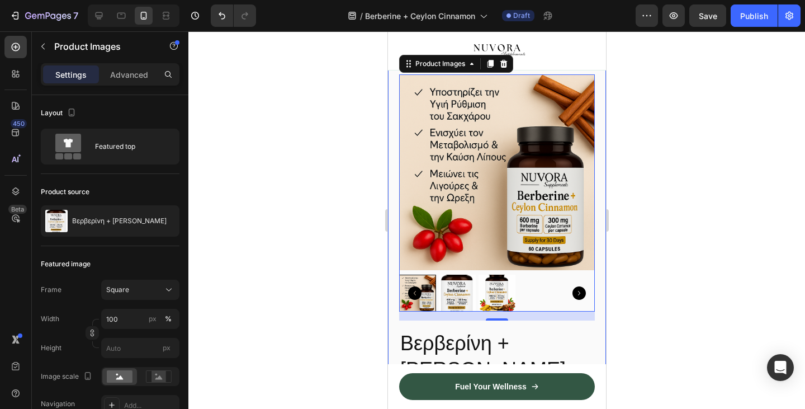
click at [347, 263] on div at bounding box center [496, 219] width 617 height 377
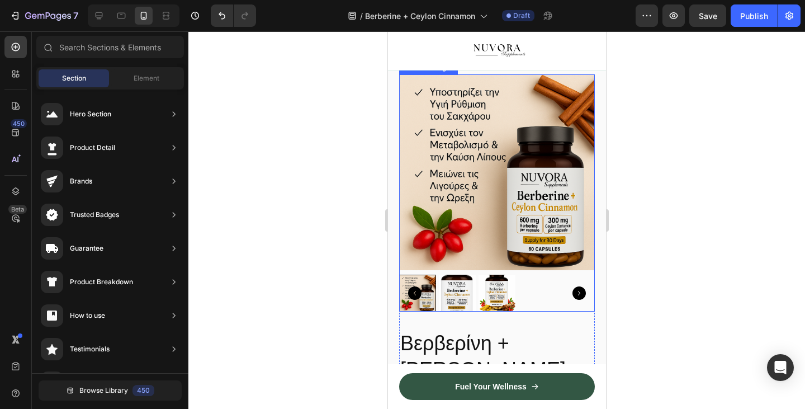
click at [468, 286] on img at bounding box center [456, 293] width 37 height 37
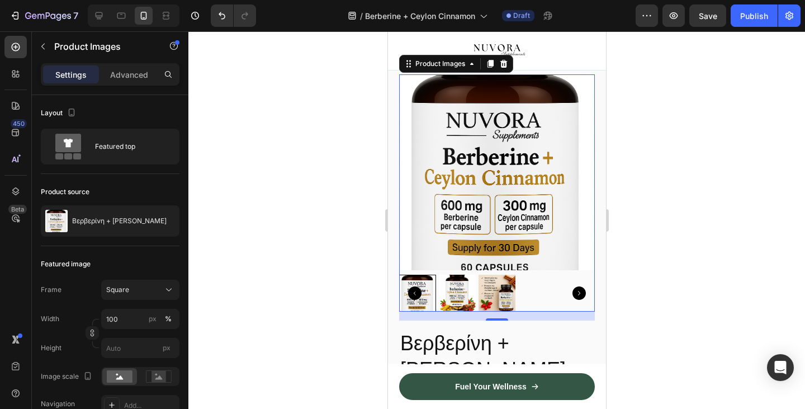
click at [462, 303] on img at bounding box center [456, 293] width 37 height 37
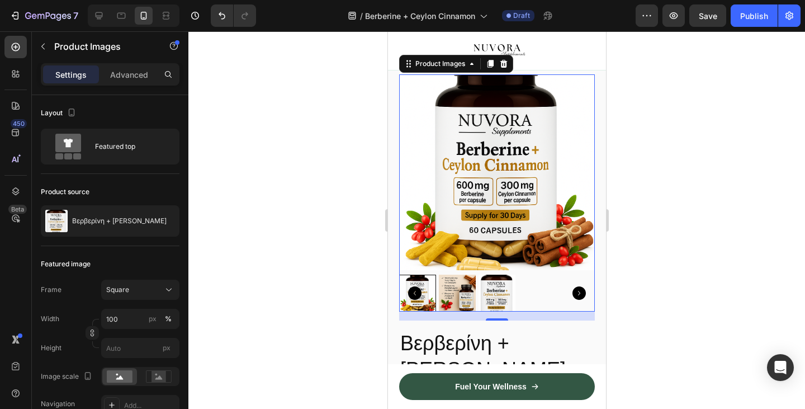
click at [468, 303] on img at bounding box center [456, 293] width 37 height 37
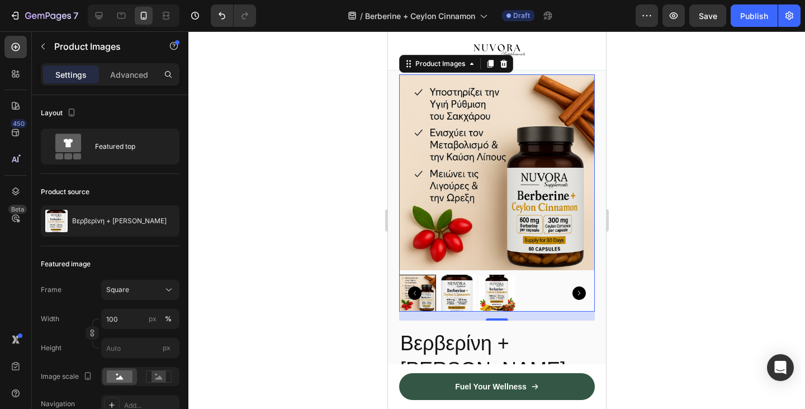
click at [357, 281] on div at bounding box center [496, 219] width 617 height 377
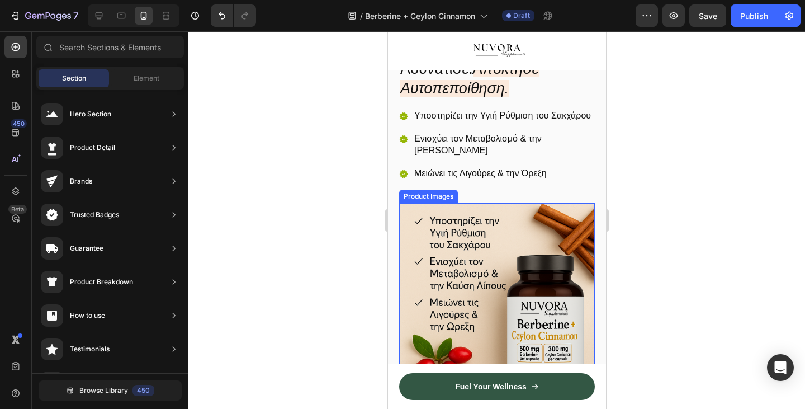
scroll to position [429, 0]
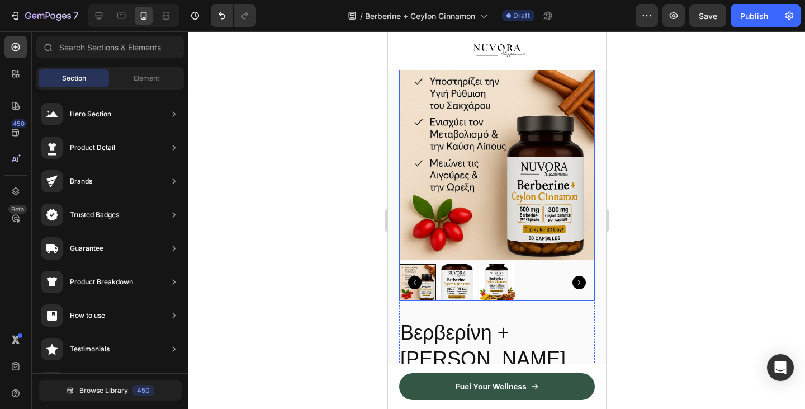
click at [452, 301] on img at bounding box center [456, 282] width 37 height 37
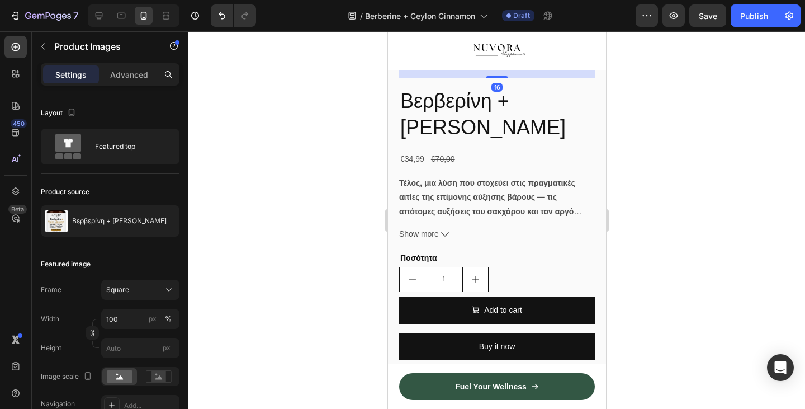
scroll to position [667, 0]
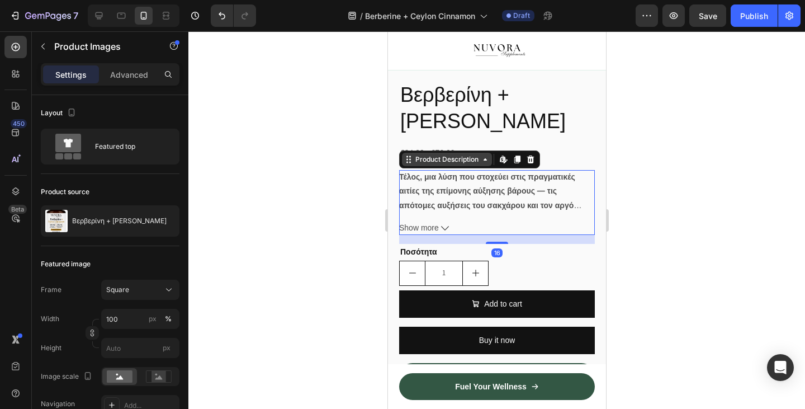
click at [410, 166] on div "Product Description" at bounding box center [447, 159] width 90 height 13
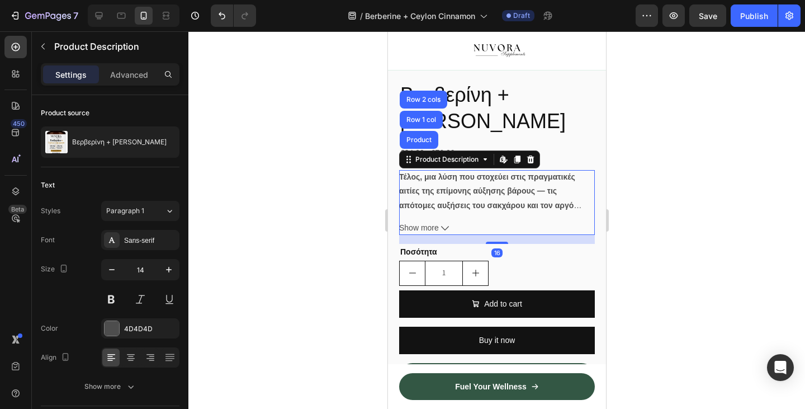
click at [354, 185] on div at bounding box center [496, 219] width 617 height 377
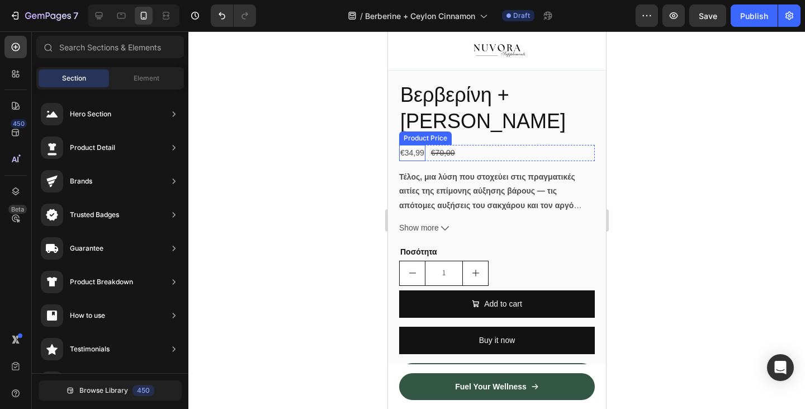
click at [414, 161] on div "€34,99" at bounding box center [412, 153] width 26 height 16
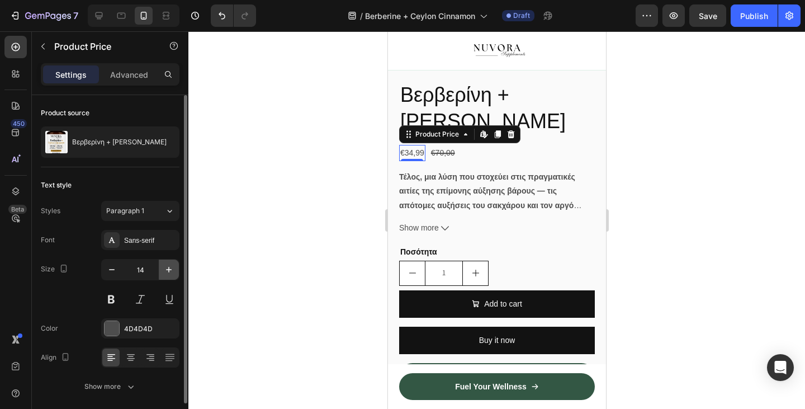
click at [166, 267] on icon "button" at bounding box center [168, 269] width 11 height 11
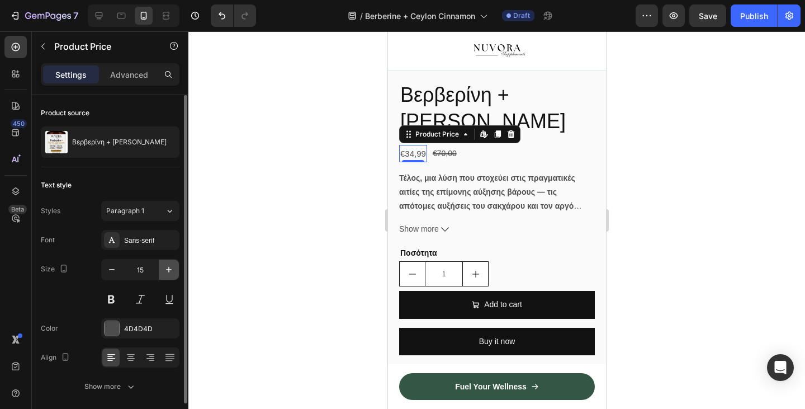
click at [166, 267] on icon "button" at bounding box center [168, 269] width 11 height 11
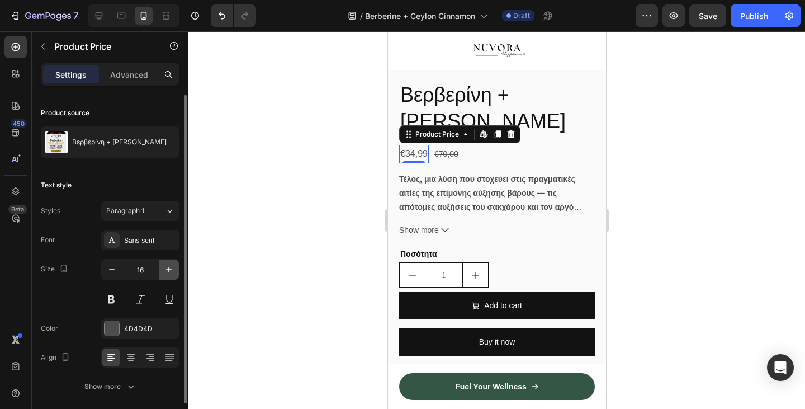
click at [166, 267] on icon "button" at bounding box center [168, 269] width 11 height 11
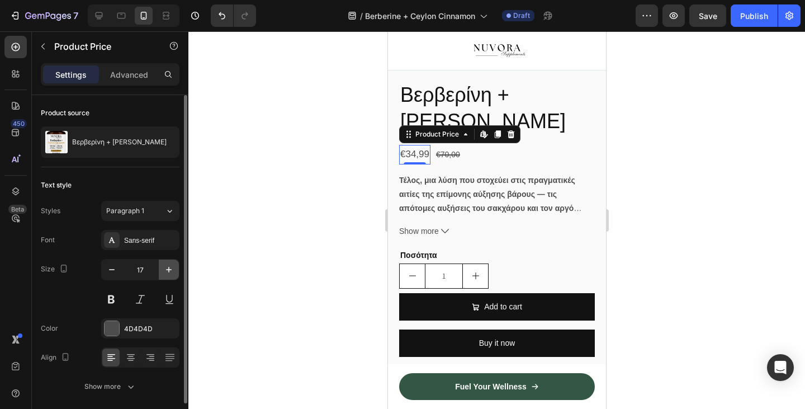
click at [166, 267] on icon "button" at bounding box center [168, 269] width 11 height 11
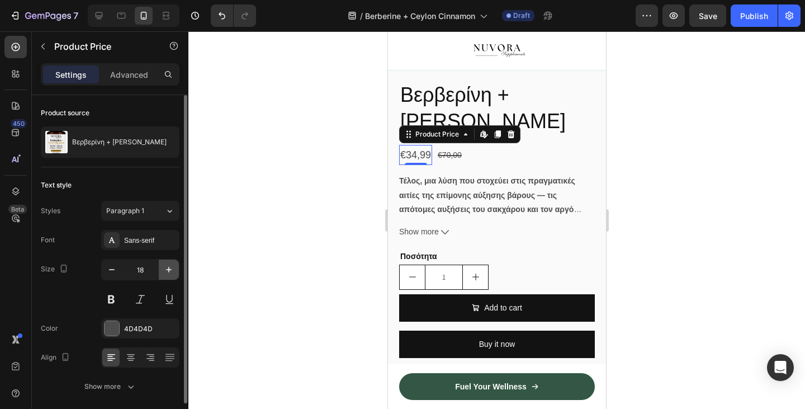
click at [166, 267] on icon "button" at bounding box center [168, 269] width 11 height 11
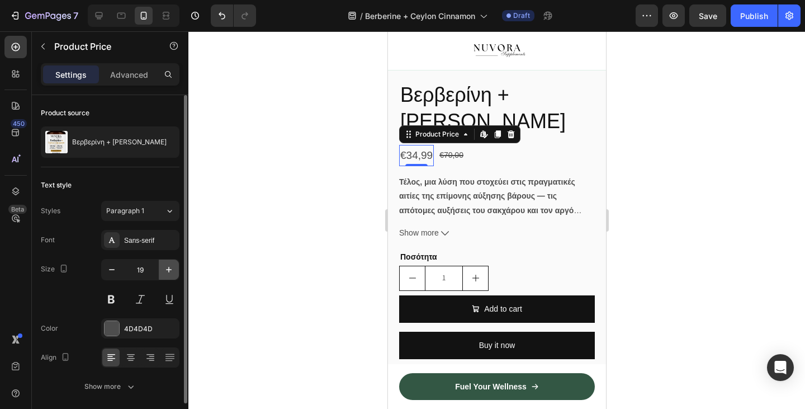
click at [166, 267] on icon "button" at bounding box center [168, 269] width 11 height 11
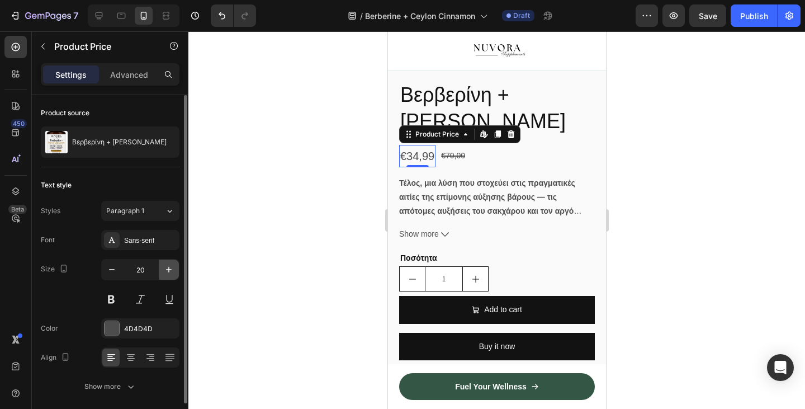
click at [166, 267] on icon "button" at bounding box center [168, 269] width 11 height 11
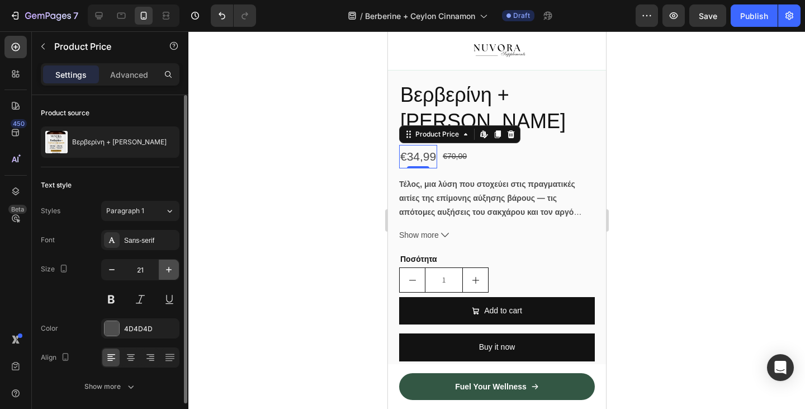
click at [166, 267] on icon "button" at bounding box center [168, 269] width 11 height 11
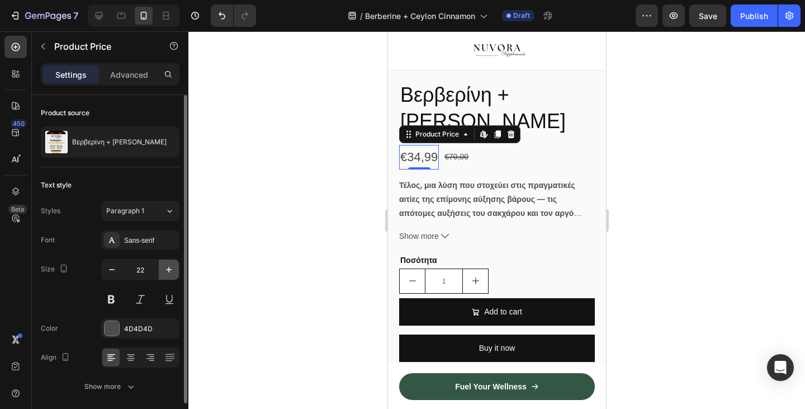
click at [166, 267] on icon "button" at bounding box center [168, 269] width 11 height 11
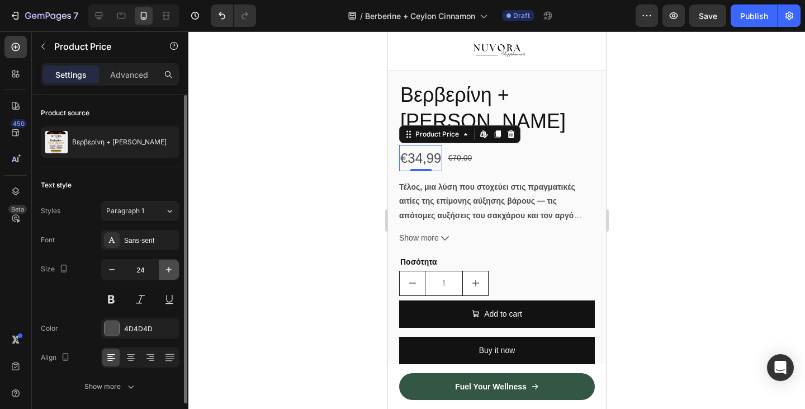
click at [166, 267] on icon "button" at bounding box center [168, 269] width 11 height 11
type input "25"
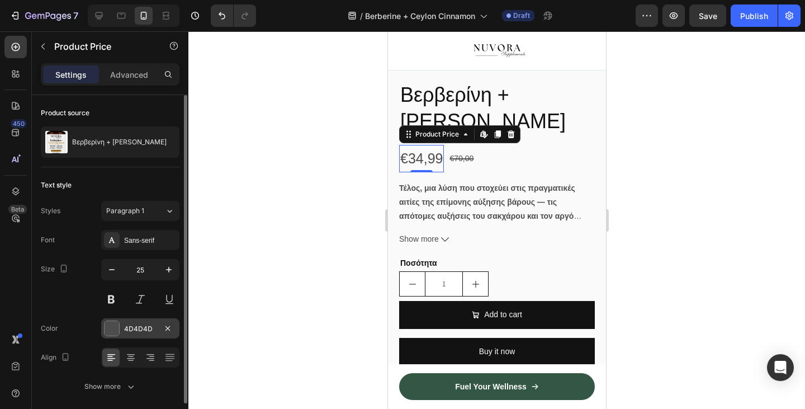
click at [136, 324] on div "4D4D4D" at bounding box center [140, 329] width 32 height 10
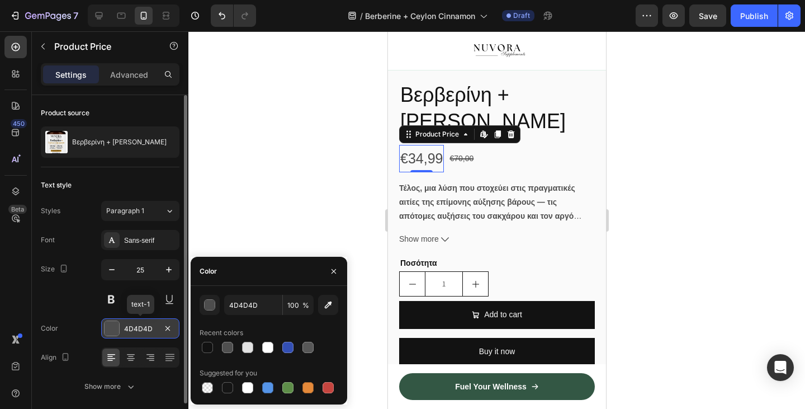
click at [136, 324] on div "4D4D4D" at bounding box center [140, 329] width 32 height 10
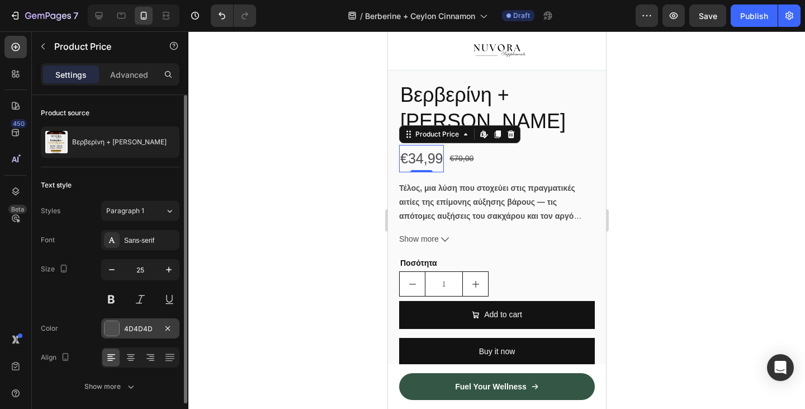
click at [122, 333] on div "4D4D4D" at bounding box center [140, 328] width 78 height 20
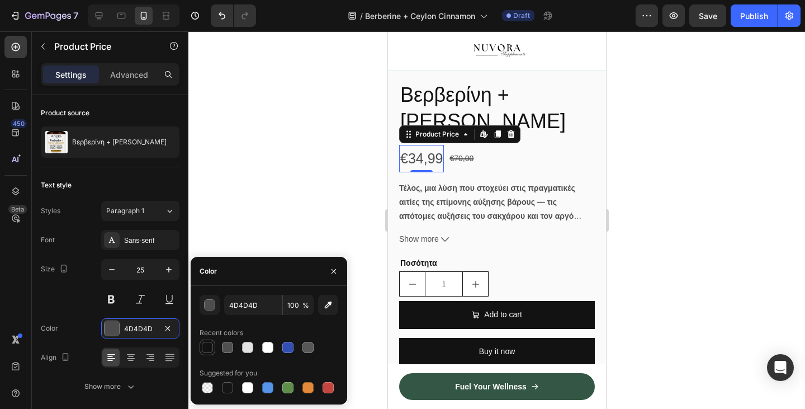
click at [209, 344] on div at bounding box center [207, 347] width 11 height 11
type input "121212"
click at [273, 214] on div at bounding box center [496, 219] width 617 height 377
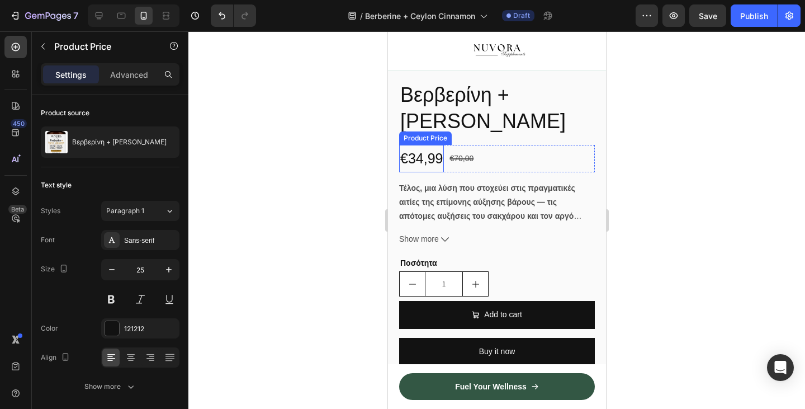
click at [414, 161] on div "€34,99" at bounding box center [421, 158] width 45 height 27
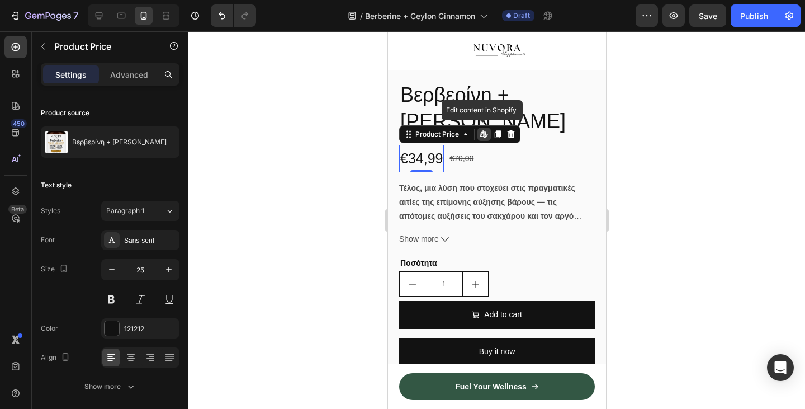
click at [414, 161] on div "€34,99" at bounding box center [421, 158] width 45 height 27
click at [416, 166] on div "€34,99" at bounding box center [421, 158] width 45 height 27
click at [428, 172] on div "€34,99" at bounding box center [421, 158] width 45 height 27
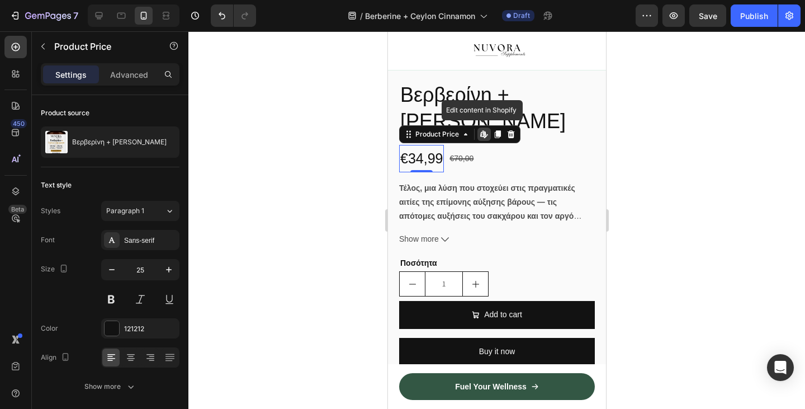
click at [428, 172] on div "€34,99" at bounding box center [421, 158] width 45 height 27
click at [322, 204] on div at bounding box center [496, 219] width 617 height 377
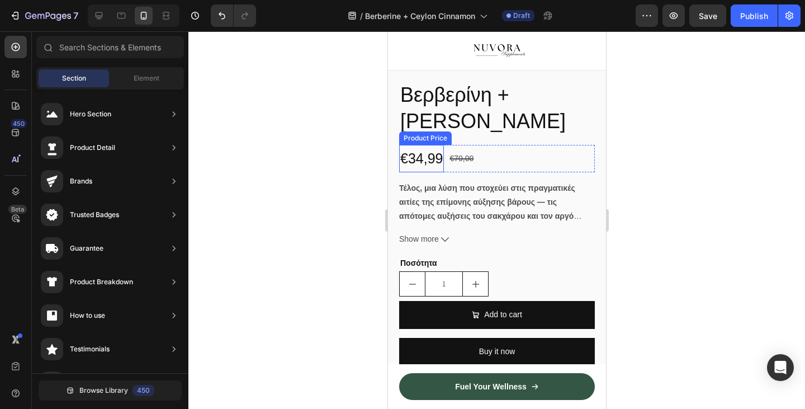
click at [414, 172] on div "€34,99" at bounding box center [421, 158] width 45 height 27
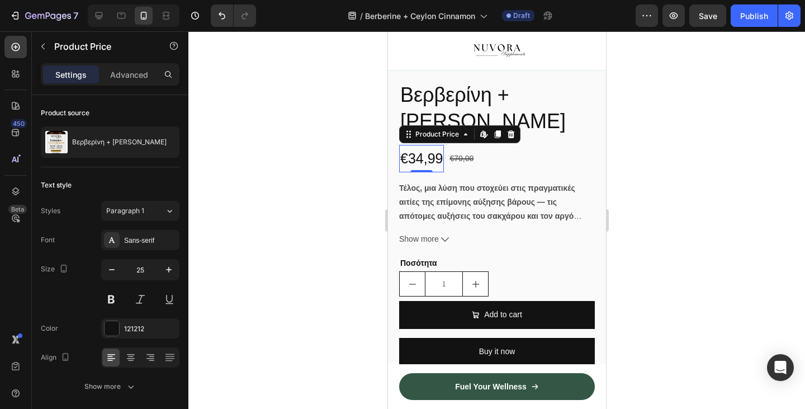
click at [414, 172] on div "€34,99" at bounding box center [421, 158] width 45 height 27
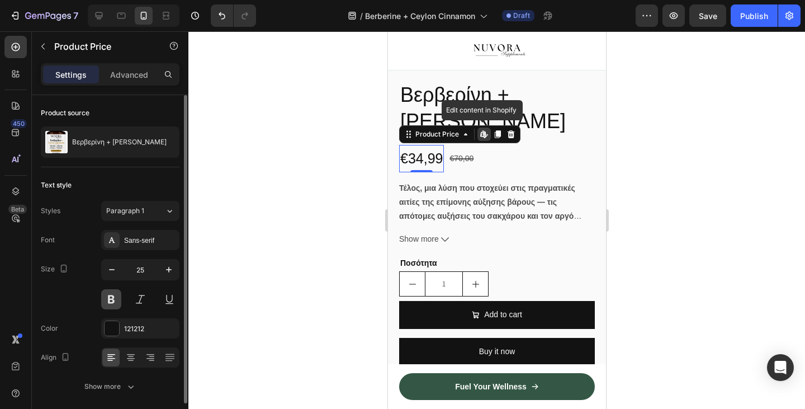
click at [114, 296] on button at bounding box center [111, 299] width 20 height 20
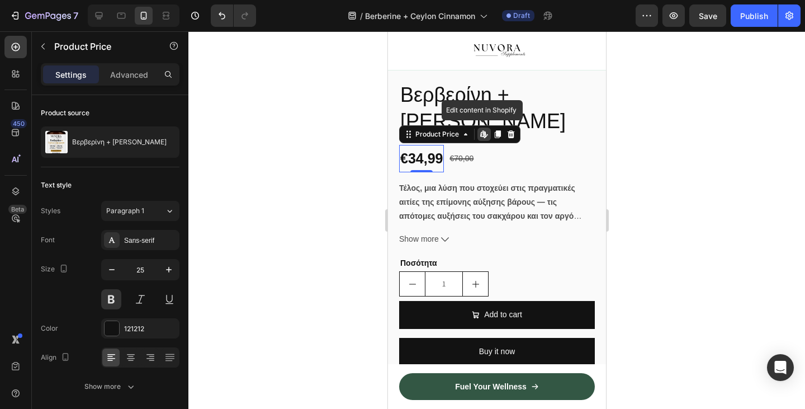
click at [262, 225] on div at bounding box center [496, 219] width 617 height 377
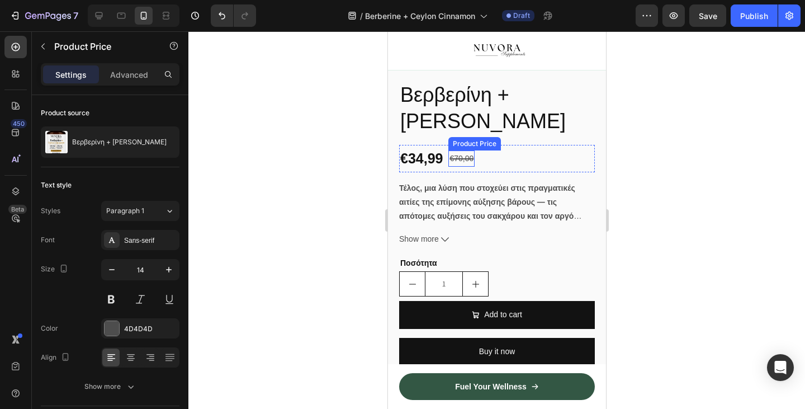
click at [471, 167] on div "€70,00" at bounding box center [461, 158] width 26 height 16
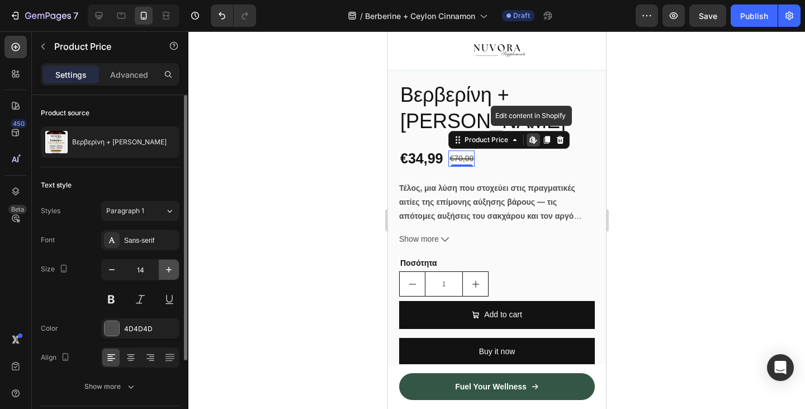
click at [168, 264] on icon "button" at bounding box center [168, 269] width 11 height 11
click at [166, 264] on icon "button" at bounding box center [168, 269] width 11 height 11
type input "17"
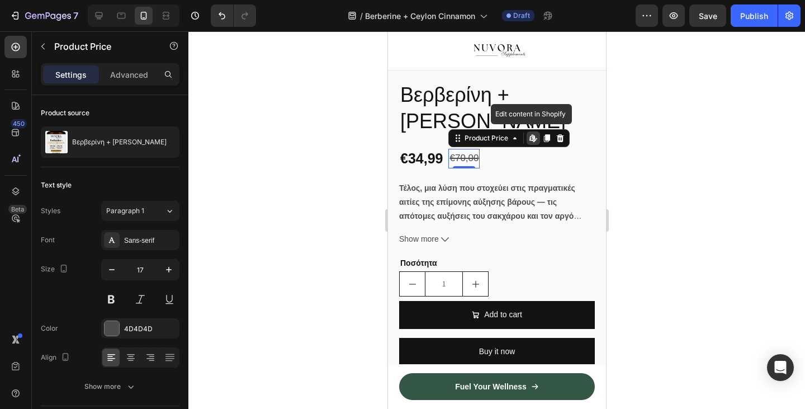
click at [328, 161] on div at bounding box center [496, 219] width 617 height 377
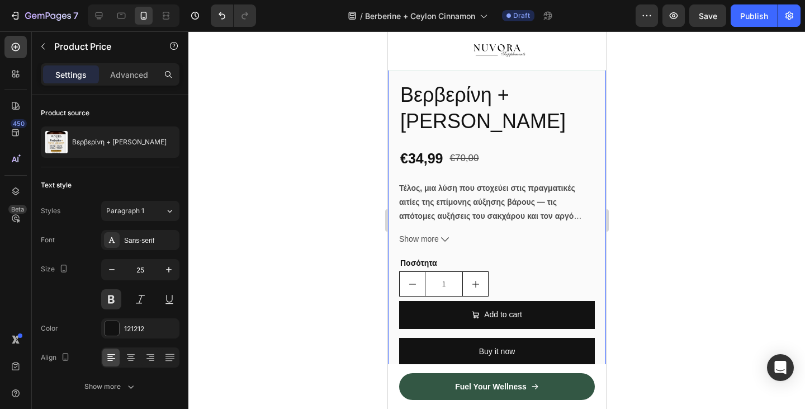
click at [409, 172] on div "€34,99" at bounding box center [421, 158] width 45 height 27
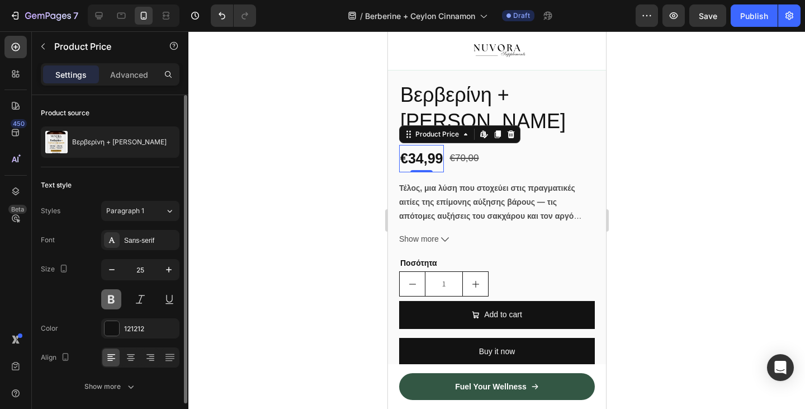
click at [113, 291] on button at bounding box center [111, 299] width 20 height 20
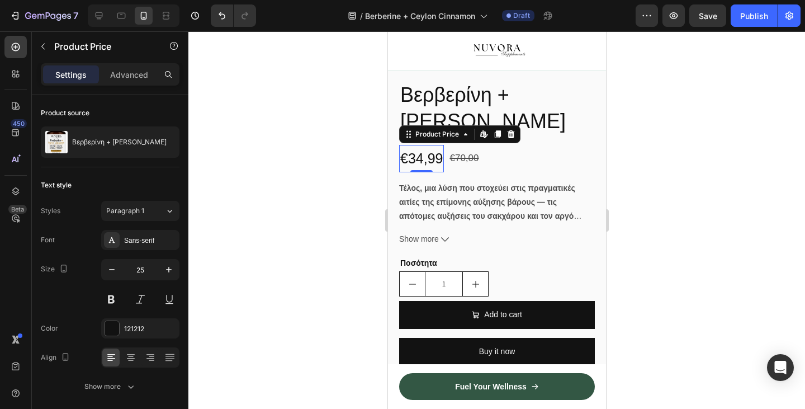
click at [295, 235] on div at bounding box center [496, 219] width 617 height 377
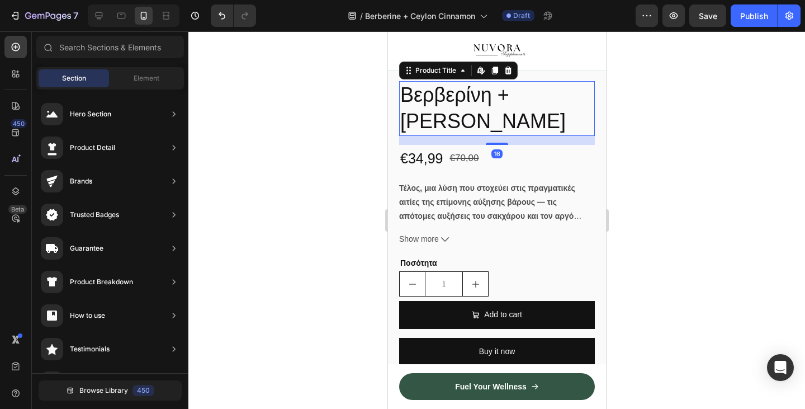
click at [462, 136] on div "Βερβερίνη + [PERSON_NAME] Product Title Edit content in Shopify 16" at bounding box center [497, 108] width 196 height 55
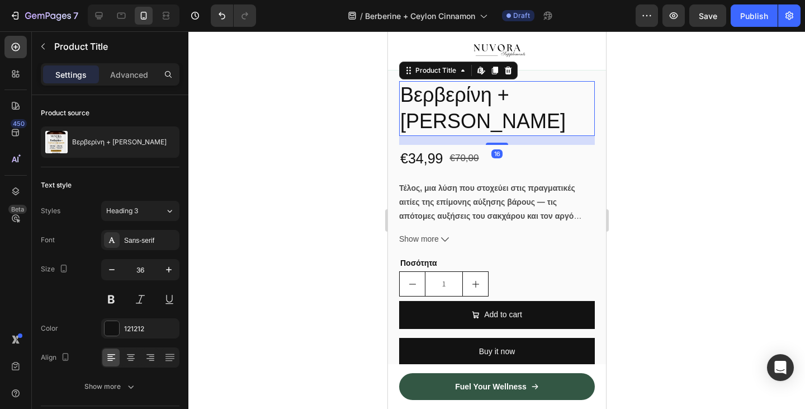
click at [497, 145] on div "16" at bounding box center [497, 140] width 196 height 9
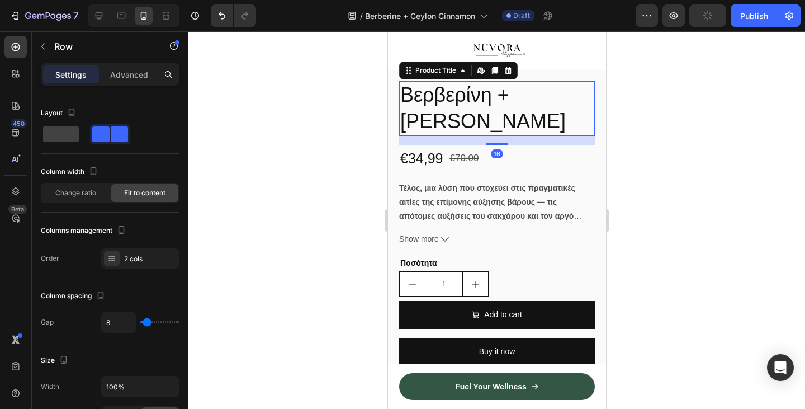
click at [494, 136] on h2 "Βερβερίνη + [PERSON_NAME]" at bounding box center [497, 108] width 196 height 55
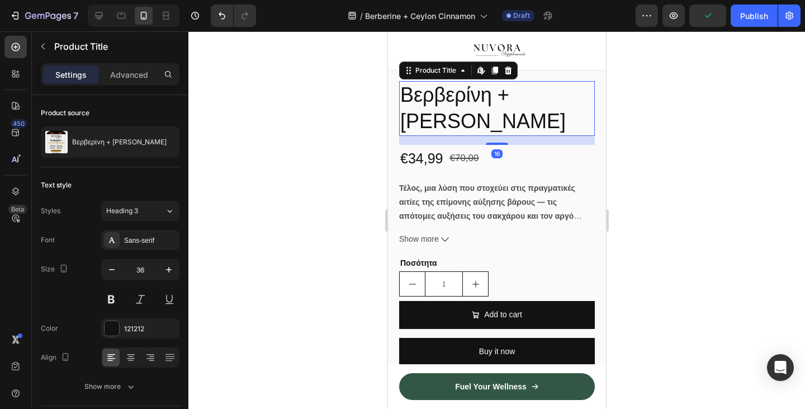
click at [497, 145] on div "16" at bounding box center [497, 140] width 196 height 9
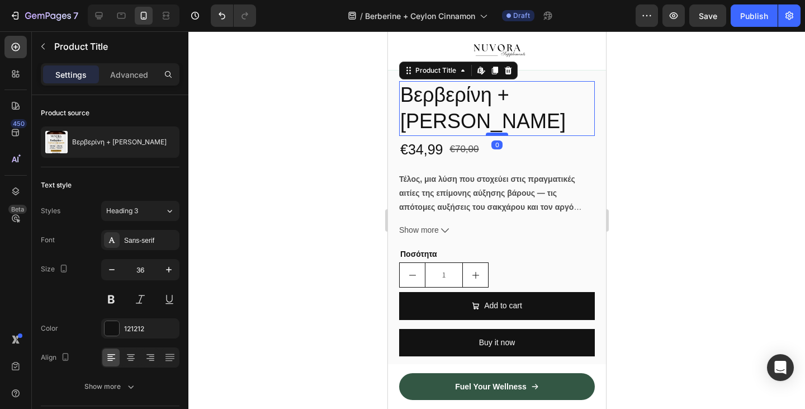
drag, startPoint x: 497, startPoint y: 154, endPoint x: 499, endPoint y: 144, distance: 10.3
click at [499, 136] on div at bounding box center [496, 134] width 22 height 3
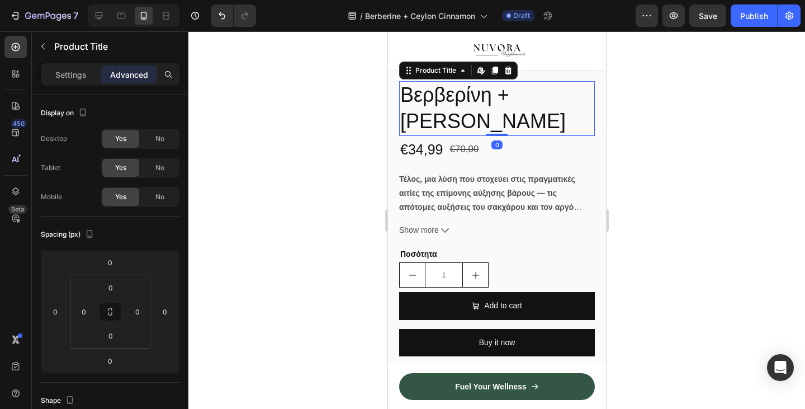
click at [324, 197] on div at bounding box center [496, 219] width 617 height 377
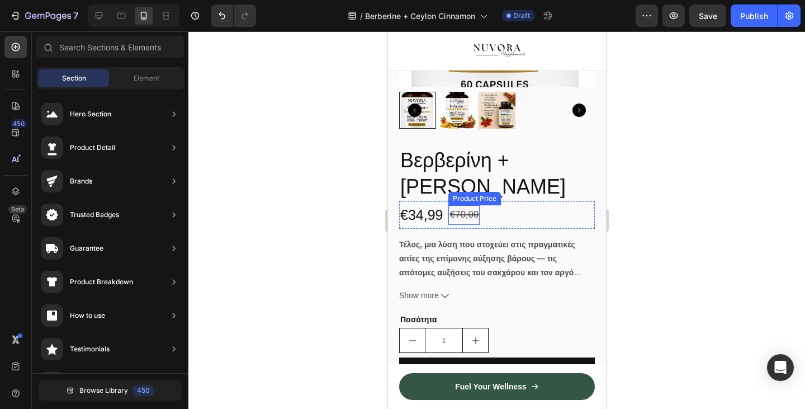
scroll to position [598, 0]
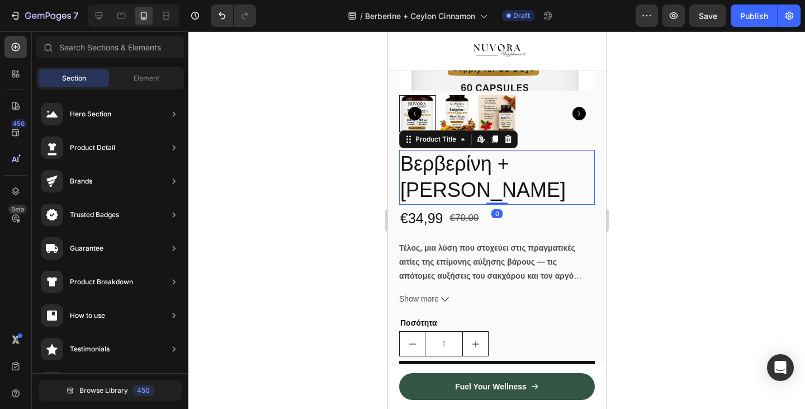
click at [442, 196] on h2 "Βερβερίνη + [PERSON_NAME]" at bounding box center [497, 177] width 196 height 55
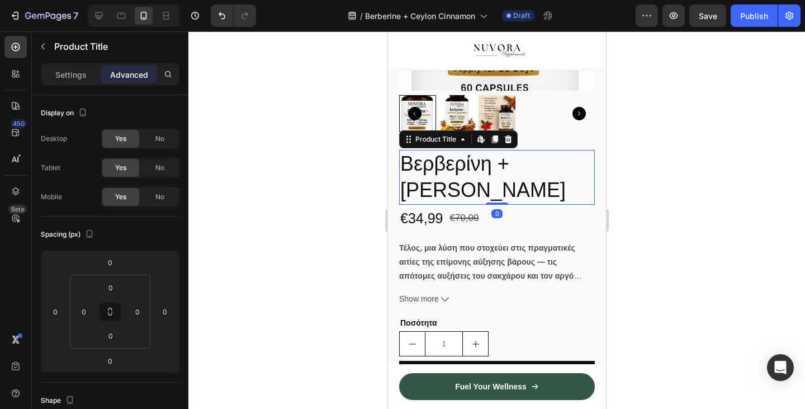
click at [442, 196] on h2 "Βερβερίνη + [PERSON_NAME]" at bounding box center [497, 177] width 196 height 55
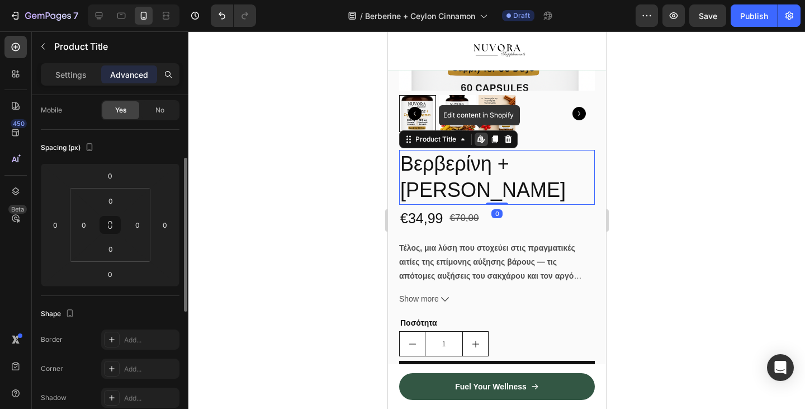
scroll to position [146, 0]
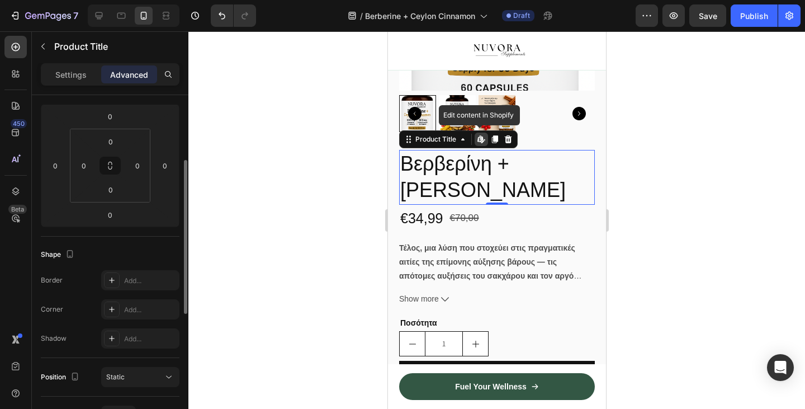
click at [285, 207] on div at bounding box center [496, 219] width 617 height 377
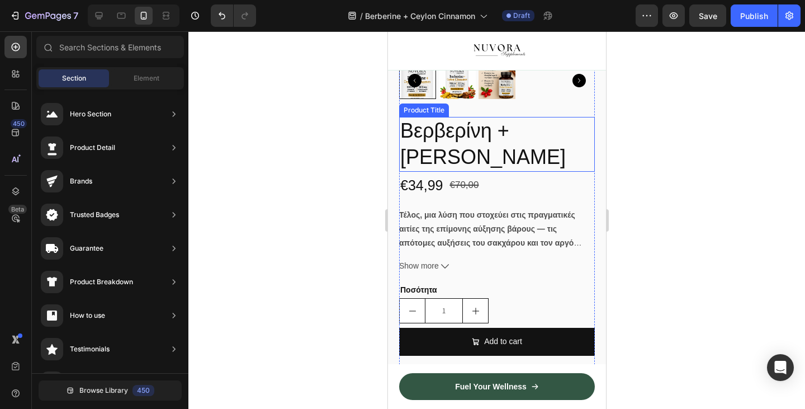
scroll to position [638, 0]
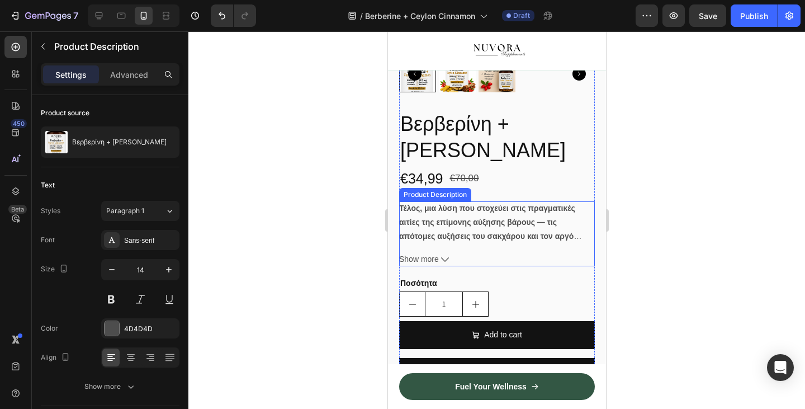
click at [440, 252] on strong "Τέλος, μια λύση που στοχεύει στις πραγματικές αιτίες της επίμονης αύξησης βάρου…" at bounding box center [492, 236] width 186 height 65
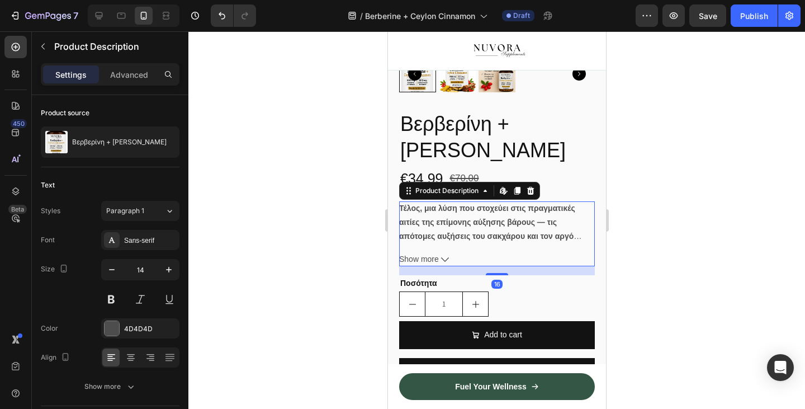
click at [441, 246] on strong "Τέλος, μια λύση που στοχεύει στις πραγματικές αιτίες της επίμονης αύξησης βάρου…" at bounding box center [492, 236] width 186 height 65
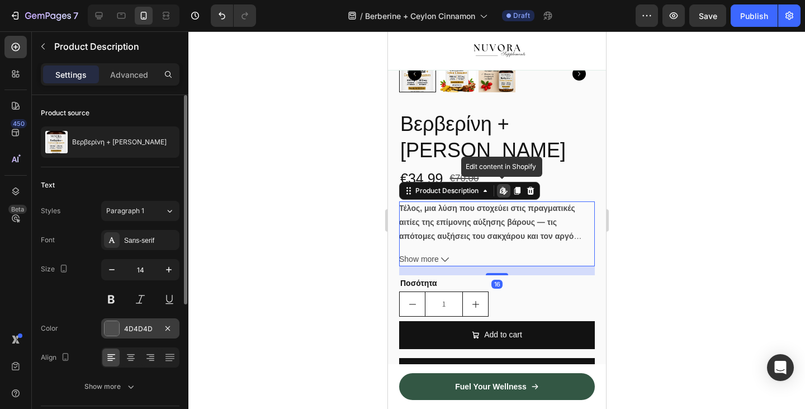
click at [116, 333] on div at bounding box center [112, 328] width 15 height 15
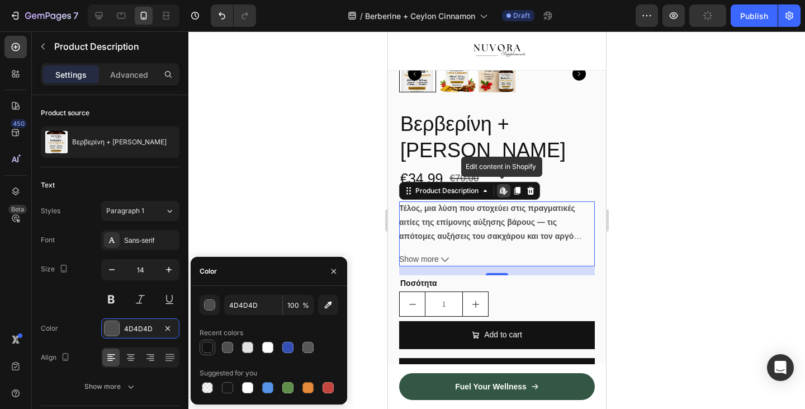
click at [206, 340] on div at bounding box center [208, 347] width 16 height 16
type input "121212"
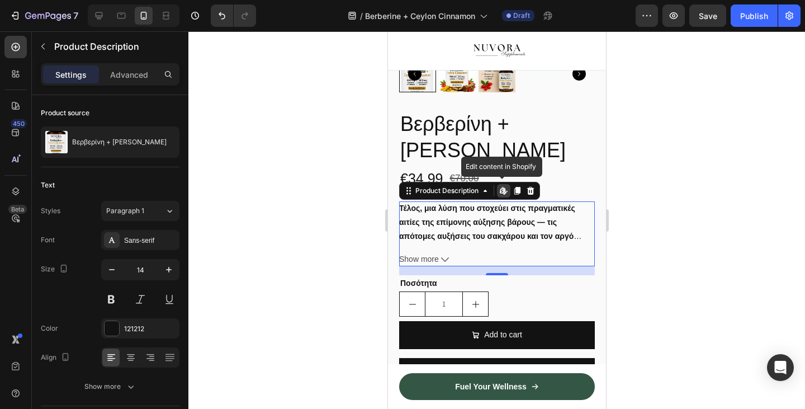
click at [262, 178] on div at bounding box center [496, 219] width 617 height 377
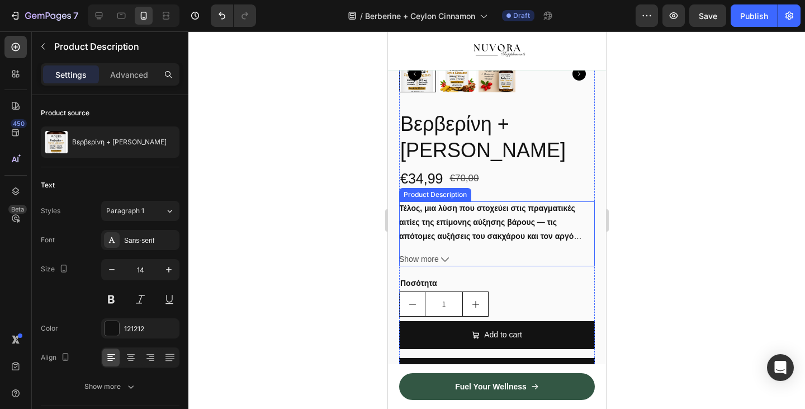
click at [445, 266] on button "Show more" at bounding box center [497, 259] width 196 height 14
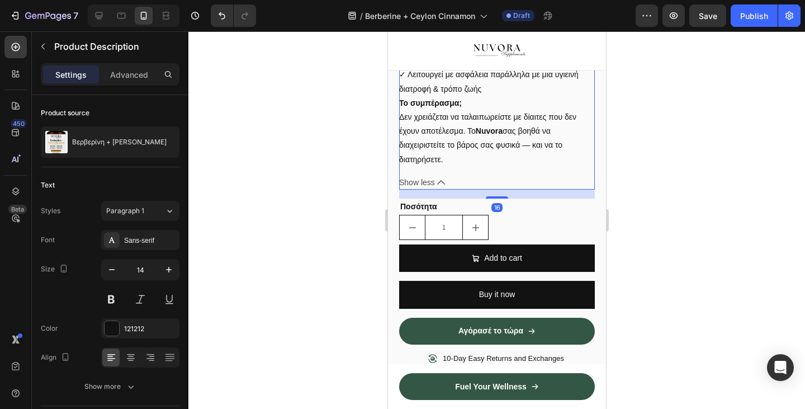
scroll to position [1017, 0]
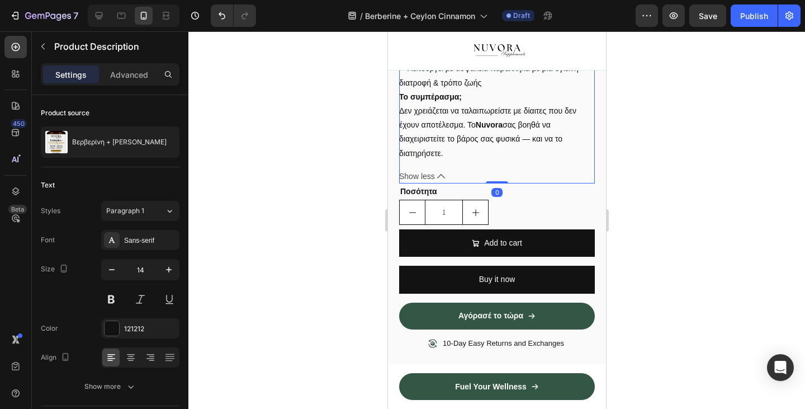
drag, startPoint x: 492, startPoint y: 201, endPoint x: 493, endPoint y: 188, distance: 13.5
click at [493, 183] on div "Τέλος, μια λύση που στοχεύει στις πραγματικές αιτίες της επίμονης αύξησης βάρου…" at bounding box center [497, 2] width 196 height 361
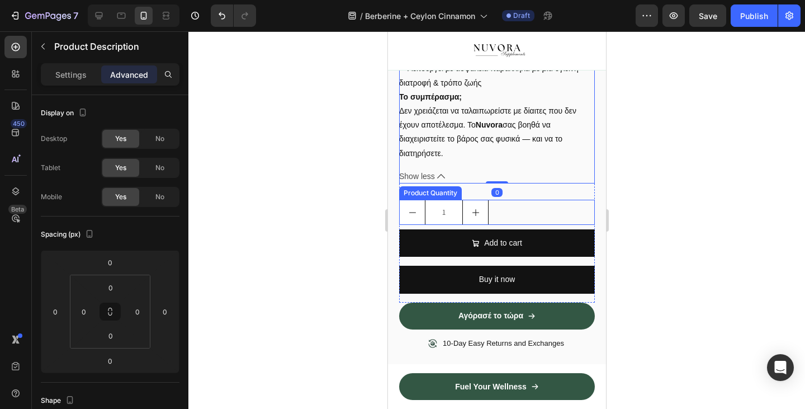
click at [292, 256] on div at bounding box center [496, 219] width 617 height 377
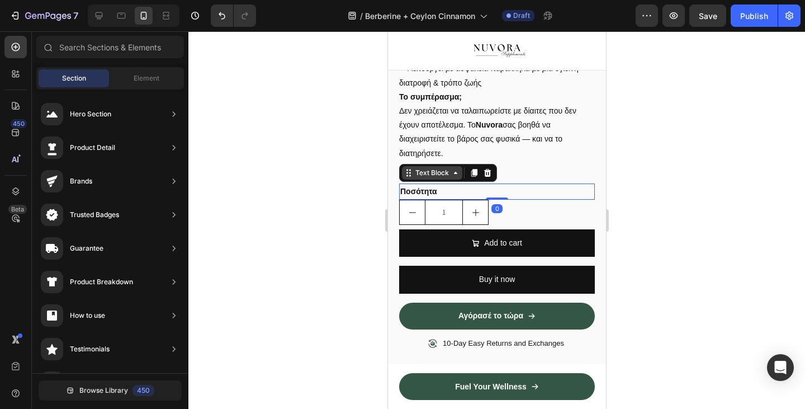
click at [415, 180] on div "Text Block" at bounding box center [432, 172] width 60 height 13
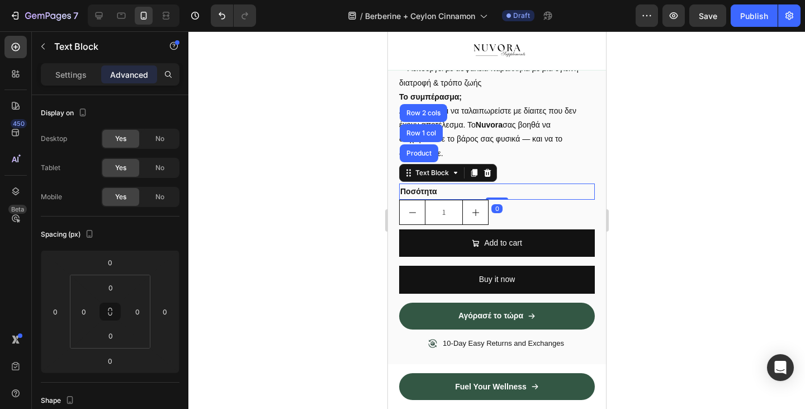
click at [328, 233] on div at bounding box center [496, 219] width 617 height 377
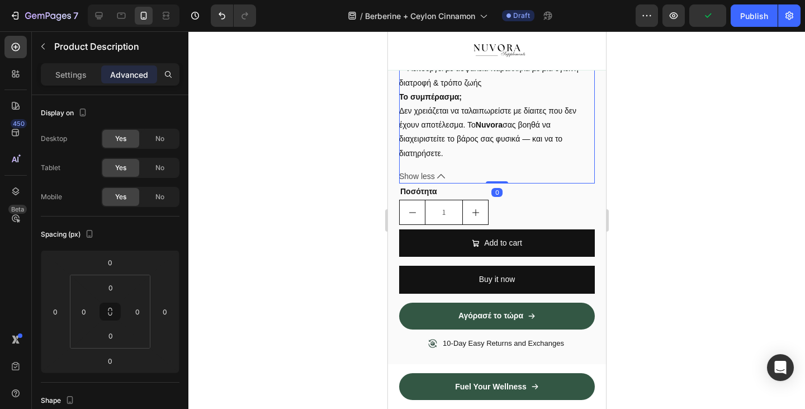
click at [441, 179] on icon at bounding box center [441, 176] width 8 height 4
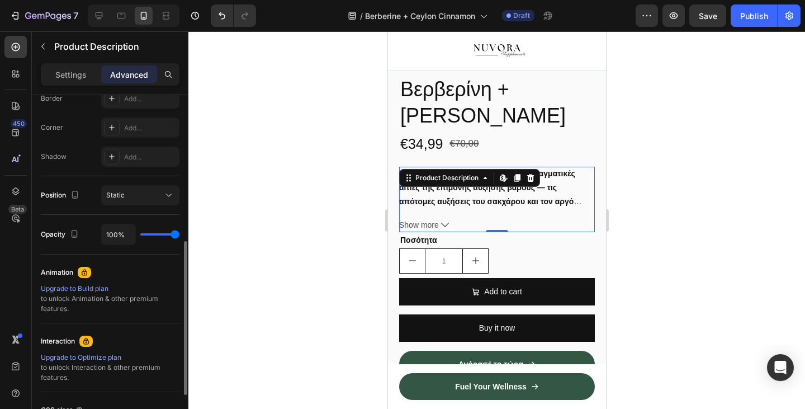
scroll to position [431, 0]
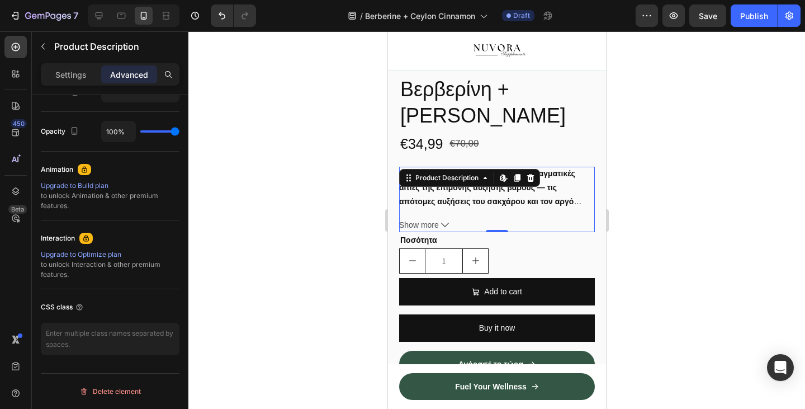
click at [432, 232] on span "Show more" at bounding box center [419, 225] width 40 height 14
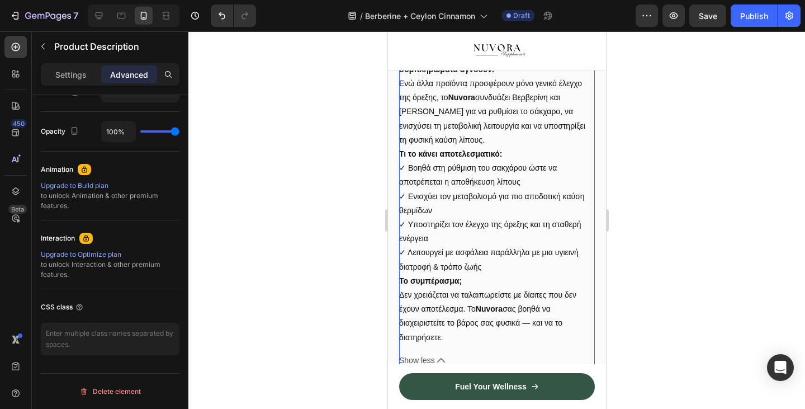
scroll to position [1042, 0]
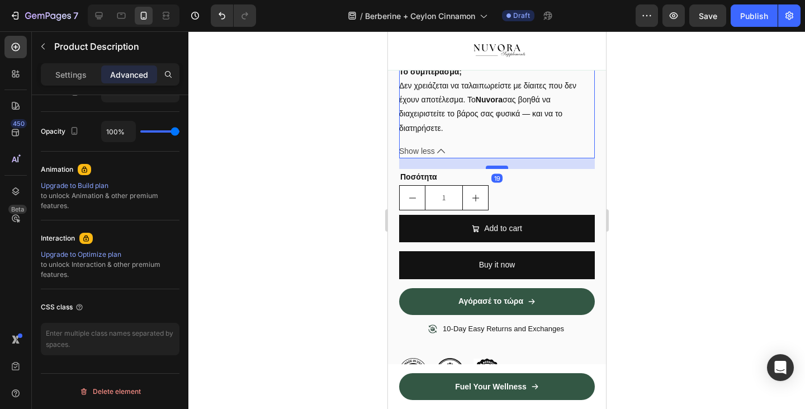
drag, startPoint x: 495, startPoint y: 169, endPoint x: 494, endPoint y: 187, distance: 17.4
click at [494, 169] on div at bounding box center [496, 167] width 22 height 3
type input "31"
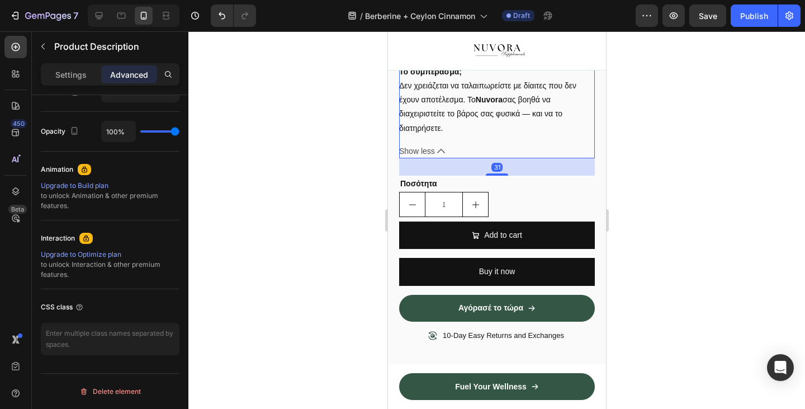
click at [426, 158] on span "Show less" at bounding box center [417, 151] width 36 height 14
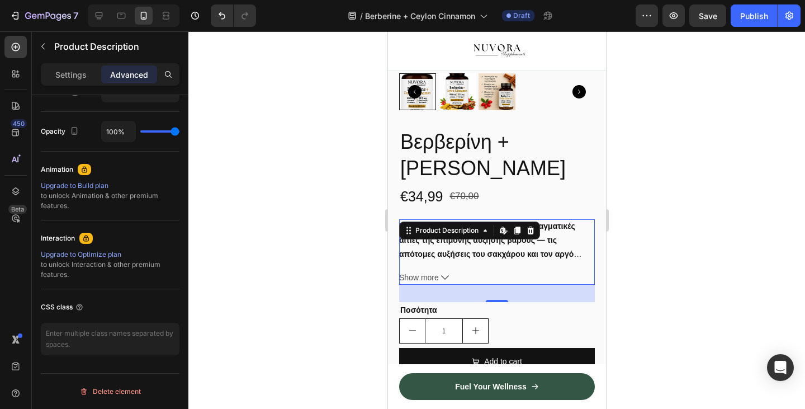
scroll to position [617, 0]
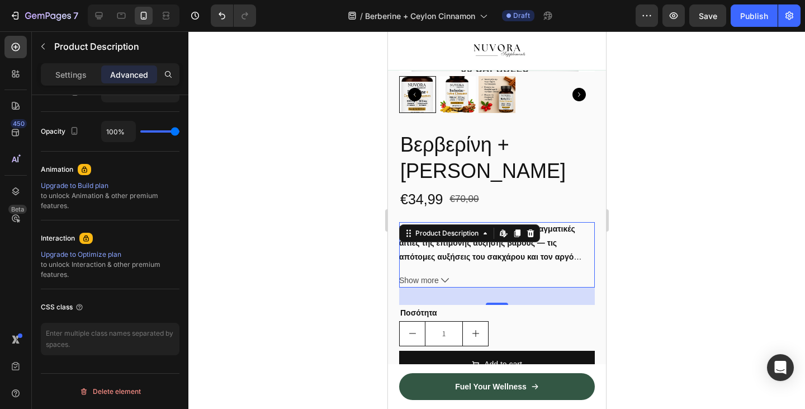
click at [446, 284] on icon at bounding box center [445, 280] width 8 height 8
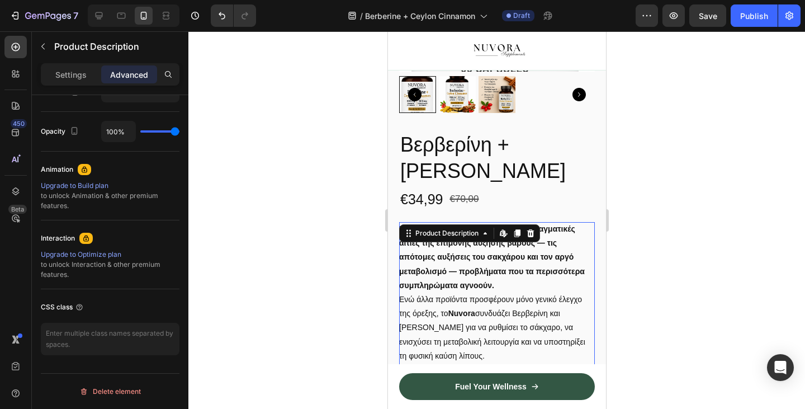
click at [446, 289] on div "Τέλος, μια λύση που στοχεύει στις πραγματικές αιτίες της επίμονης αύξησης βάρου…" at bounding box center [497, 391] width 196 height 338
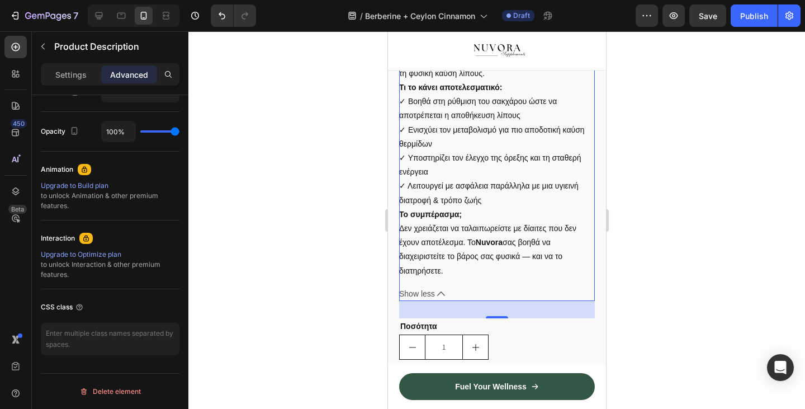
scroll to position [1043, 0]
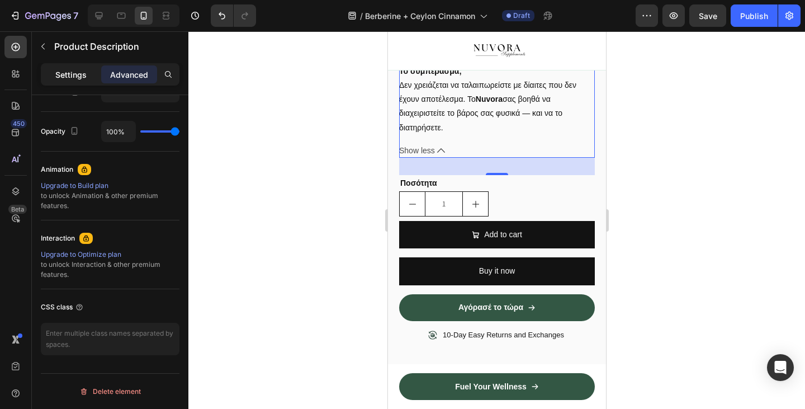
click at [82, 74] on p "Settings" at bounding box center [70, 75] width 31 height 12
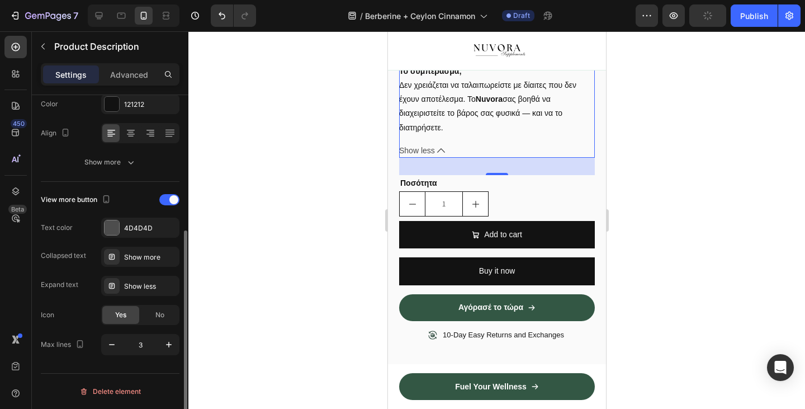
scroll to position [217, 0]
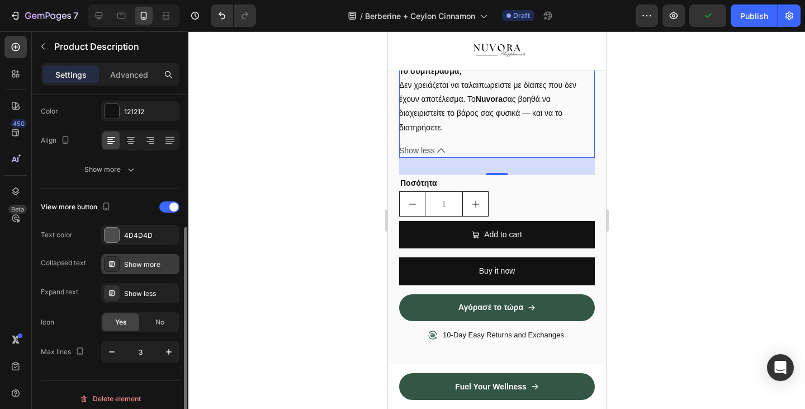
click at [131, 257] on div "Show more" at bounding box center [140, 264] width 78 height 20
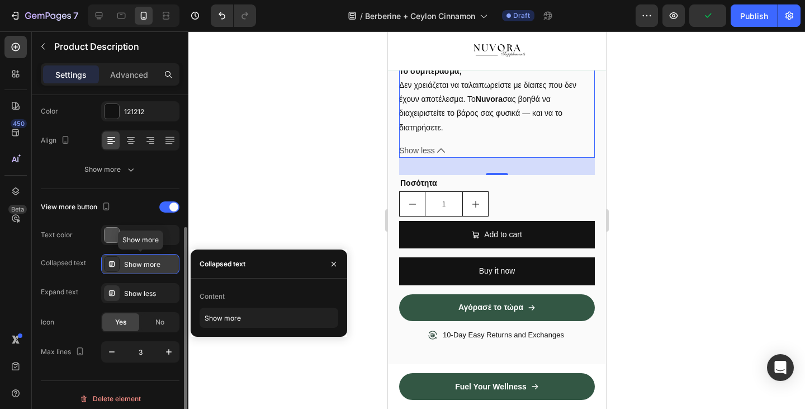
click at [131, 257] on div "Show more" at bounding box center [140, 264] width 78 height 20
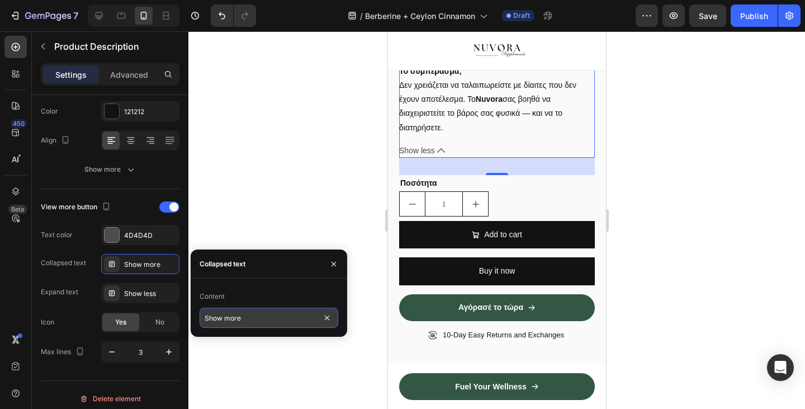
click at [222, 317] on input "Show more" at bounding box center [269, 318] width 139 height 20
click at [224, 320] on input "Show more" at bounding box center [269, 318] width 139 height 20
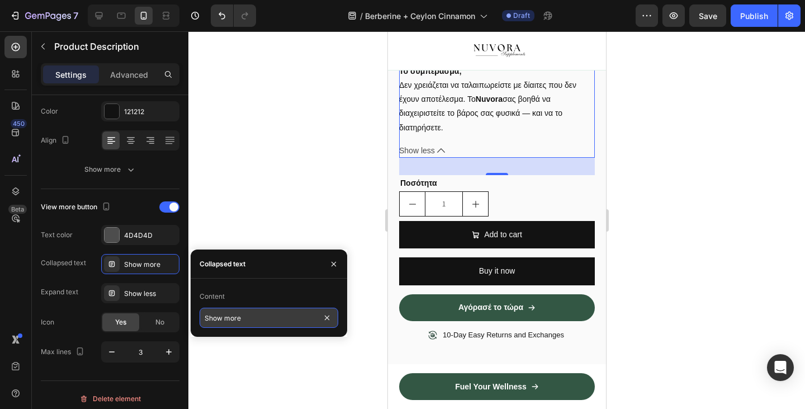
click at [224, 320] on input "Show more" at bounding box center [269, 318] width 139 height 20
paste input "Δείτε περισσότερα"
type input "Δείτε περισσότερα"
click at [273, 216] on div at bounding box center [496, 219] width 617 height 377
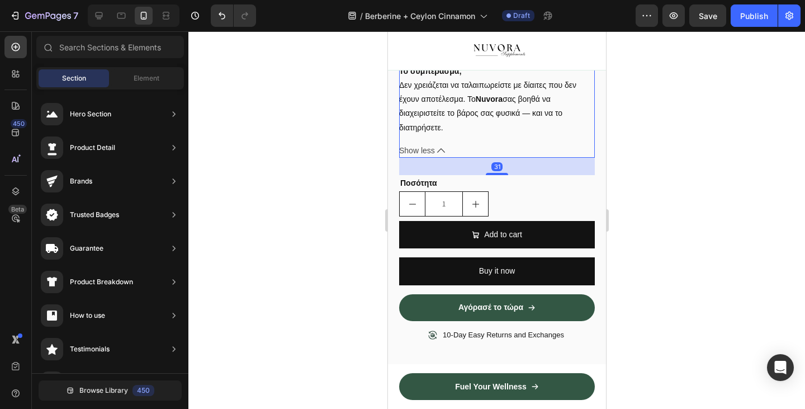
click at [437, 158] on button "Show less" at bounding box center [497, 151] width 196 height 14
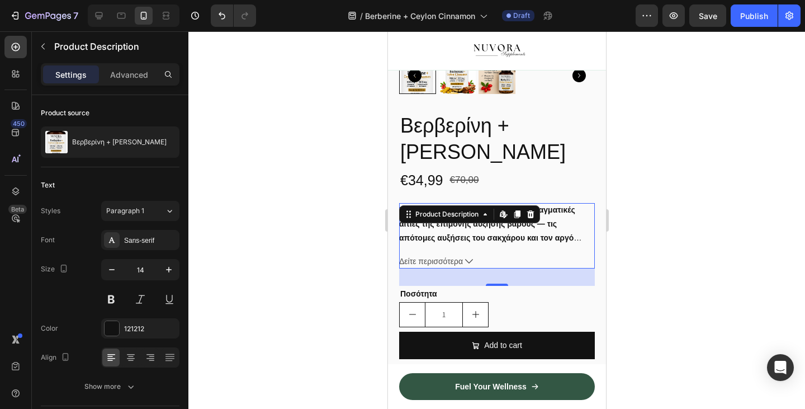
scroll to position [636, 0]
click at [431, 269] on span "Δείτε περισσότερα" at bounding box center [431, 262] width 64 height 14
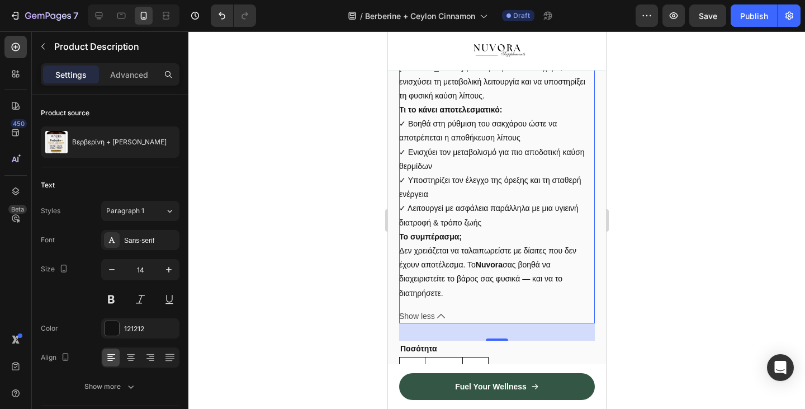
scroll to position [880, 0]
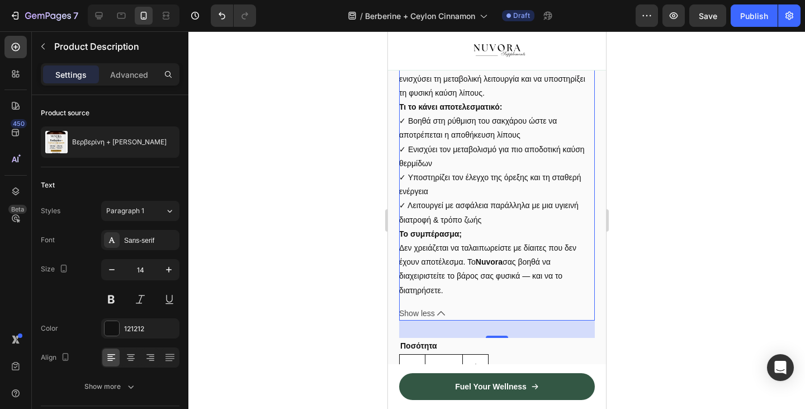
click at [463, 190] on p "Τι το κάνει αποτελεσματικό: ✓ Βοηθά στη ρύθμιση του σακχάρου ώστε να αποτρέπετα…" at bounding box center [492, 163] width 186 height 122
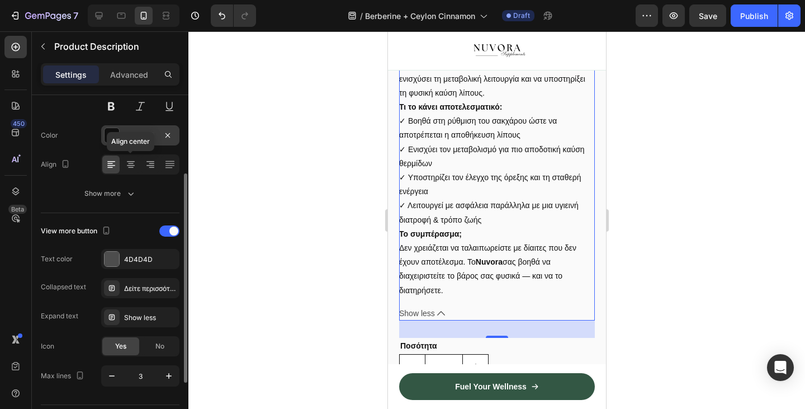
scroll to position [206, 0]
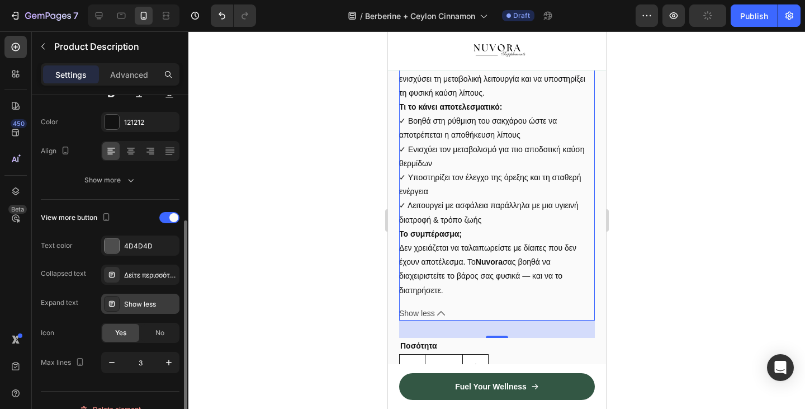
click at [145, 304] on div "Show less" at bounding box center [150, 304] width 53 height 10
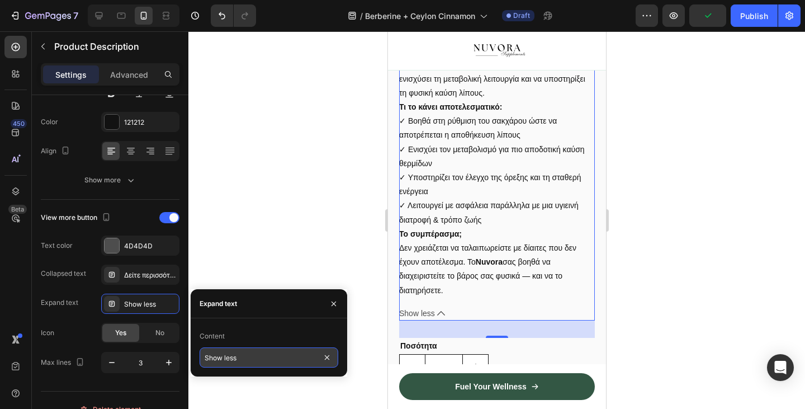
click at [223, 356] on input "Show less" at bounding box center [269, 357] width 139 height 20
click at [266, 353] on input "Show less" at bounding box center [269, 357] width 139 height 20
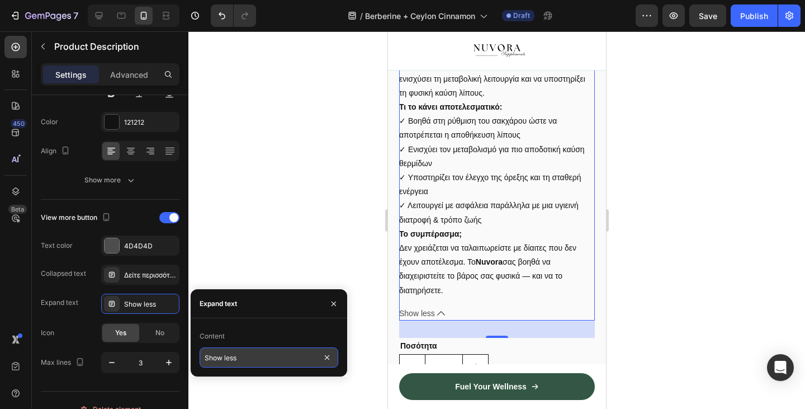
click at [266, 353] on input "Show less" at bounding box center [269, 357] width 139 height 20
paste input "Δείτε λιγότερα"
type input "Δείτε λιγότερα"
click at [288, 253] on div at bounding box center [496, 219] width 617 height 377
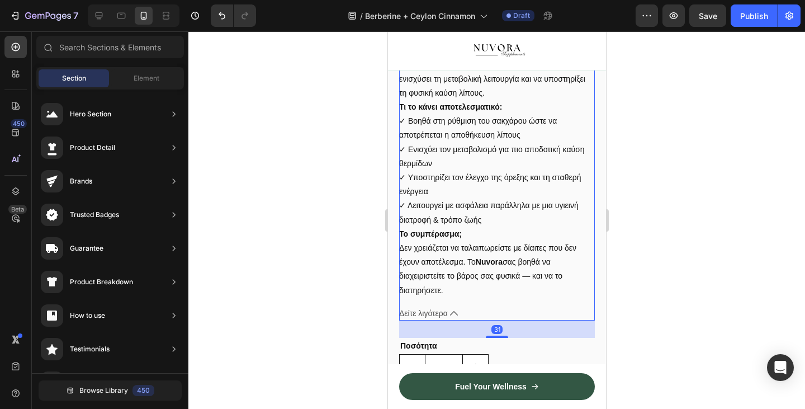
click at [473, 196] on div "Τέλος, μια λύση που στοχεύει στις πραγματικές αιτίες της επίμονης αύξησης βάρου…" at bounding box center [497, 128] width 196 height 338
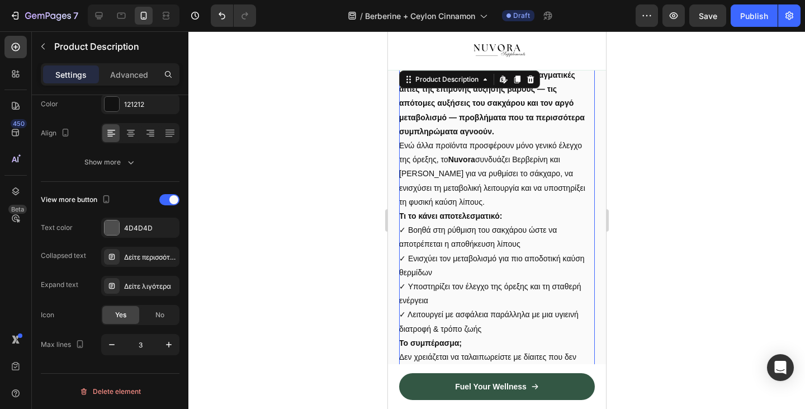
scroll to position [768, 0]
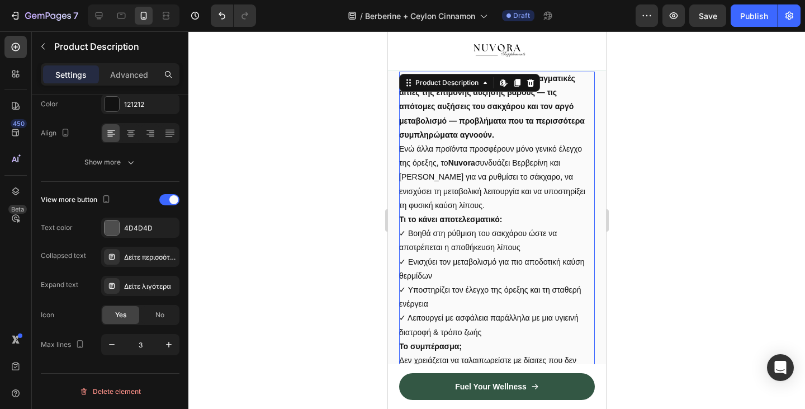
click at [426, 201] on p "Ενώ άλλα προϊόντα προσφέρουν μόνο γενικό έλεγχο της όρεξης, το Nuvora συνδυάζει…" at bounding box center [492, 176] width 186 height 65
click at [325, 235] on div at bounding box center [496, 219] width 617 height 377
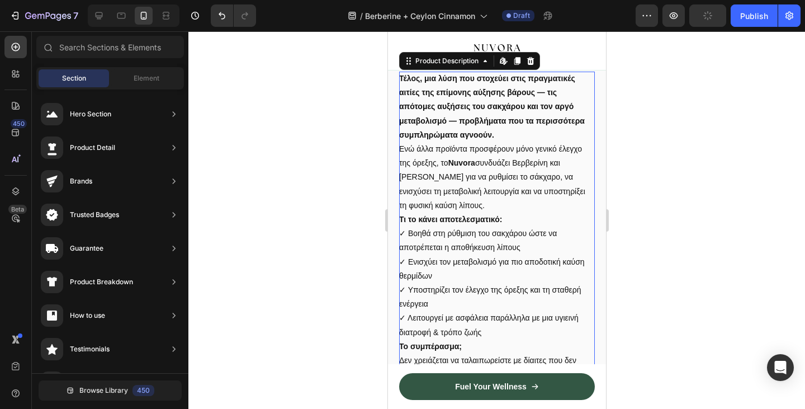
click at [437, 189] on p "Ενώ άλλα προϊόντα προσφέρουν μόνο γενικό έλεγχο της όρεξης, το Nuvora συνδυάζει…" at bounding box center [492, 176] width 186 height 65
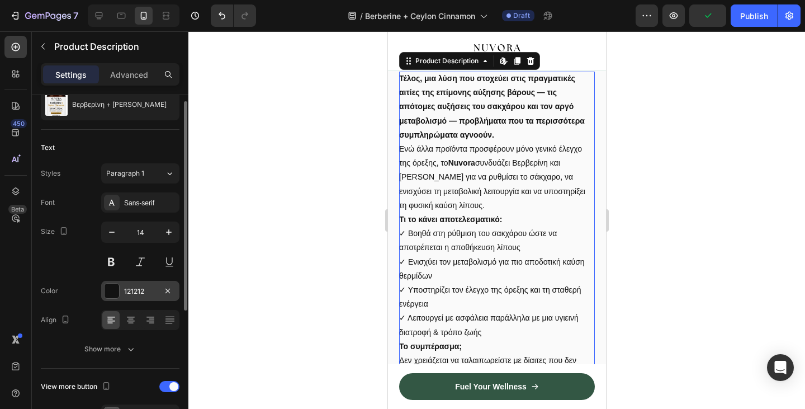
scroll to position [50, 0]
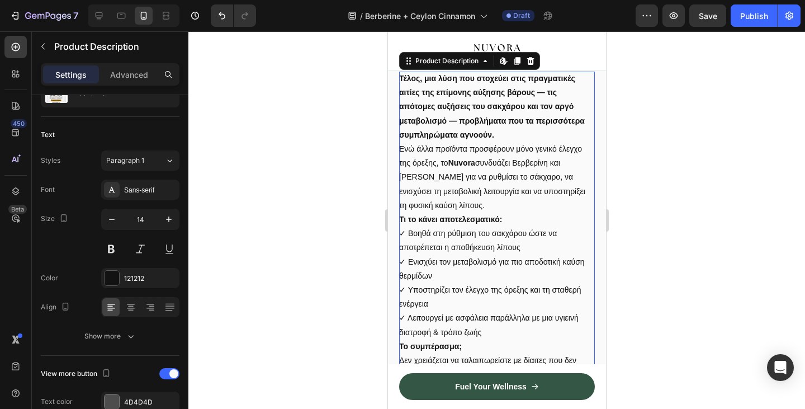
click at [350, 178] on div at bounding box center [496, 219] width 617 height 377
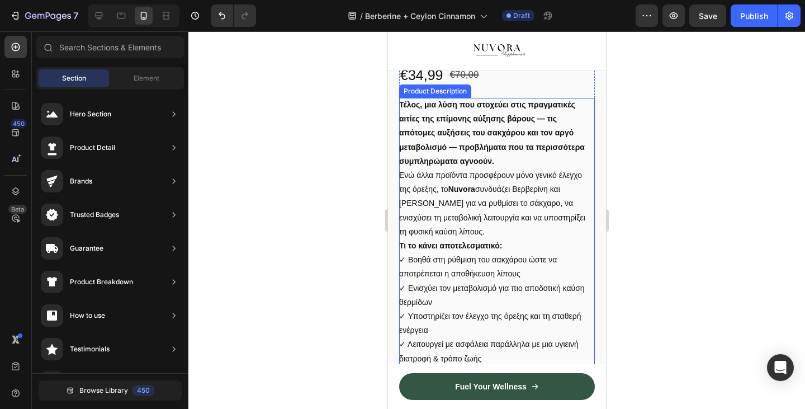
scroll to position [751, 0]
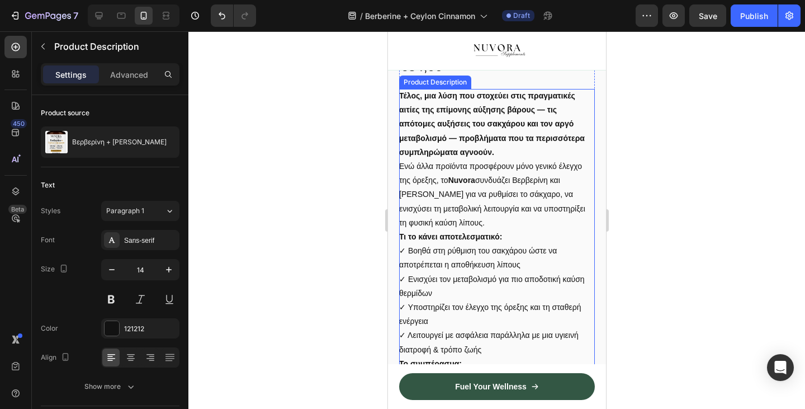
click at [458, 192] on p "Ενώ άλλα προϊόντα προσφέρουν μόνο γενικό έλεγχο της όρεξης, το Nuvora συνδυάζει…" at bounding box center [492, 194] width 186 height 65
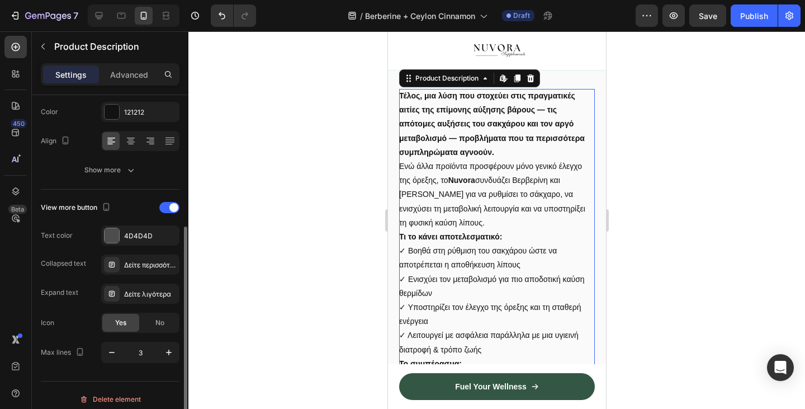
scroll to position [224, 0]
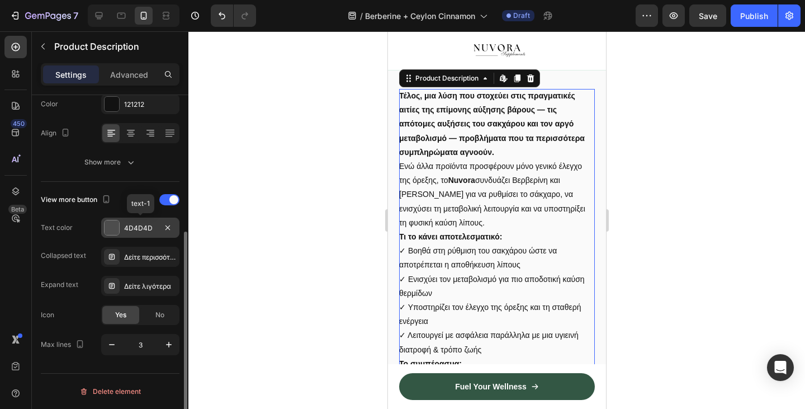
click at [103, 229] on div "4D4D4D" at bounding box center [140, 228] width 78 height 20
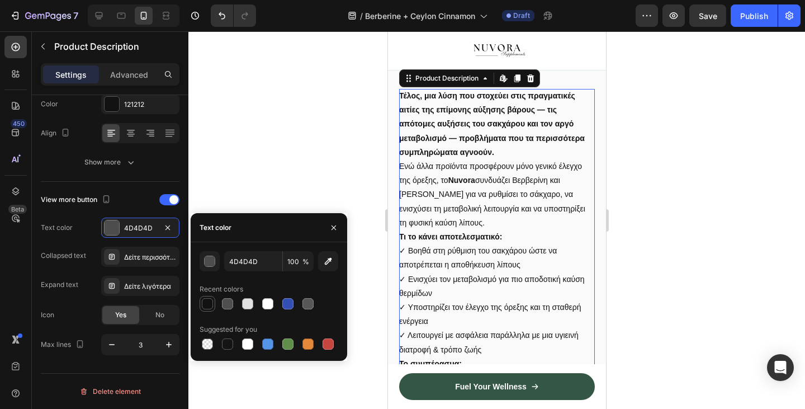
click at [206, 301] on div at bounding box center [207, 303] width 11 height 11
type input "121212"
click at [277, 141] on div at bounding box center [496, 219] width 617 height 377
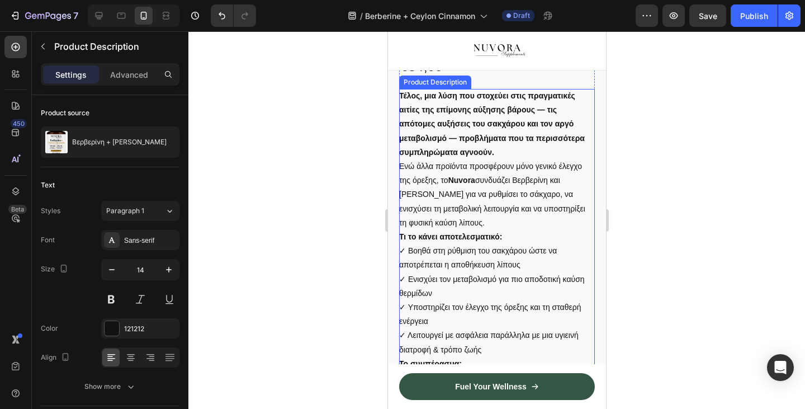
click at [449, 141] on div "Τέλος, μια λύση που στοχεύει στις πραγματικές αιτίες της επίμονης αύξησης βάρου…" at bounding box center [497, 258] width 196 height 338
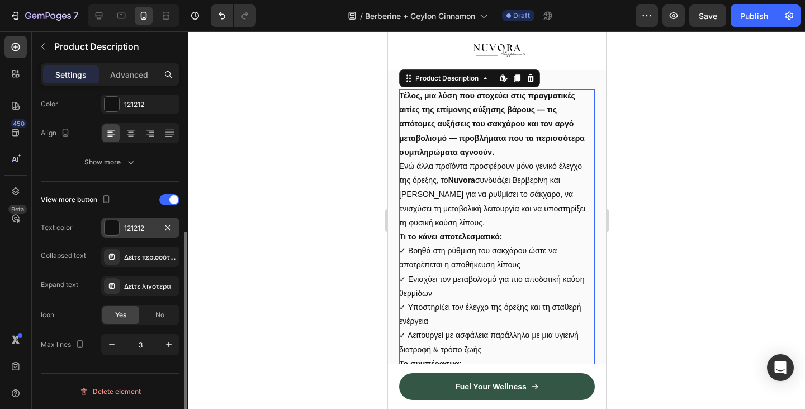
click at [116, 235] on div at bounding box center [112, 228] width 16 height 16
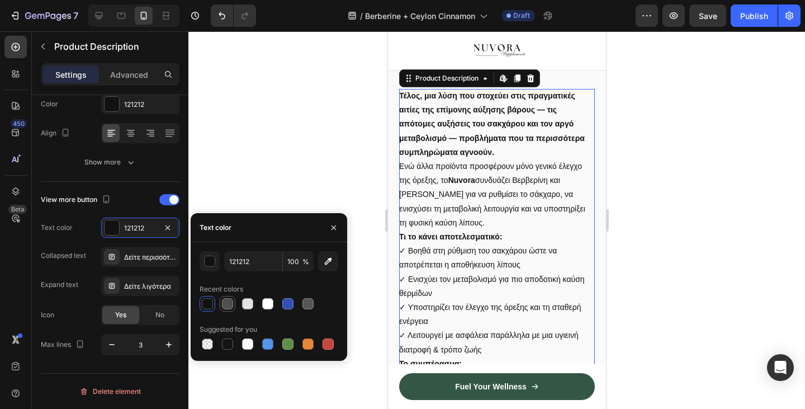
click at [226, 301] on div at bounding box center [227, 303] width 11 height 11
type input "4F4F4F"
click at [257, 160] on div at bounding box center [496, 219] width 617 height 377
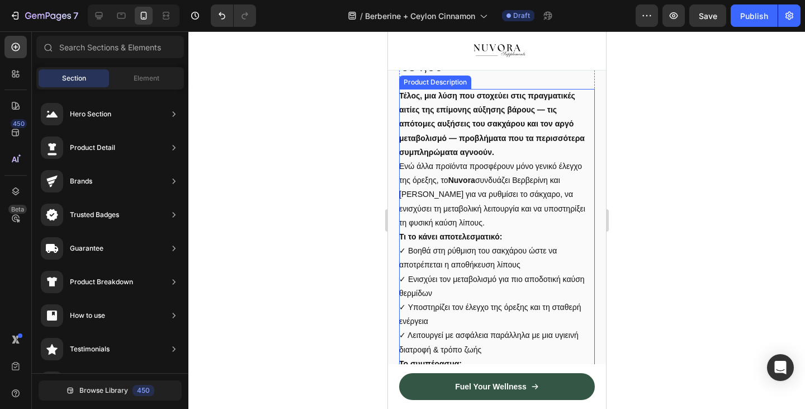
click at [443, 289] on p "Τι το κάνει αποτελεσματικό: ✓ Βοηθά στη ρύθμιση του σακχάρου ώστε να αποτρέπετα…" at bounding box center [492, 293] width 186 height 122
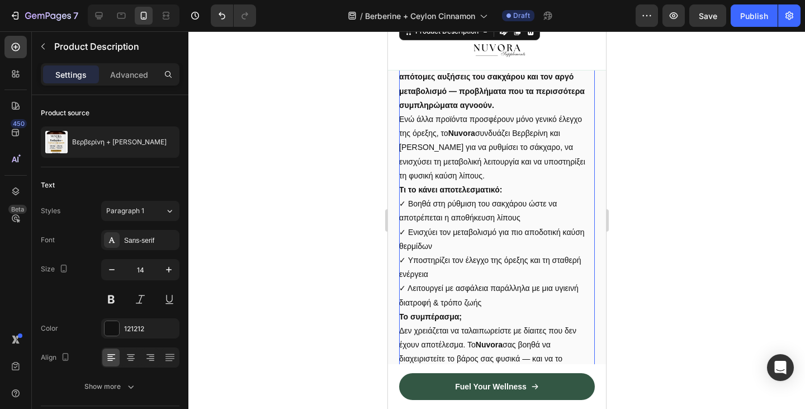
scroll to position [800, 0]
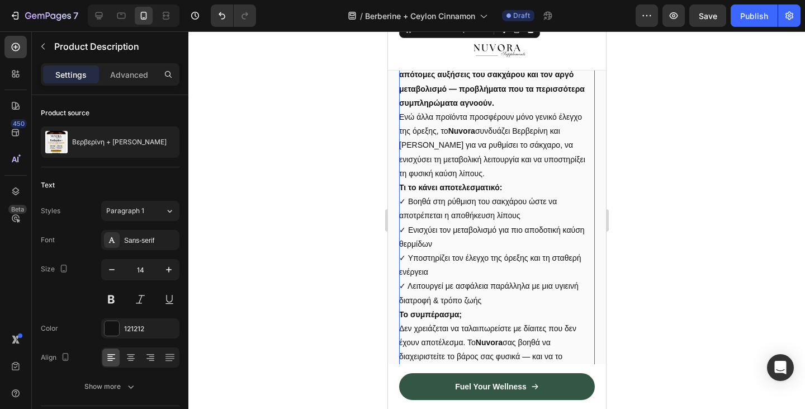
click at [447, 205] on div "Τέλος, μια λύση που στοχεύει στις πραγματικές αιτίες της επίμονης αύξησης βάρου…" at bounding box center [497, 209] width 196 height 338
click at [445, 207] on div "Τέλος, μια λύση που στοχεύει στις πραγματικές αιτίες της επίμονης αύξησης βάρου…" at bounding box center [497, 209] width 196 height 338
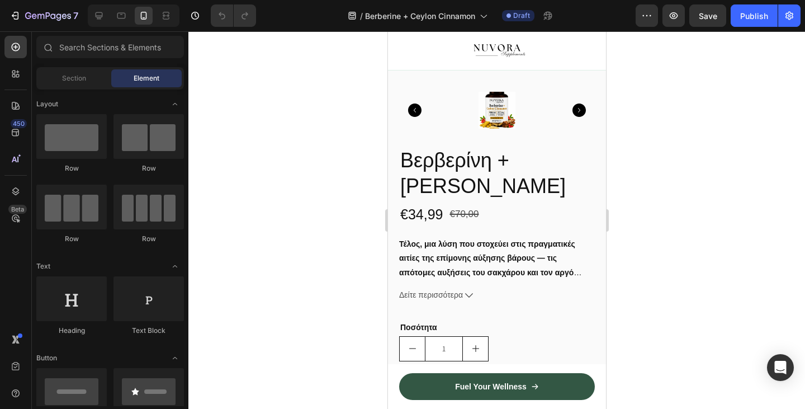
scroll to position [595, 0]
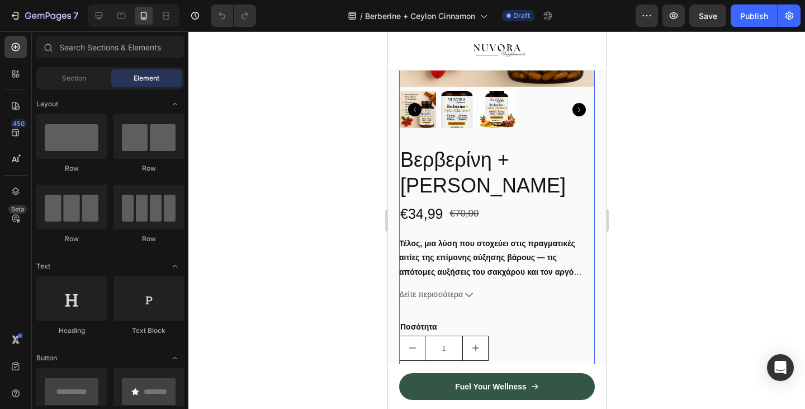
click at [466, 323] on div "Βερβερίνη + Κανέλα Κεϋλάνης Product Title €34,99 Product Price Product Price €7…" at bounding box center [497, 292] width 196 height 292
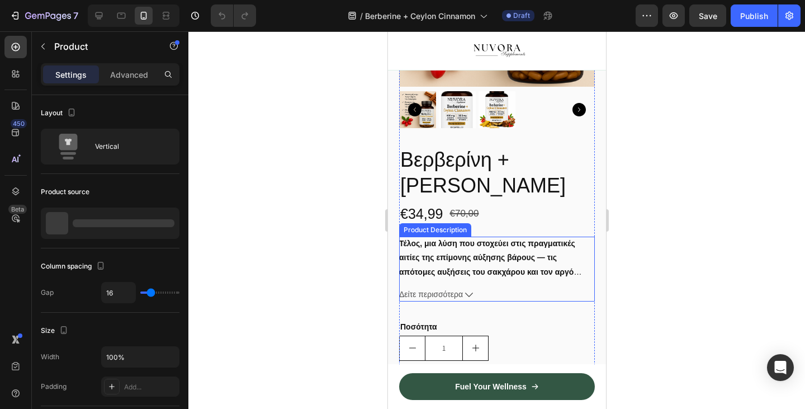
click at [462, 301] on span "Δείτε περισσότερα" at bounding box center [431, 294] width 64 height 14
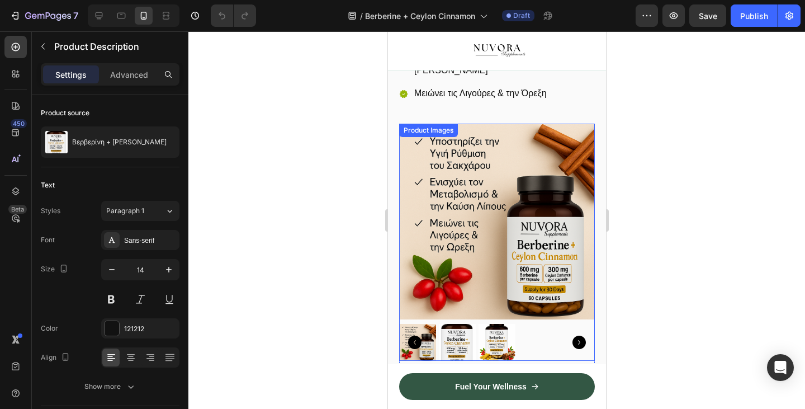
scroll to position [277, 0]
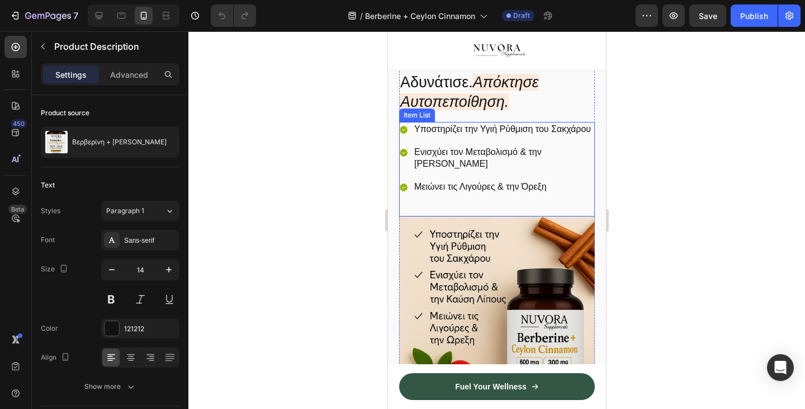
click at [479, 239] on img at bounding box center [497, 314] width 196 height 196
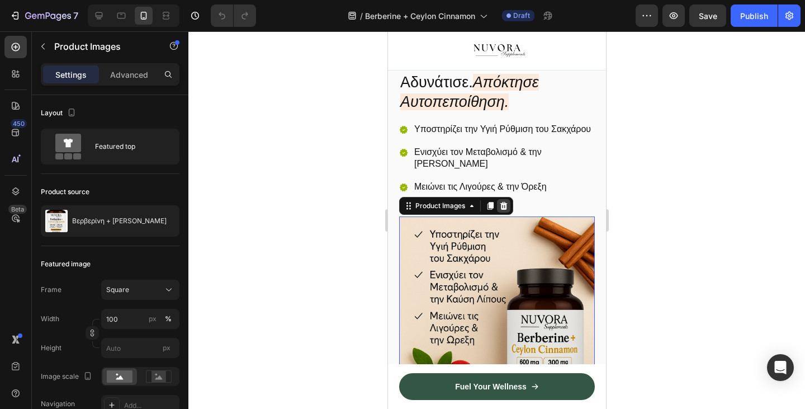
click at [504, 210] on icon at bounding box center [503, 205] width 9 height 9
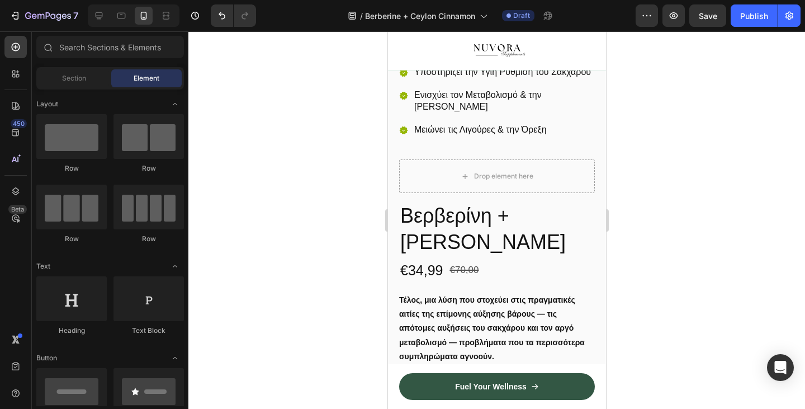
scroll to position [348, 0]
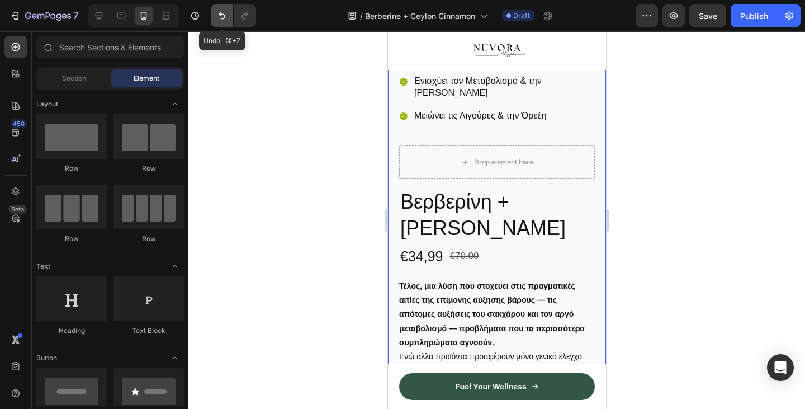
click at [227, 10] on icon "Undo/Redo" at bounding box center [221, 15] width 11 height 11
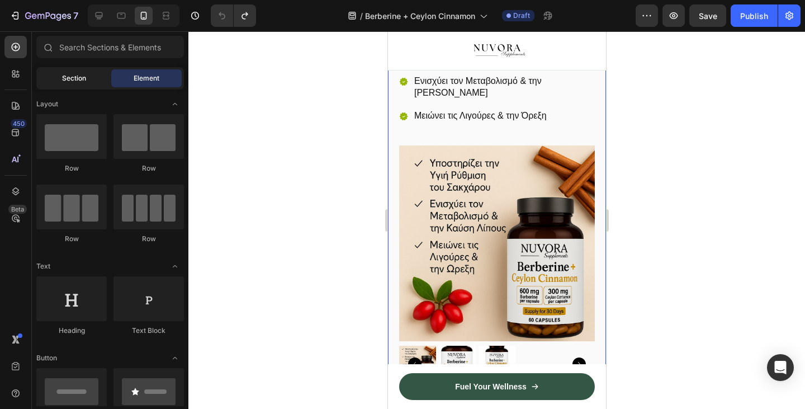
click at [86, 79] on span "Section" at bounding box center [74, 78] width 24 height 10
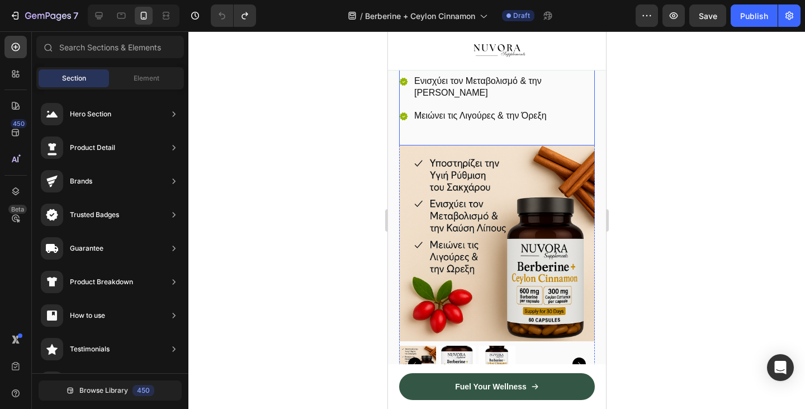
click at [516, 145] on div "Υποστηρίζει την Υγιή Ρύθμιση του Σακχάρου Ενισχύει τον Μεταβολισμό & την Καύση …" at bounding box center [497, 98] width 196 height 95
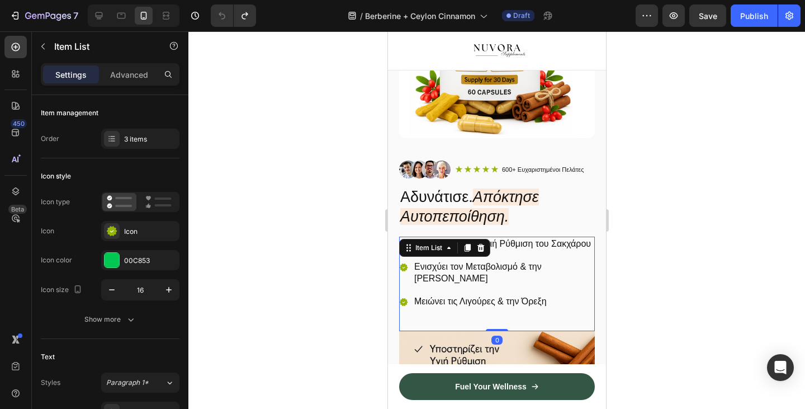
scroll to position [170, 0]
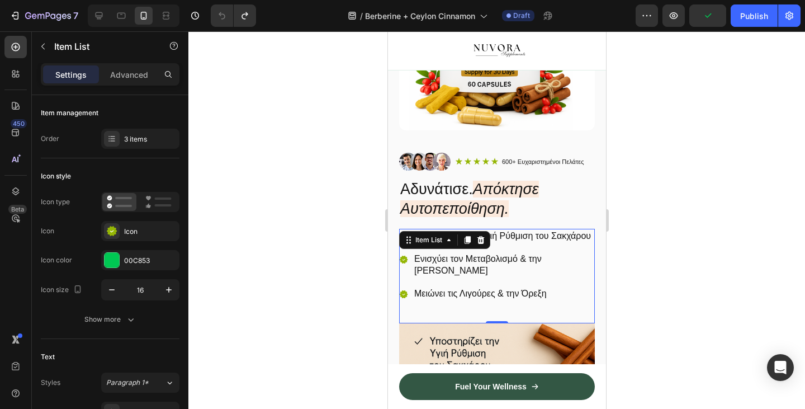
click at [346, 311] on div at bounding box center [496, 219] width 617 height 377
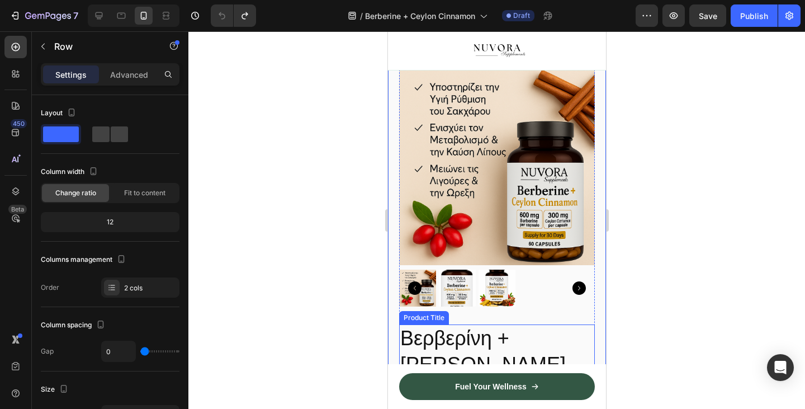
scroll to position [385, 0]
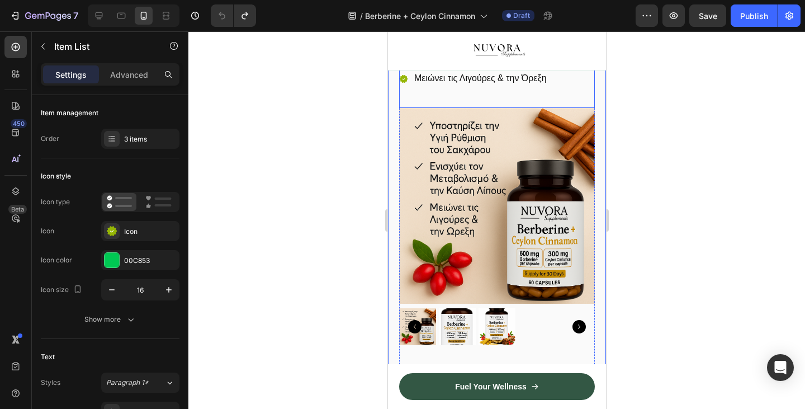
click at [574, 108] on div "Υποστηρίζει την Υγιή Ρύθμιση του Σακχάρου Ενισχύει τον Μεταβολισμό & την Καύση …" at bounding box center [497, 60] width 196 height 95
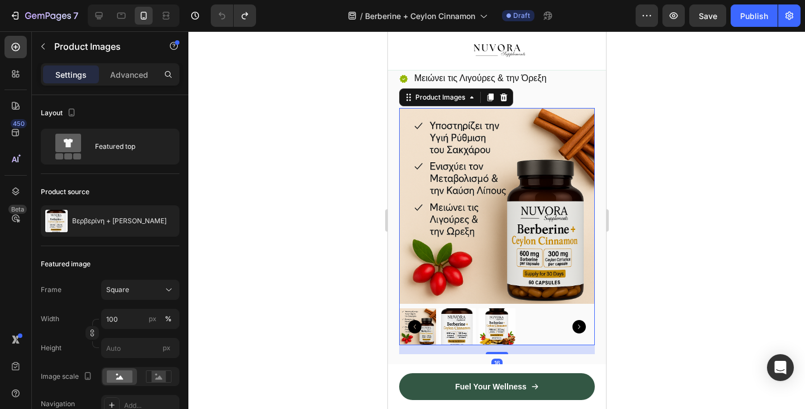
click at [573, 129] on img at bounding box center [497, 206] width 196 height 196
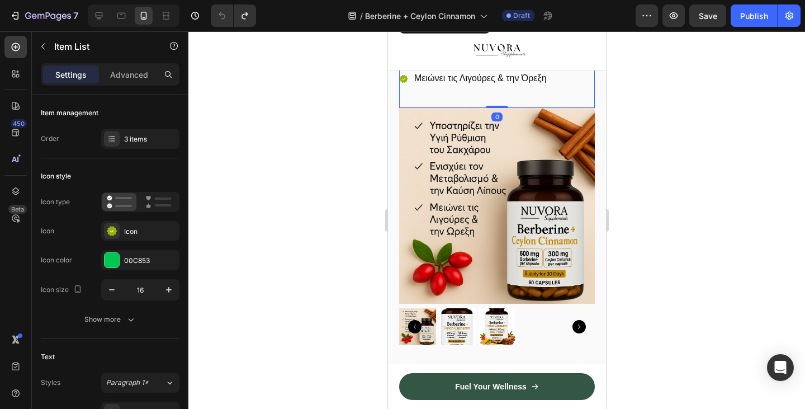
click at [416, 99] on div "Υποστηρίζει την Υγιή Ρύθμιση του Σακχάρου Ενισχύει τον Μεταβολισμό & την Καύση …" at bounding box center [497, 60] width 196 height 95
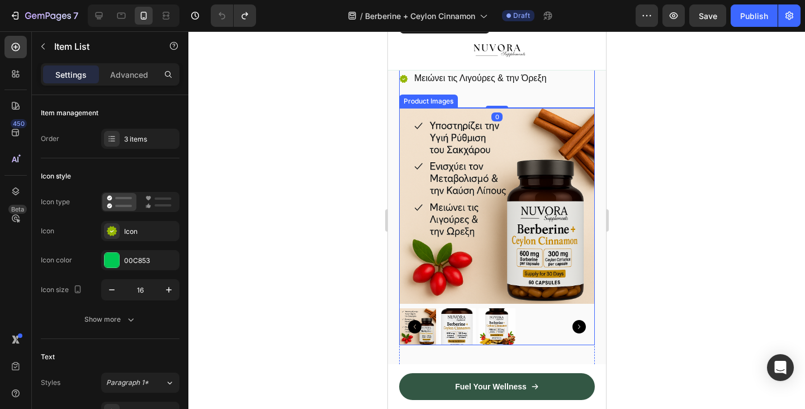
click at [414, 126] on img at bounding box center [497, 206] width 196 height 196
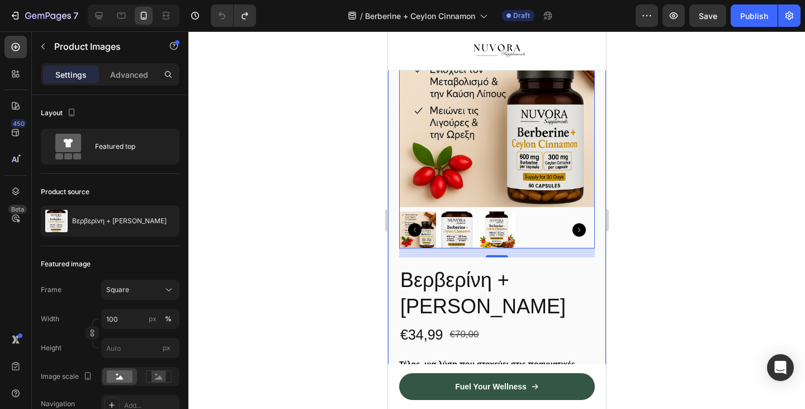
scroll to position [530, 0]
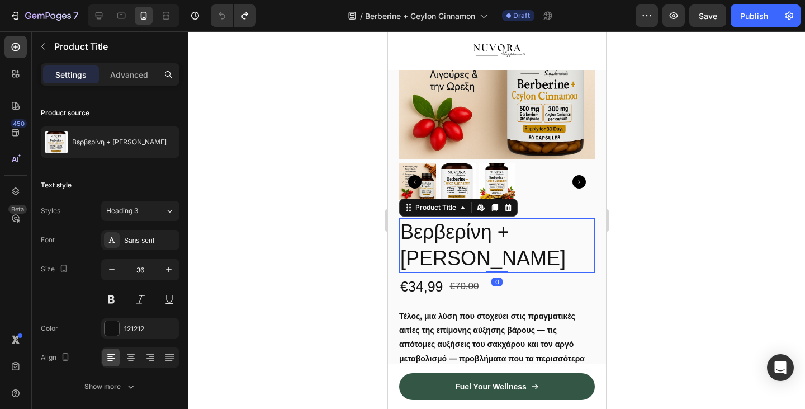
click at [466, 238] on h2 "Βερβερίνη + [PERSON_NAME]" at bounding box center [497, 245] width 196 height 55
click at [134, 72] on p "Advanced" at bounding box center [129, 75] width 38 height 12
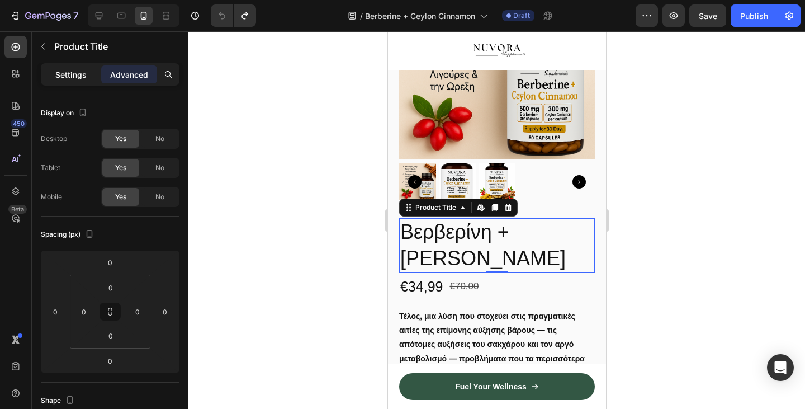
click at [86, 75] on p "Settings" at bounding box center [70, 75] width 31 height 12
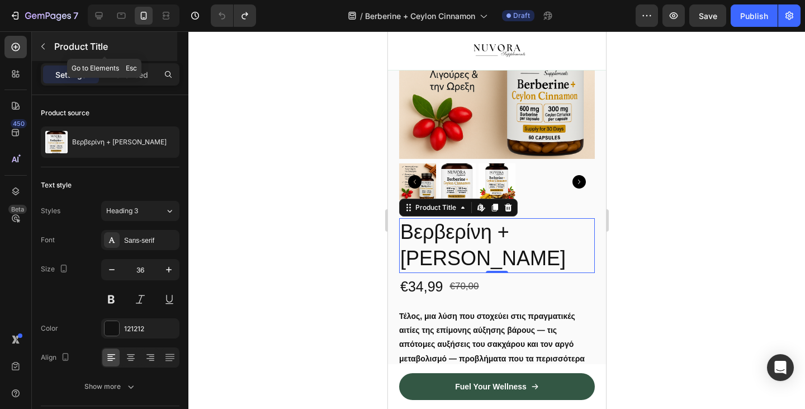
click at [49, 39] on button "button" at bounding box center [43, 46] width 18 height 18
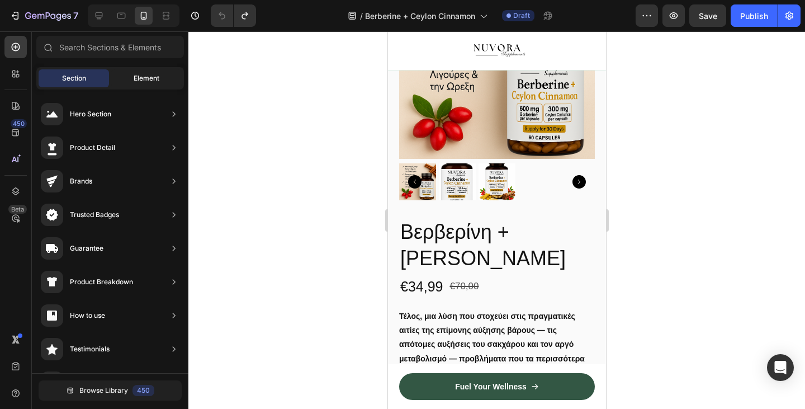
click at [131, 81] on div "Element" at bounding box center [146, 78] width 70 height 18
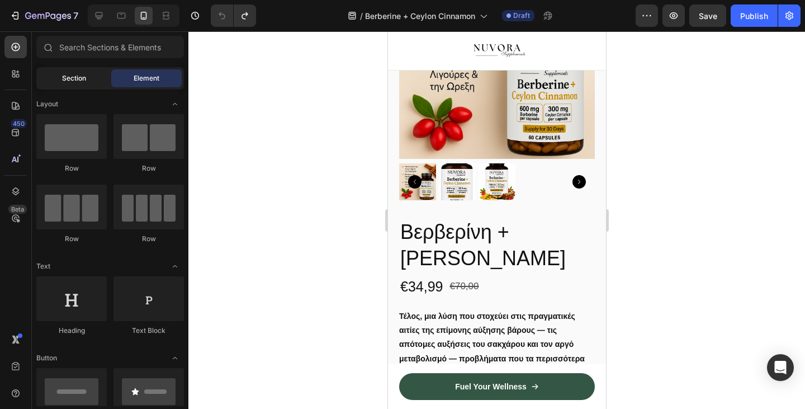
click at [81, 81] on span "Section" at bounding box center [74, 78] width 24 height 10
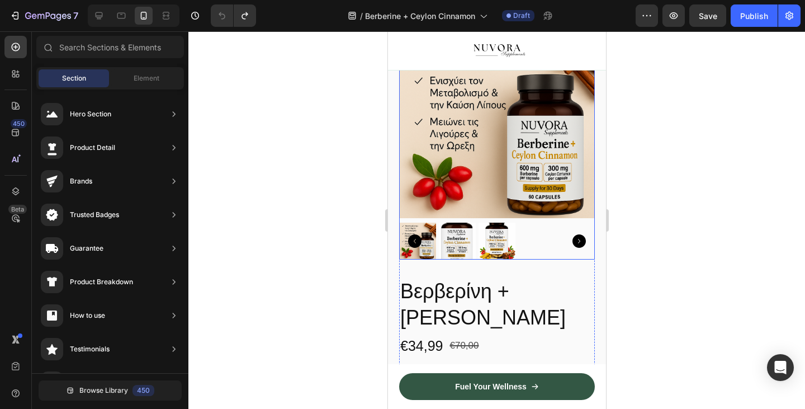
scroll to position [305, 0]
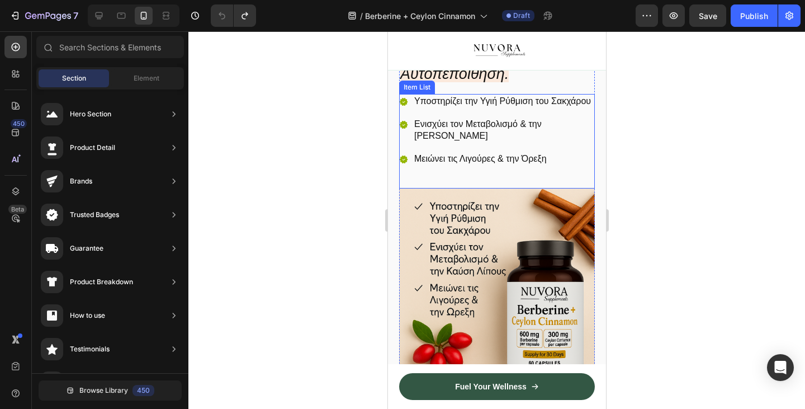
click at [481, 207] on img at bounding box center [497, 286] width 196 height 196
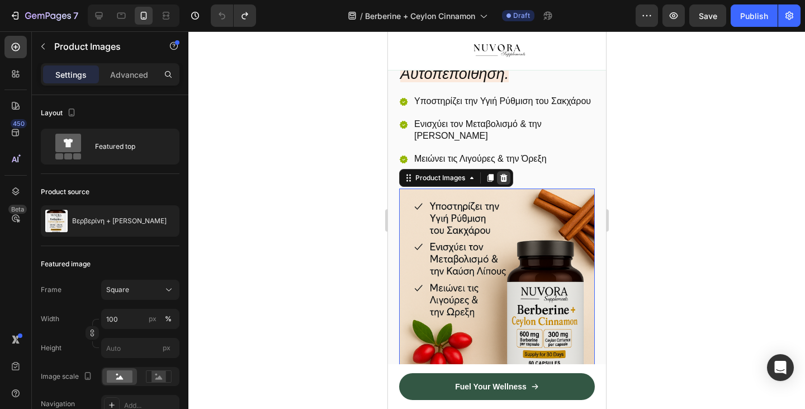
click at [503, 185] on div at bounding box center [503, 177] width 13 height 13
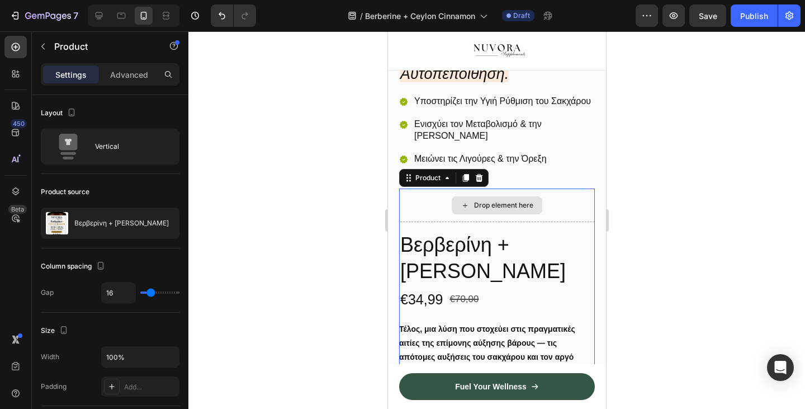
click at [430, 204] on div "Drop element here" at bounding box center [497, 205] width 196 height 34
click at [476, 182] on icon at bounding box center [478, 178] width 7 height 8
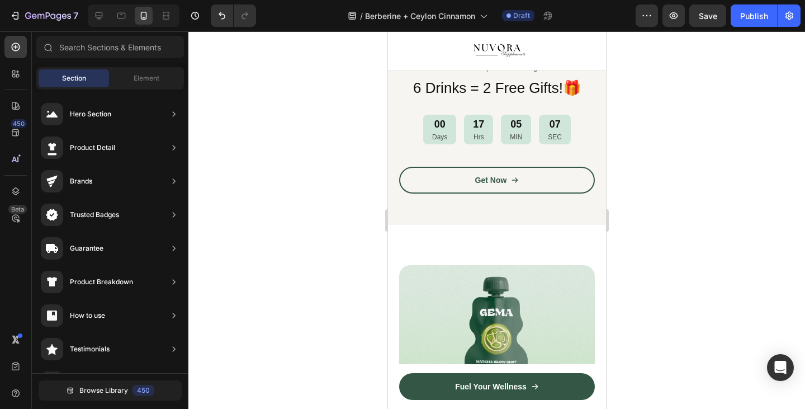
scroll to position [574, 0]
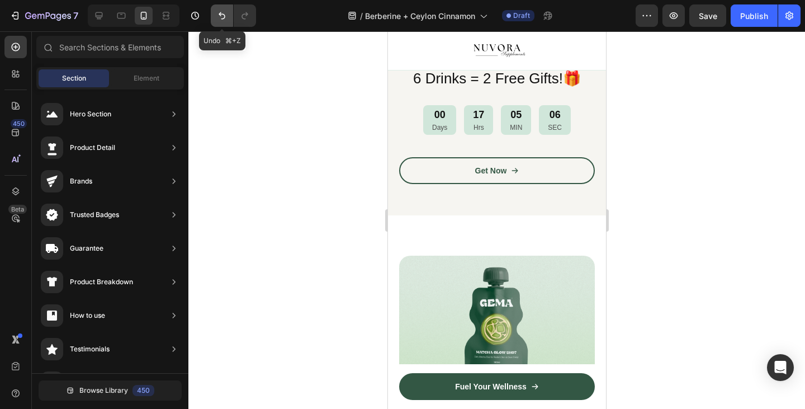
click at [221, 12] on icon "Undo/Redo" at bounding box center [222, 15] width 7 height 7
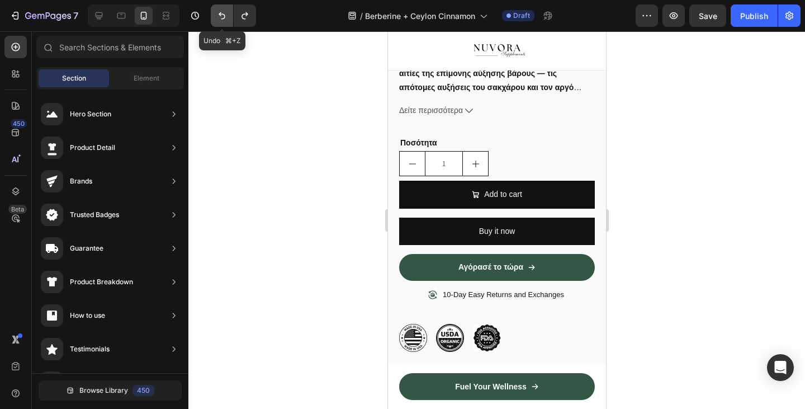
click at [221, 12] on icon "Undo/Redo" at bounding box center [222, 15] width 7 height 7
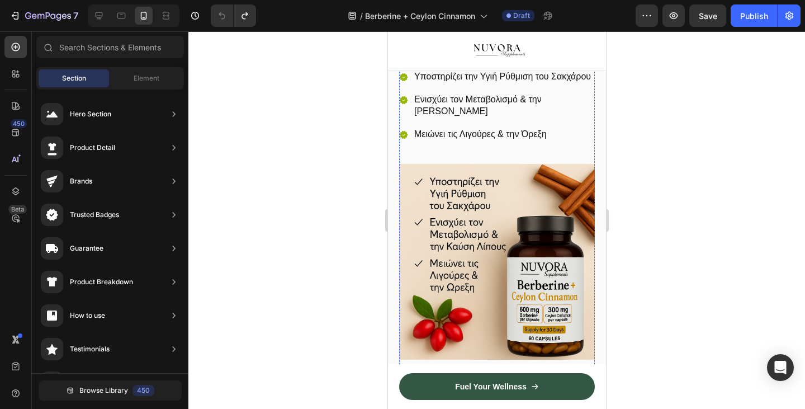
scroll to position [330, 0]
click at [514, 163] on div "Υποστηρίζει την Υγιή Ρύθμιση του Σακχάρου Ενισχύει τον Μεταβολισμό & την Καύση …" at bounding box center [497, 116] width 196 height 95
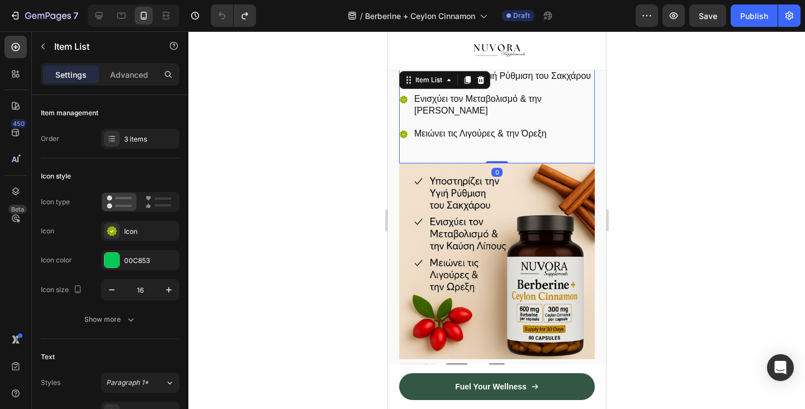
click at [521, 179] on img at bounding box center [497, 261] width 196 height 196
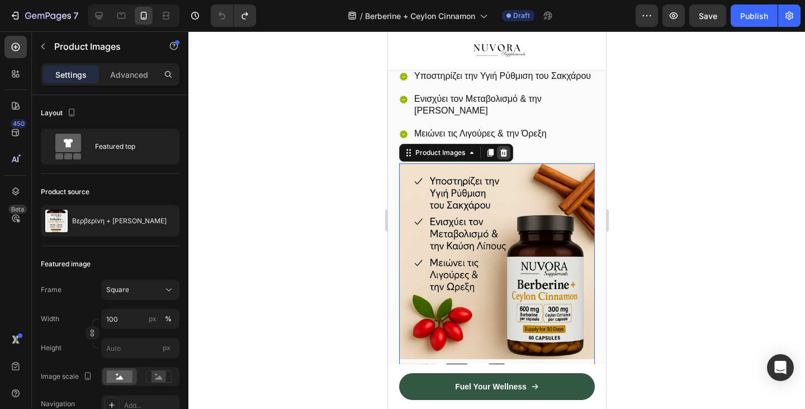
click at [501, 157] on icon at bounding box center [503, 153] width 7 height 8
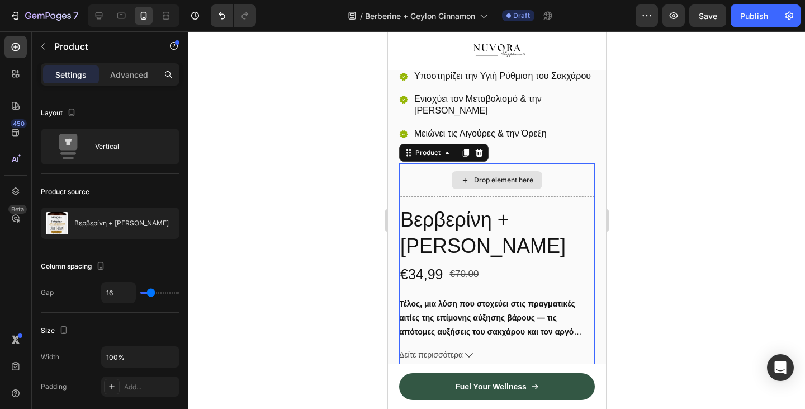
click at [502, 178] on div "Drop element here" at bounding box center [497, 180] width 196 height 34
click at [481, 157] on icon at bounding box center [478, 153] width 7 height 8
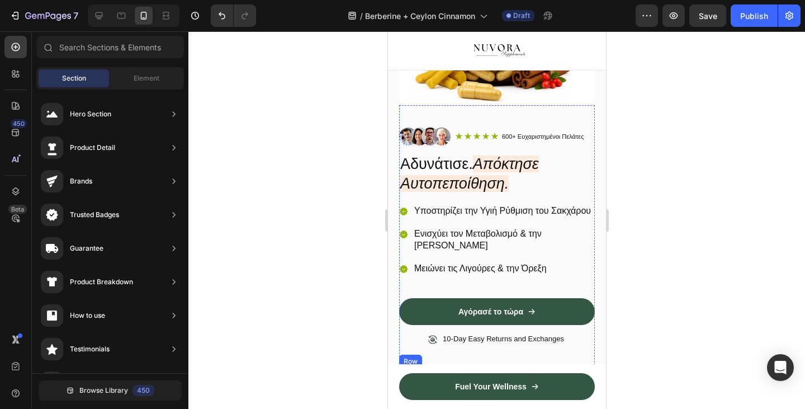
scroll to position [195, 0]
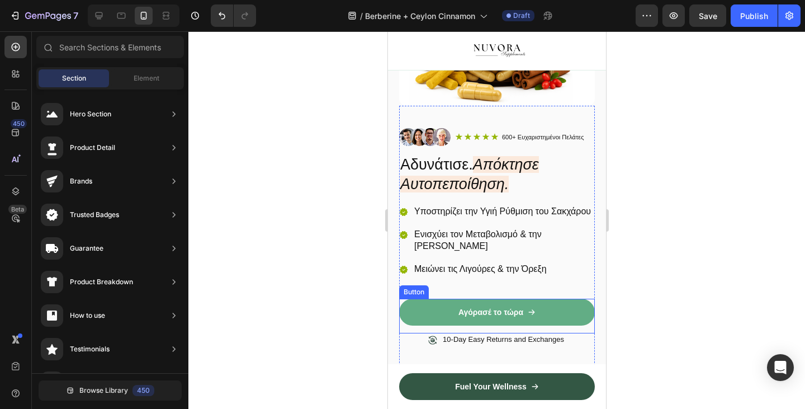
click at [415, 319] on link "Αγόρασέ το τώρα" at bounding box center [497, 312] width 196 height 27
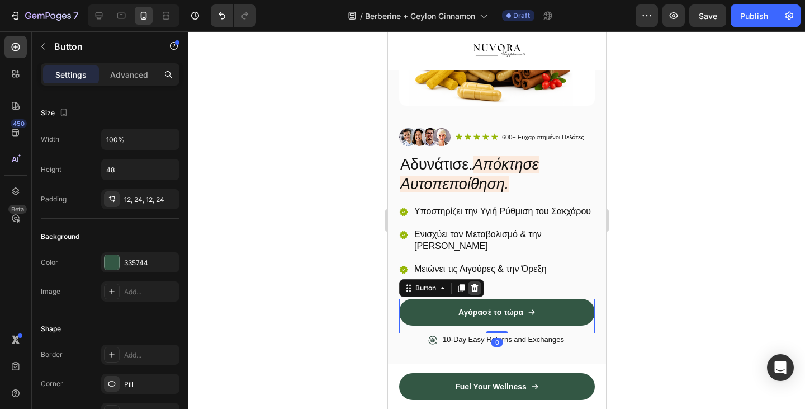
click at [473, 292] on icon at bounding box center [474, 288] width 7 height 8
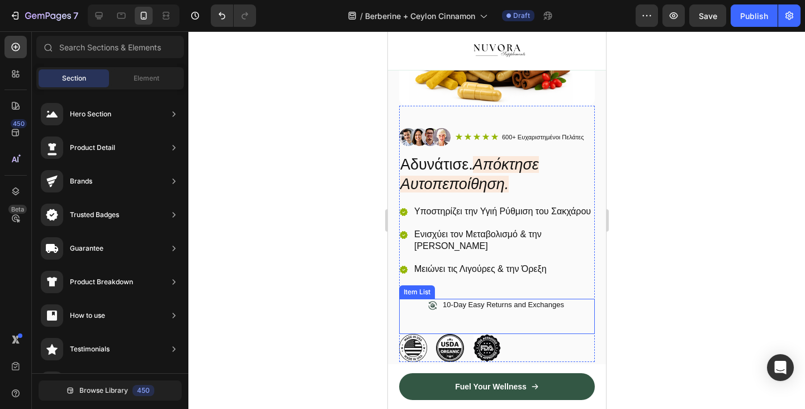
click at [470, 310] on p "10-Day Easy Returns and Exchanges" at bounding box center [502, 305] width 121 height 10
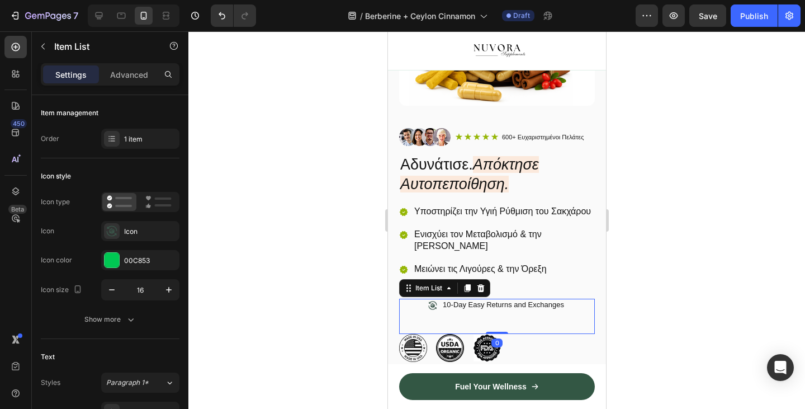
click at [470, 310] on p "10-Day Easy Returns and Exchanges" at bounding box center [502, 305] width 121 height 10
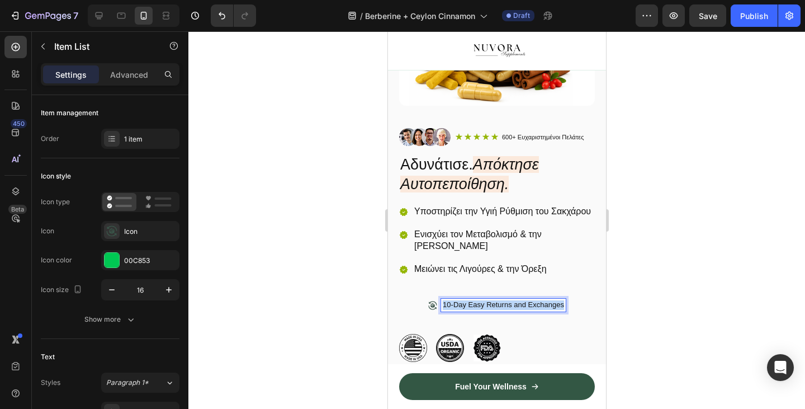
click at [470, 310] on p "10-Day Easy Returns and Exchanges" at bounding box center [502, 305] width 121 height 10
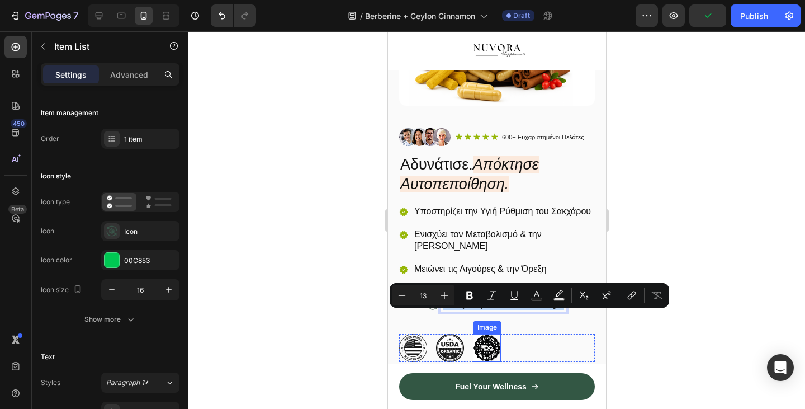
copy p "10-Day Easy Returns and Exchanges"
click at [489, 310] on p "10-Day Easy Returns and Exchanges" at bounding box center [502, 305] width 121 height 10
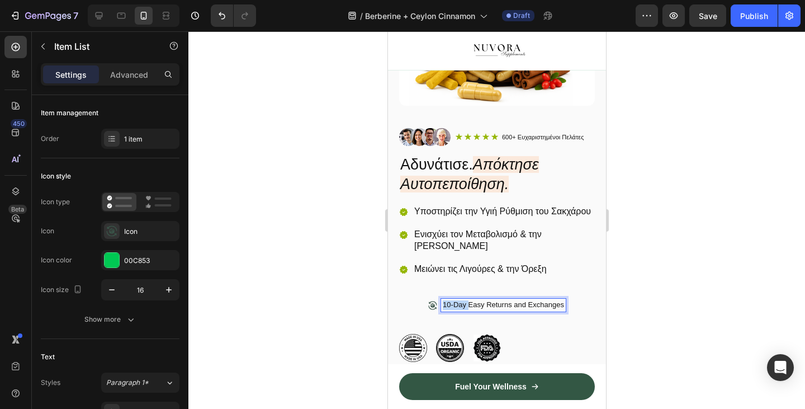
drag, startPoint x: 469, startPoint y: 317, endPoint x: 442, endPoint y: 320, distance: 27.7
click at [442, 311] on div "10-Day Easy Returns and Exchanges" at bounding box center [503, 305] width 125 height 13
click at [466, 310] on p "Easy Returns and Exchanges" at bounding box center [503, 305] width 96 height 10
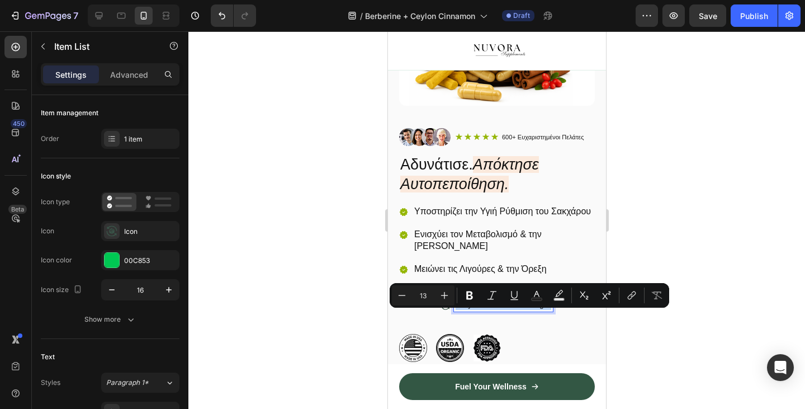
copy p "Easy Returns and Exchanges"
click at [510, 310] on p "Easy Returns and Exchanges" at bounding box center [503, 305] width 96 height 10
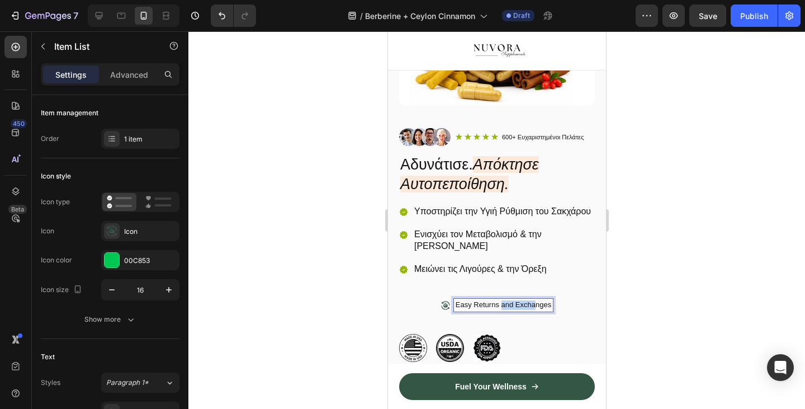
drag, startPoint x: 500, startPoint y: 317, endPoint x: 535, endPoint y: 317, distance: 34.7
click at [535, 310] on p "Easy Returns and Exchanges" at bounding box center [503, 305] width 96 height 10
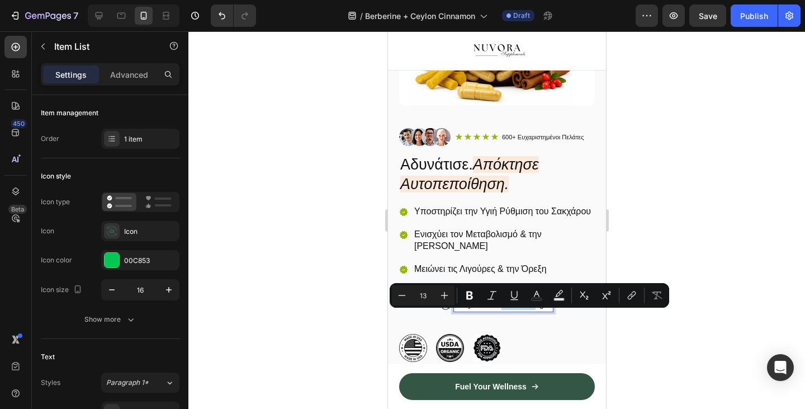
click at [517, 334] on div "Easy Returns and Exchanges" at bounding box center [497, 316] width 196 height 35
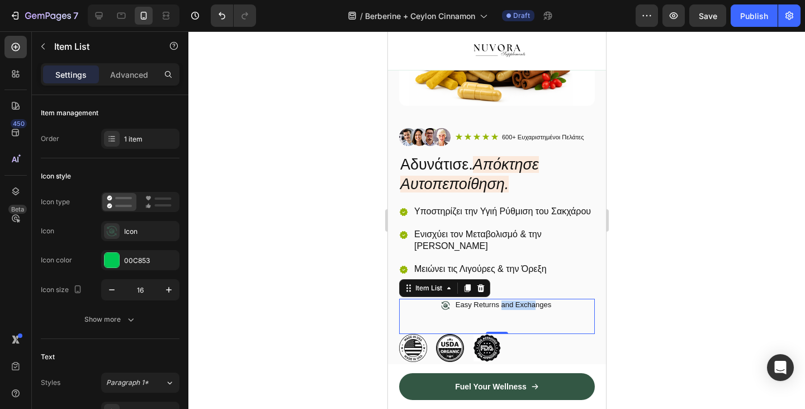
click at [510, 310] on p "Easy Returns and Exchanges" at bounding box center [503, 305] width 96 height 10
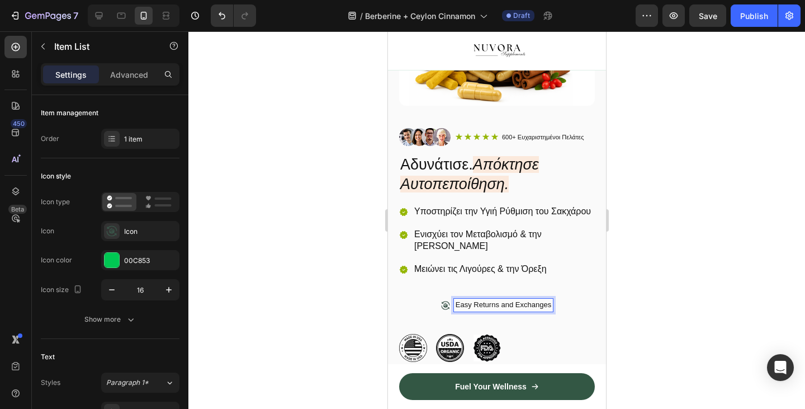
click at [544, 334] on div "Easy Returns and Exchanges" at bounding box center [497, 316] width 196 height 35
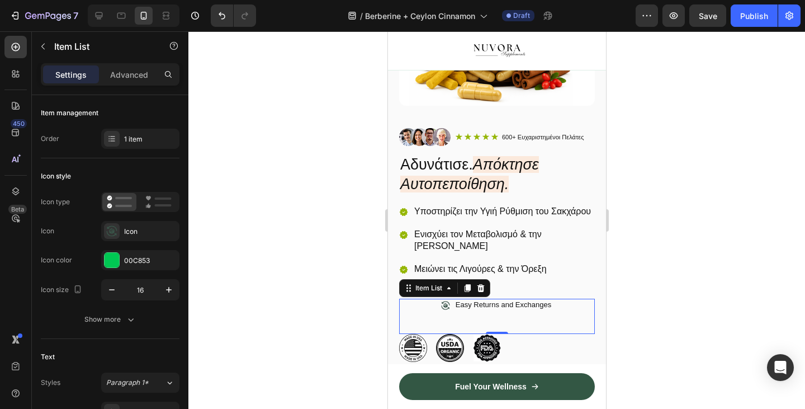
click at [485, 310] on p "Easy Returns and Exchanges" at bounding box center [503, 305] width 96 height 10
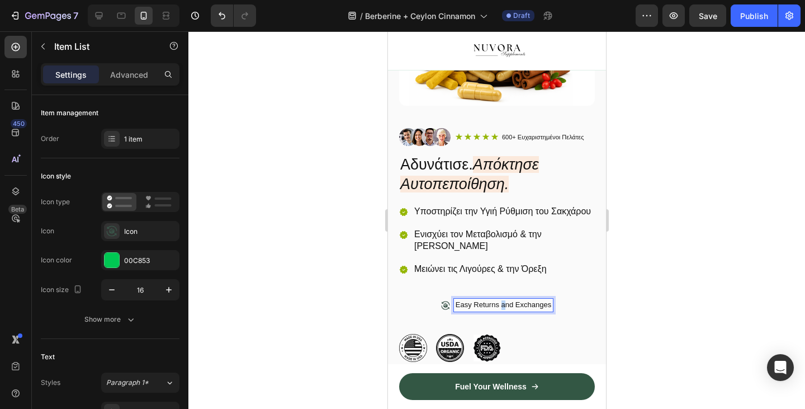
click at [507, 310] on p "Easy Returns and Exchanges" at bounding box center [503, 305] width 96 height 10
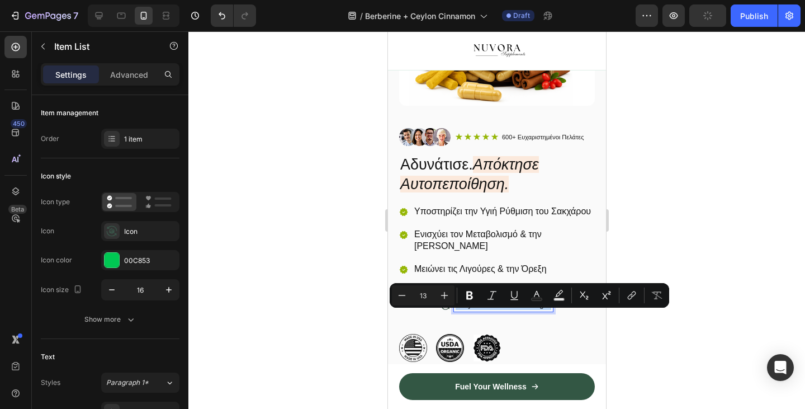
copy p "Easy Returns and Exchanges"
click at [473, 310] on p "Easy Returns and Exchanges" at bounding box center [503, 305] width 96 height 10
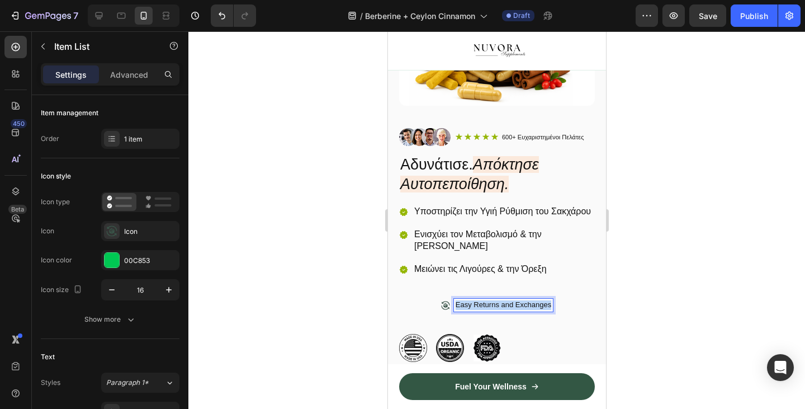
click at [473, 310] on p "Easy Returns and Exchanges" at bounding box center [503, 305] width 96 height 10
click at [292, 308] on div at bounding box center [496, 219] width 617 height 377
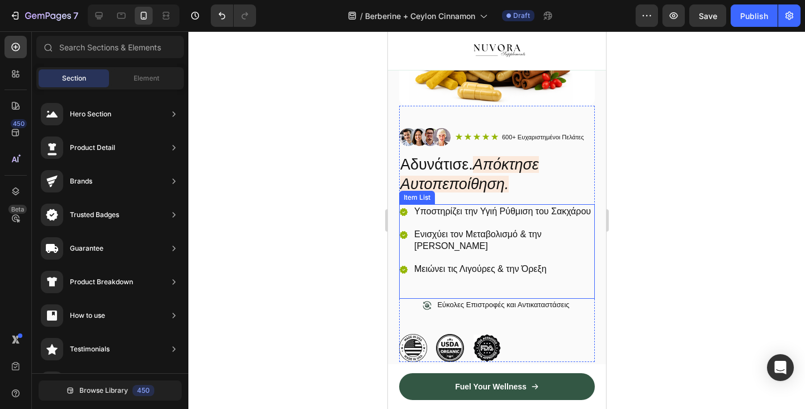
click at [454, 275] on p "Μειώνει τις Λιγούρες & την Όρεξη" at bounding box center [503, 269] width 179 height 12
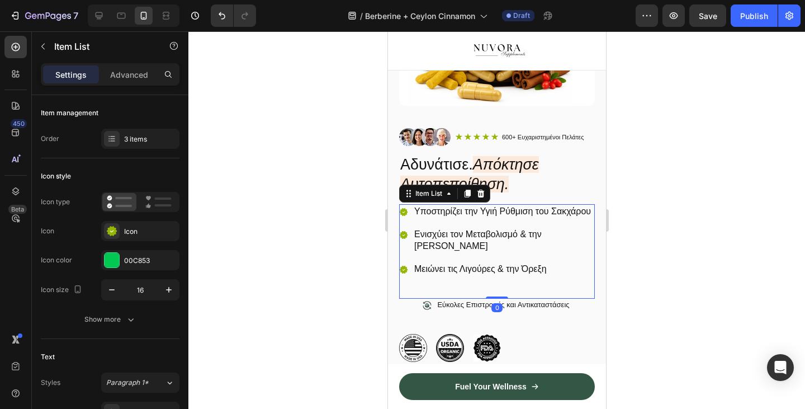
click at [454, 275] on p "Μειώνει τις Λιγούρες & την Όρεξη" at bounding box center [503, 269] width 179 height 12
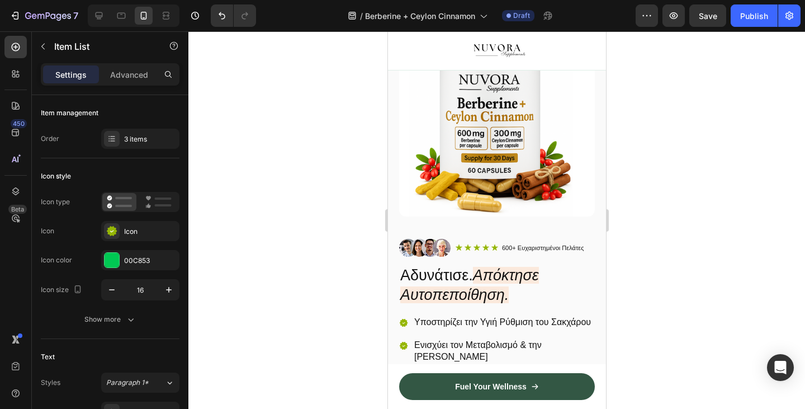
scroll to position [180, 0]
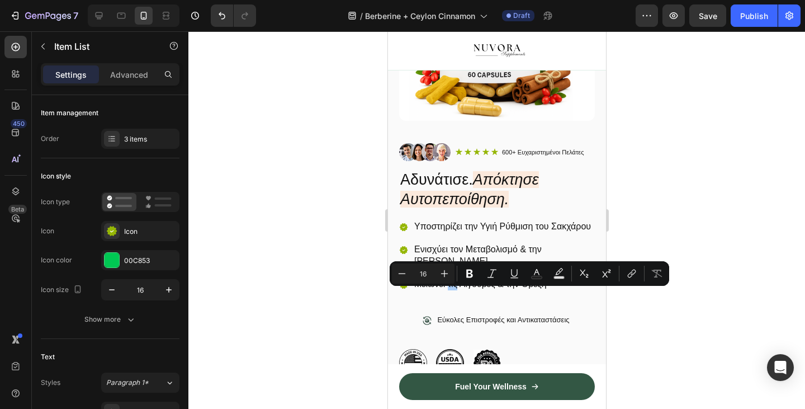
click at [351, 239] on div at bounding box center [496, 219] width 617 height 377
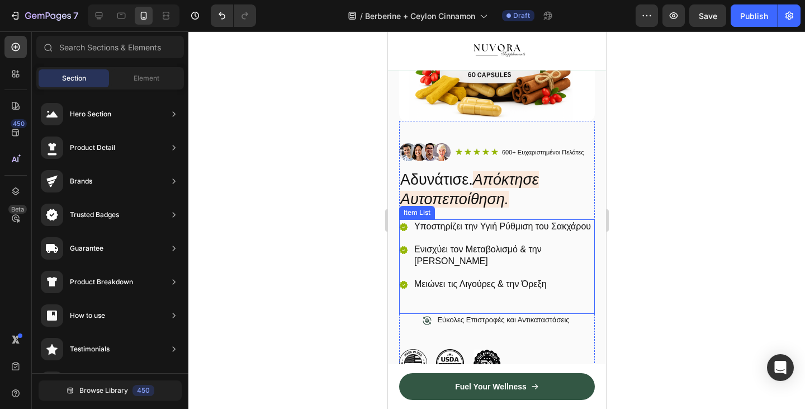
click at [463, 228] on p "Υποστηρίζει την Υγιή Ρύθμιση του Σακχάρου" at bounding box center [503, 227] width 179 height 12
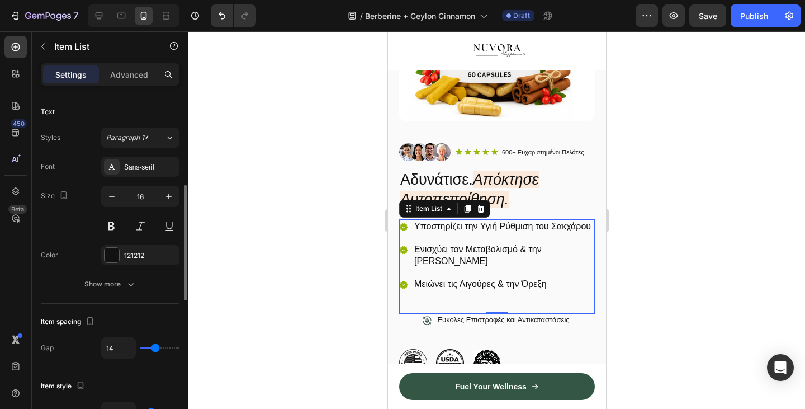
scroll to position [254, 0]
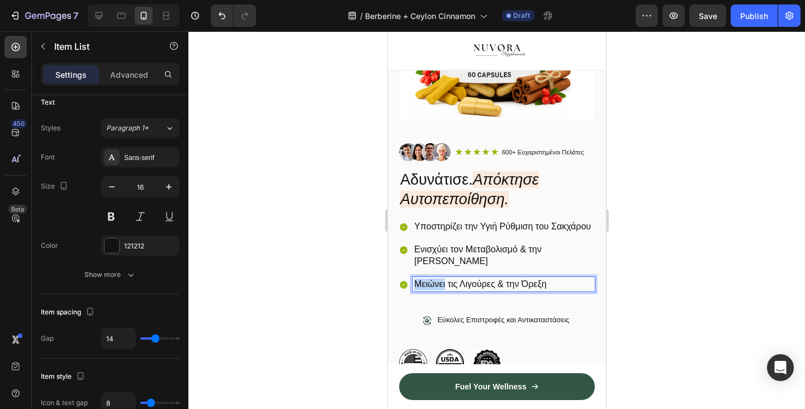
click at [433, 290] on p "Μειώνει τις Λιγούρες & την Όρεξη" at bounding box center [503, 285] width 179 height 12
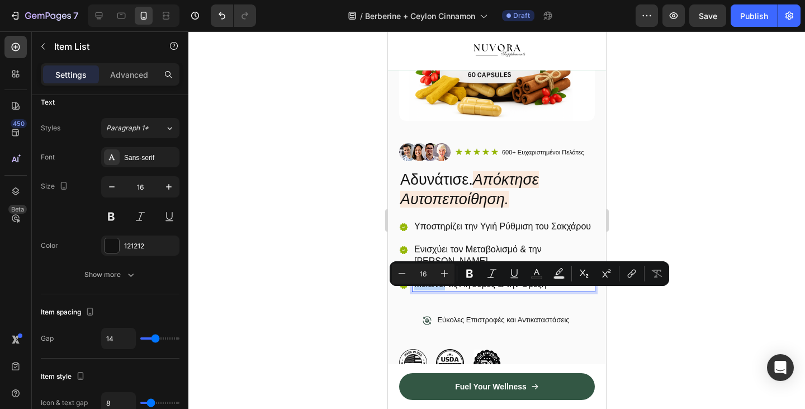
click at [433, 290] on p "Μειώνει τις Λιγούρες & την Όρεξη" at bounding box center [503, 285] width 179 height 12
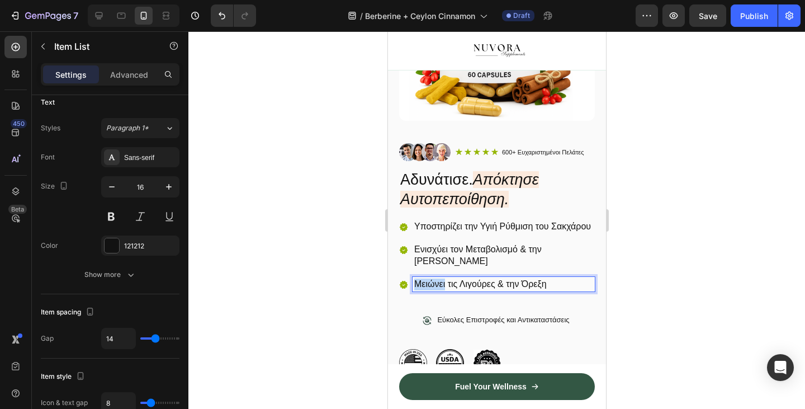
click at [433, 290] on p "Μειώνει τις Λιγούρες & την Όρεξη" at bounding box center [503, 285] width 179 height 12
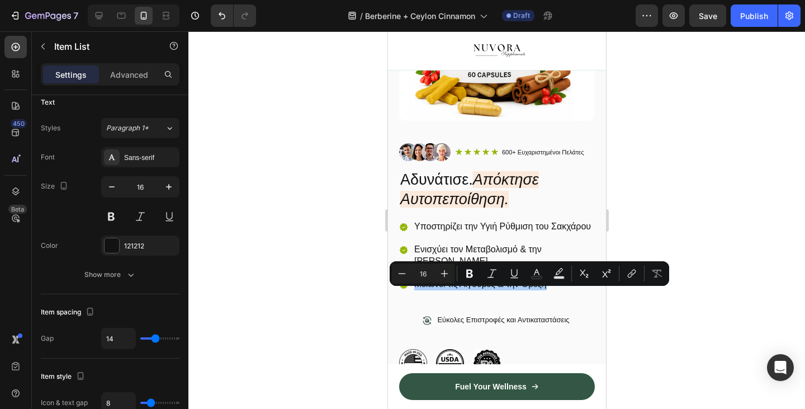
click at [339, 287] on div at bounding box center [496, 219] width 617 height 377
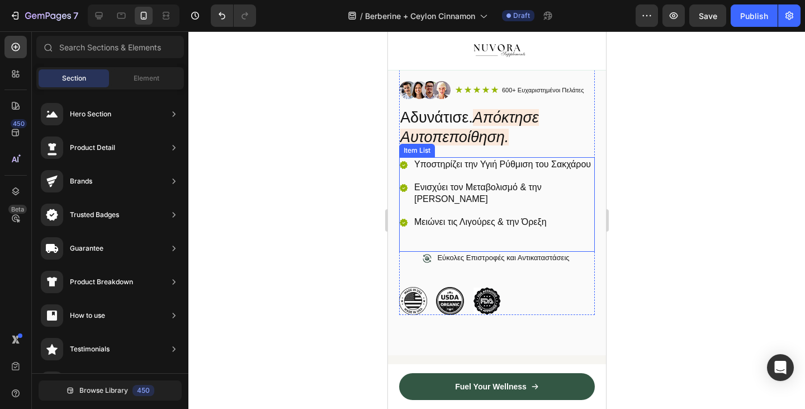
scroll to position [248, 0]
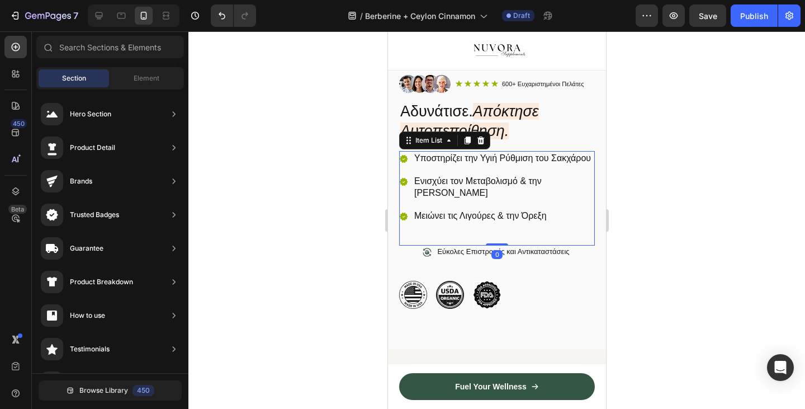
click at [506, 246] on div "Υποστηρίζει την Υγιή Ρύθμιση του Σακχάρου Ενισχύει τον Μεταβολισμό & την Καύση …" at bounding box center [497, 198] width 196 height 95
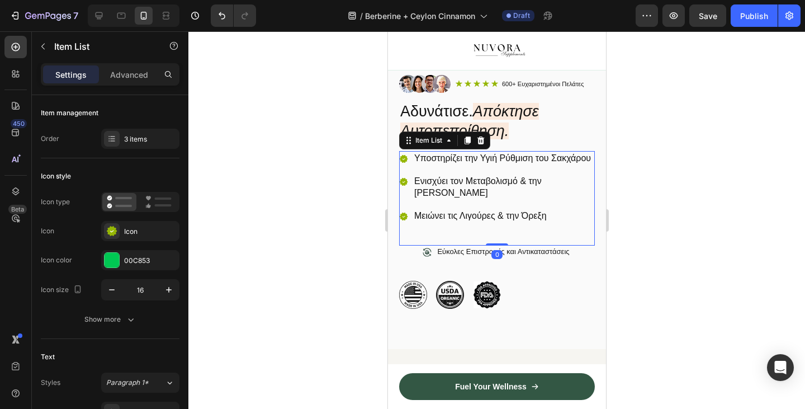
drag, startPoint x: 499, startPoint y: 254, endPoint x: 499, endPoint y: 227, distance: 27.4
click at [499, 227] on div "Υποστηρίζει την Υγιή Ρύθμιση του Σακχάρου Ενισχύει τον Μεταβολισμό & την Καύση …" at bounding box center [497, 198] width 196 height 95
type input "100%"
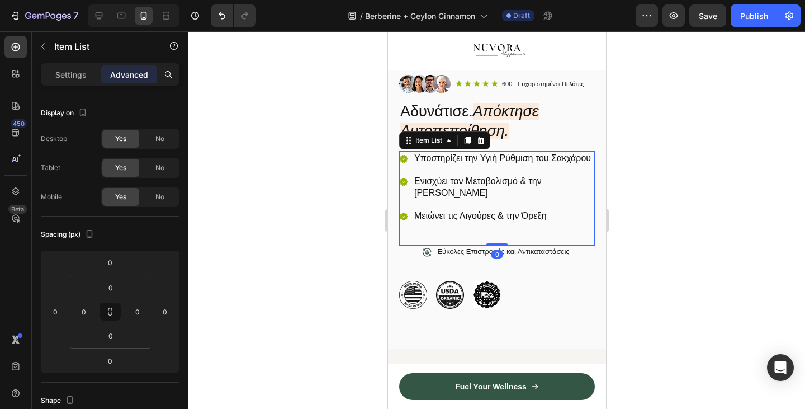
drag, startPoint x: 499, startPoint y: 257, endPoint x: 499, endPoint y: 238, distance: 19.0
click at [499, 238] on div "Υποστηρίζει την Υγιή Ρύθμιση του Σακχάρου Ενισχύει τον Μεταβολισμό & την Καύση …" at bounding box center [497, 198] width 196 height 95
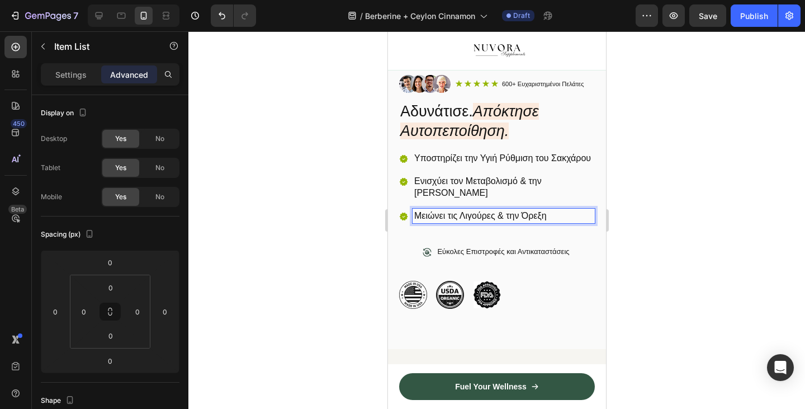
click at [339, 272] on div at bounding box center [496, 219] width 617 height 377
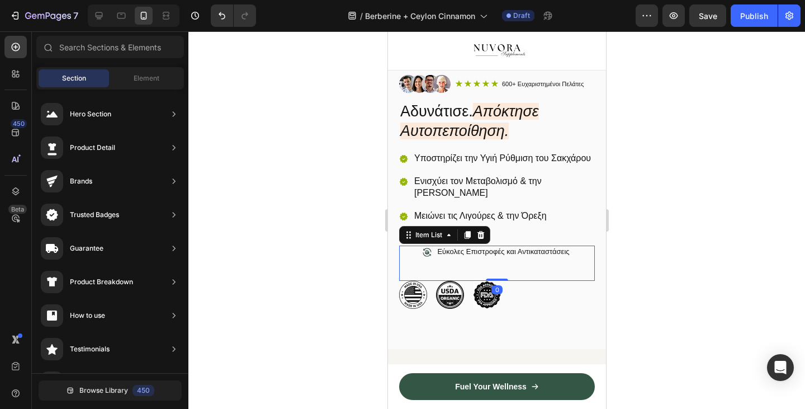
click at [445, 257] on p "Εύκολες Επιστροφές και Αντικαταστάσεις" at bounding box center [503, 252] width 132 height 10
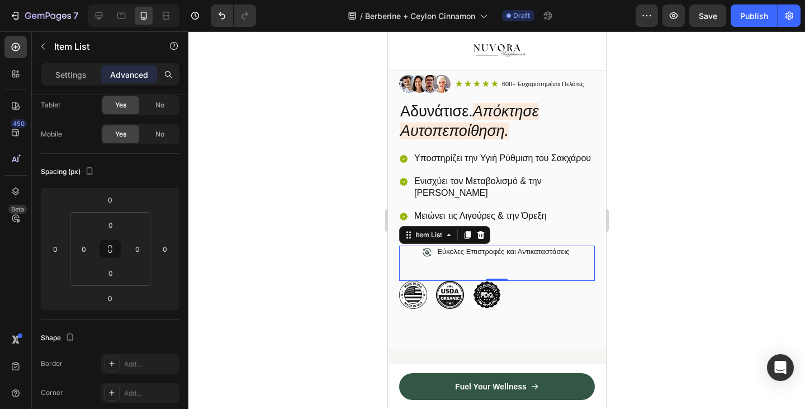
scroll to position [0, 0]
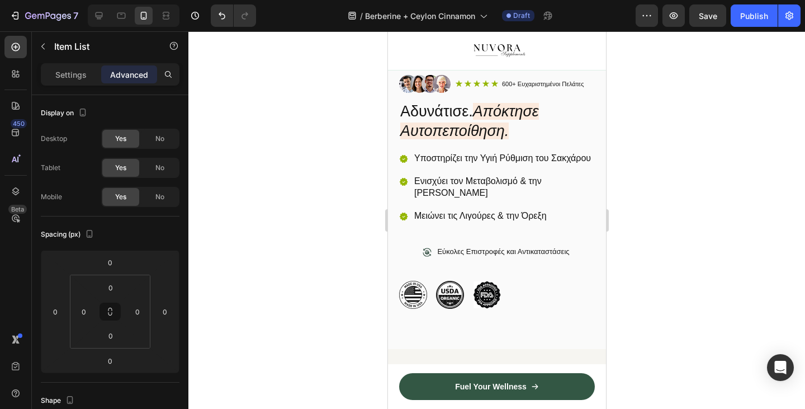
click at [486, 281] on div "Εύκολες Επιστροφές και Αντικαταστάσεις" at bounding box center [497, 263] width 196 height 35
click at [488, 307] on img at bounding box center [487, 295] width 28 height 28
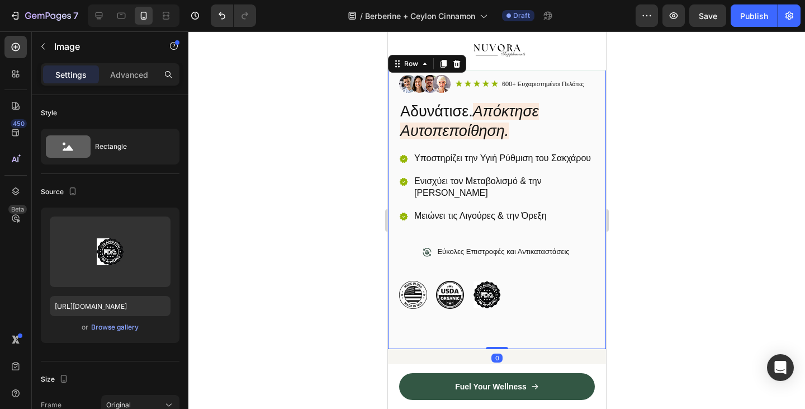
click at [429, 332] on div "Image Icon Icon Icon Icon Icon Icon List 600+ Ευχαριστημένοι Πελάτες Text Block…" at bounding box center [497, 201] width 218 height 296
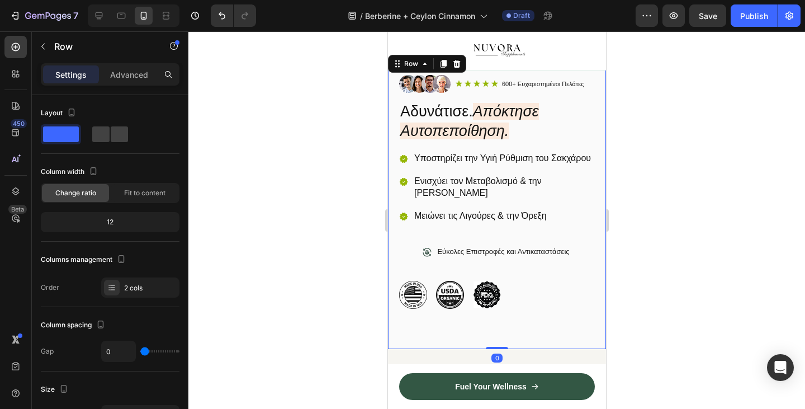
click at [421, 309] on img at bounding box center [413, 295] width 28 height 28
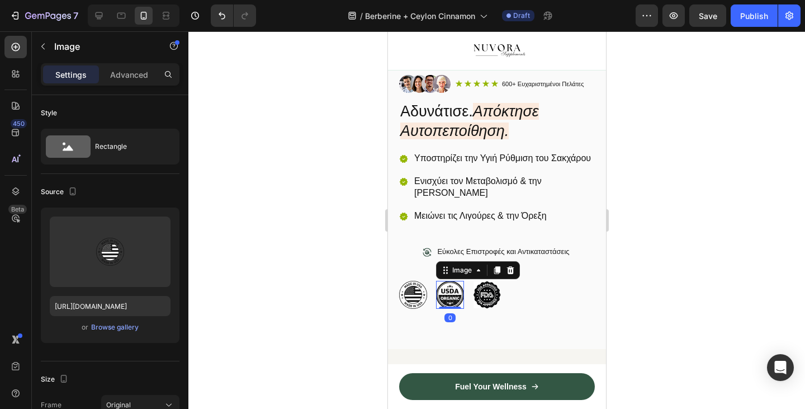
click at [450, 309] on img at bounding box center [450, 295] width 28 height 28
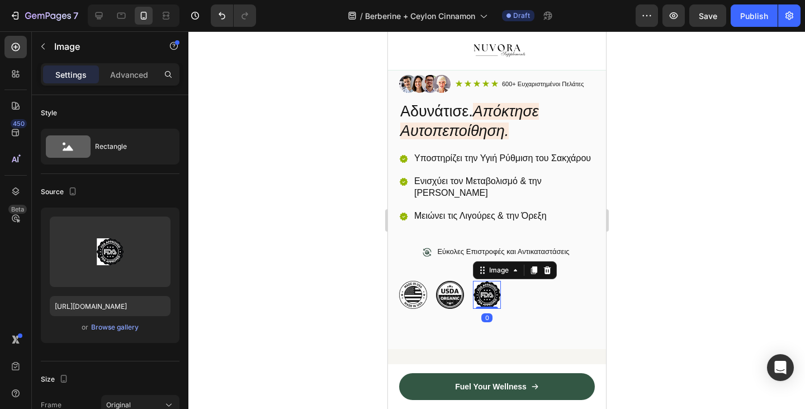
click at [485, 309] on img at bounding box center [487, 295] width 28 height 28
